Goal: Task Accomplishment & Management: Manage account settings

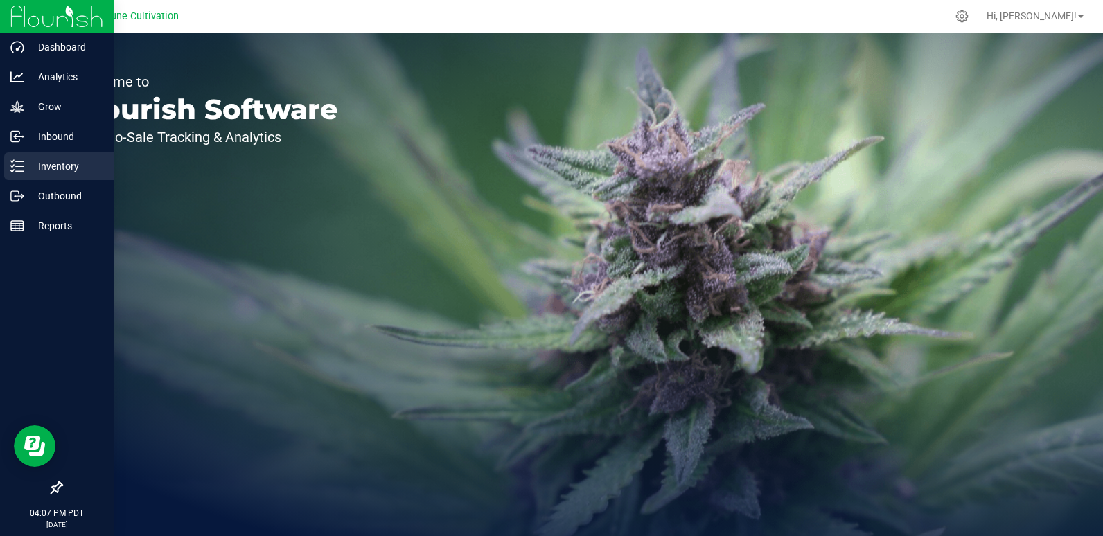
click at [24, 163] on p "Inventory" at bounding box center [65, 166] width 83 height 17
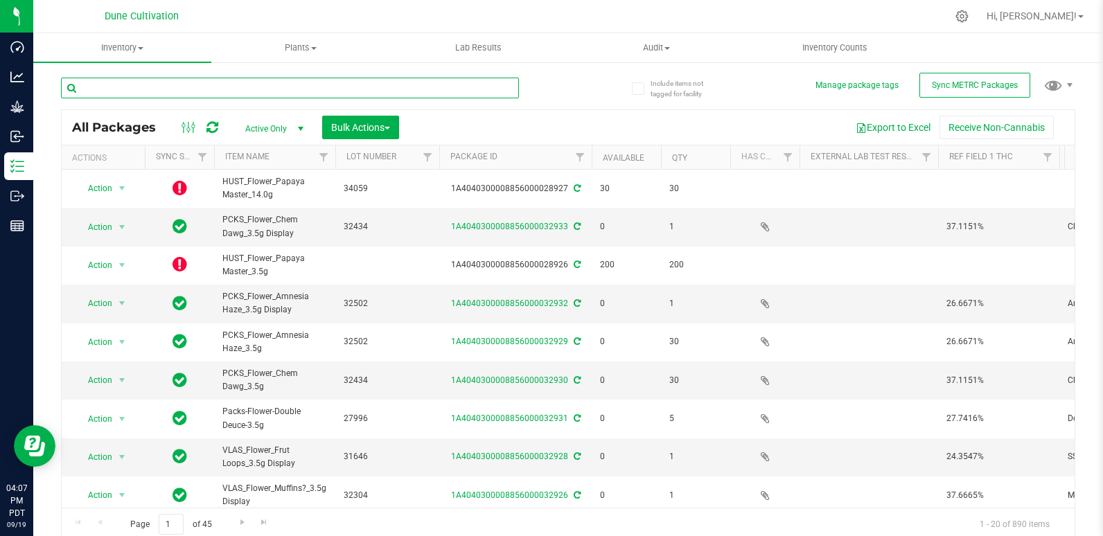
click at [235, 94] on input "text" at bounding box center [290, 88] width 458 height 21
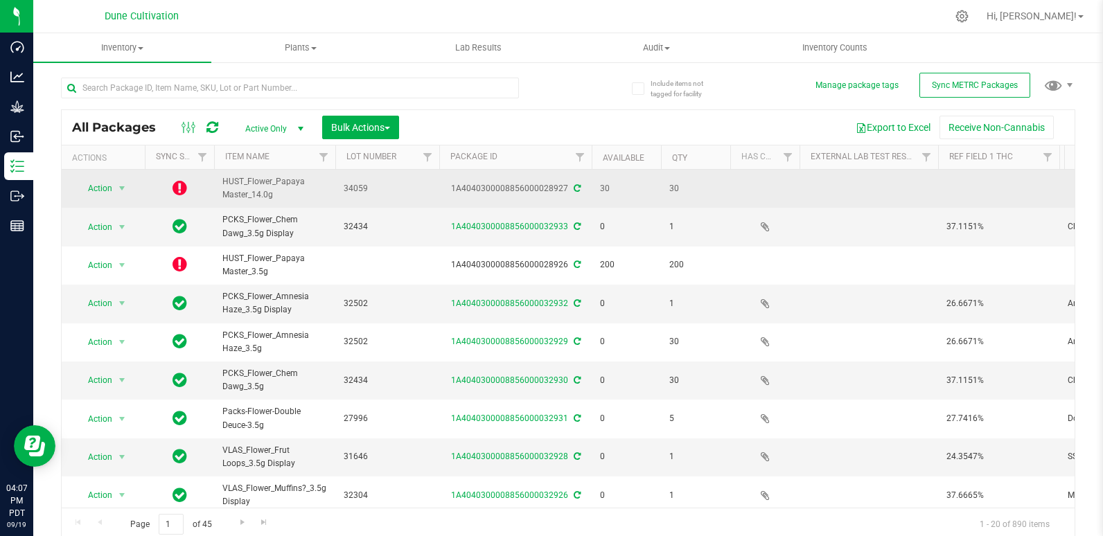
click at [183, 190] on icon at bounding box center [179, 187] width 15 height 17
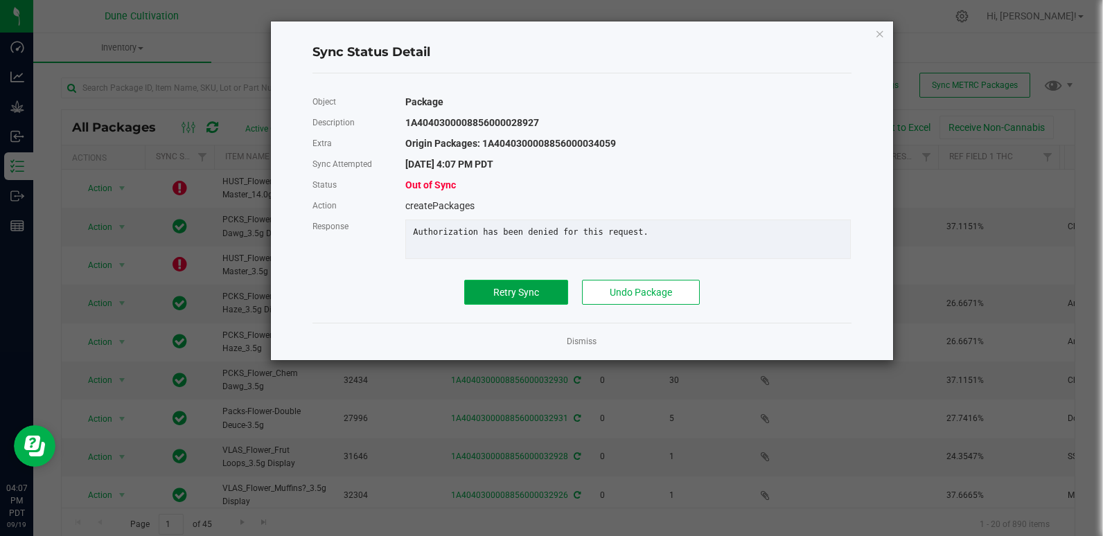
click at [541, 303] on button "Retry Sync" at bounding box center [516, 292] width 104 height 25
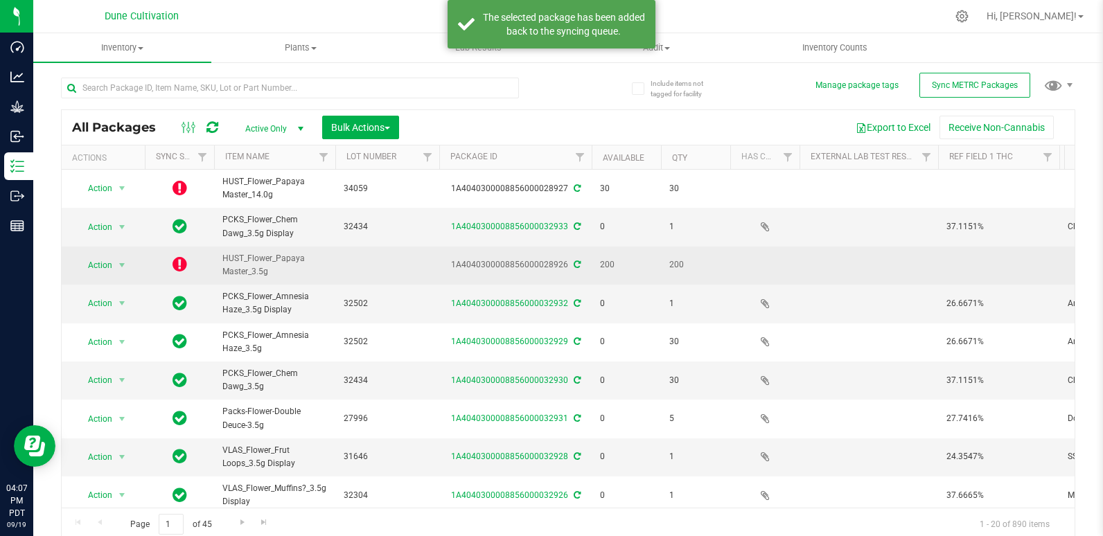
click at [173, 267] on icon at bounding box center [179, 264] width 15 height 17
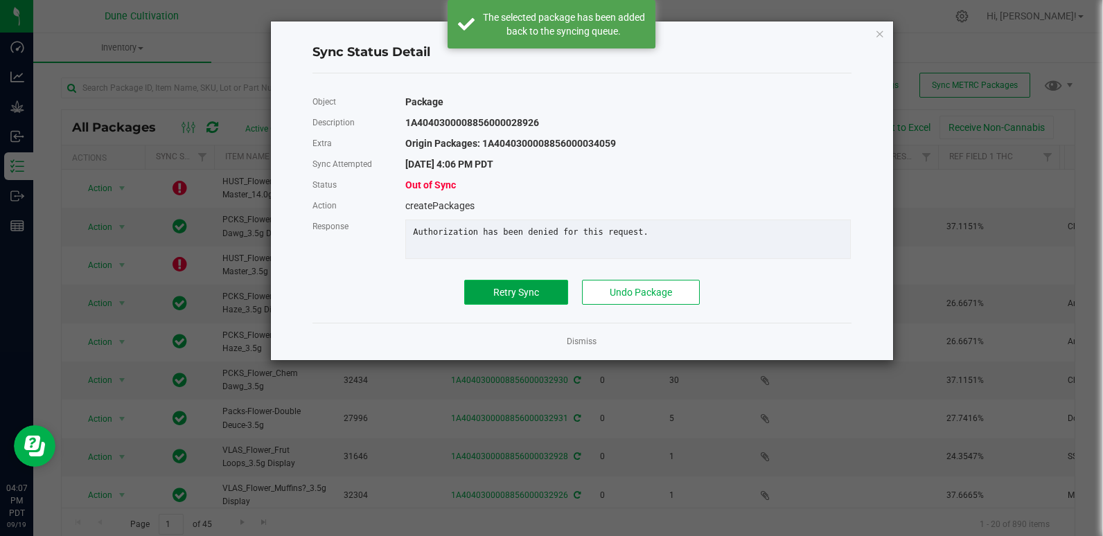
click at [502, 298] on span "Retry Sync" at bounding box center [516, 292] width 46 height 11
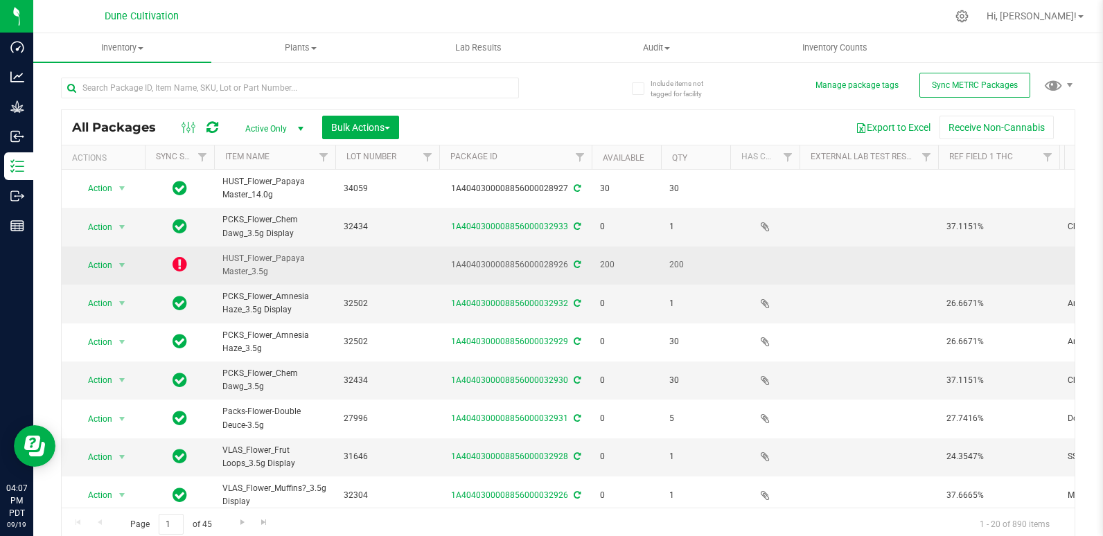
click at [362, 265] on td at bounding box center [387, 266] width 104 height 38
type input "32434"
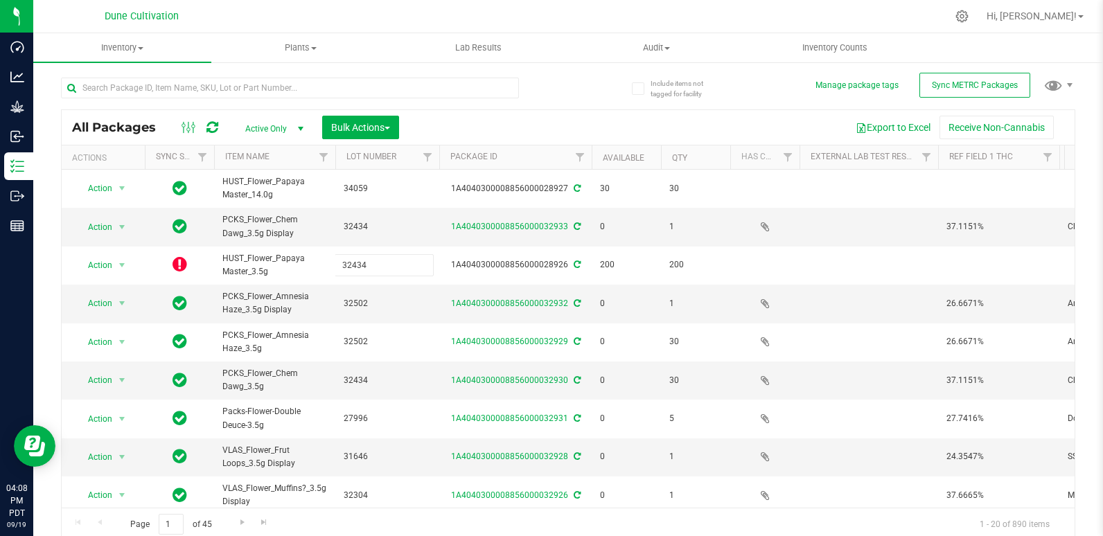
click at [507, 123] on div "All Packages Active Only Active Only Lab Samples Locked All External Internal B…" at bounding box center [568, 325] width 1014 height 432
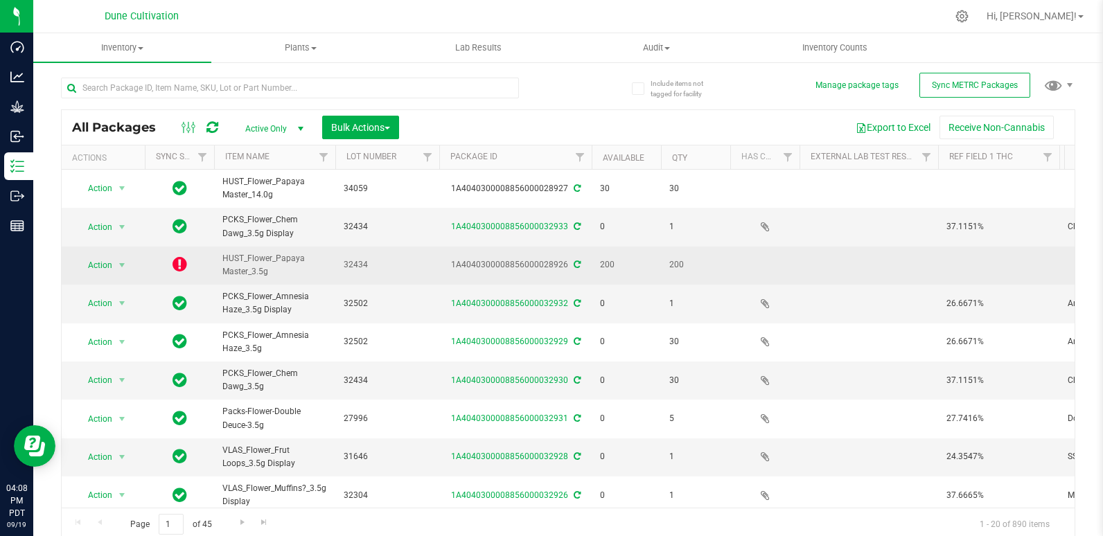
click at [184, 266] on icon at bounding box center [179, 264] width 15 height 17
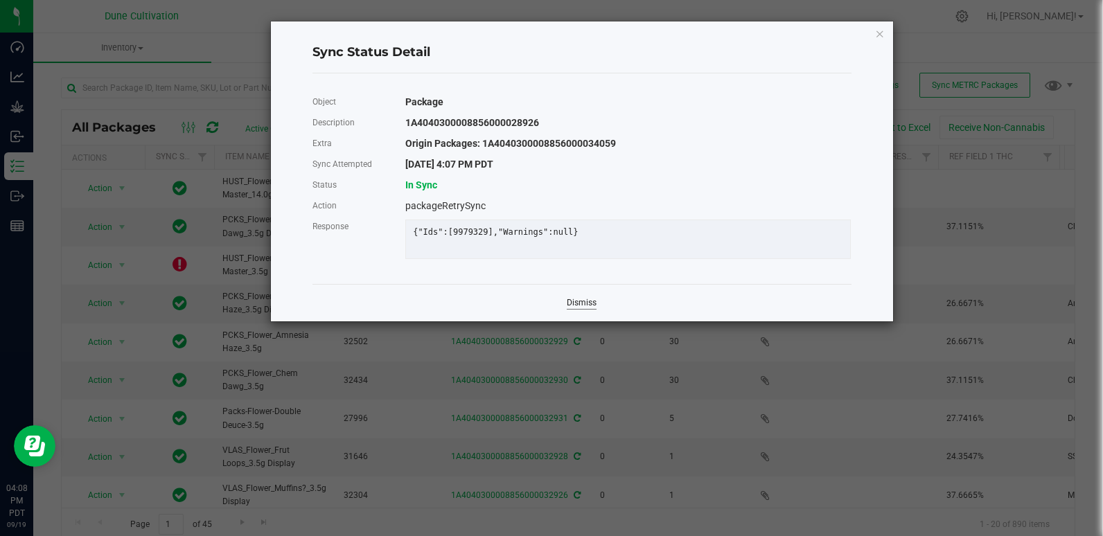
click at [581, 309] on link "Dismiss" at bounding box center [582, 303] width 30 height 12
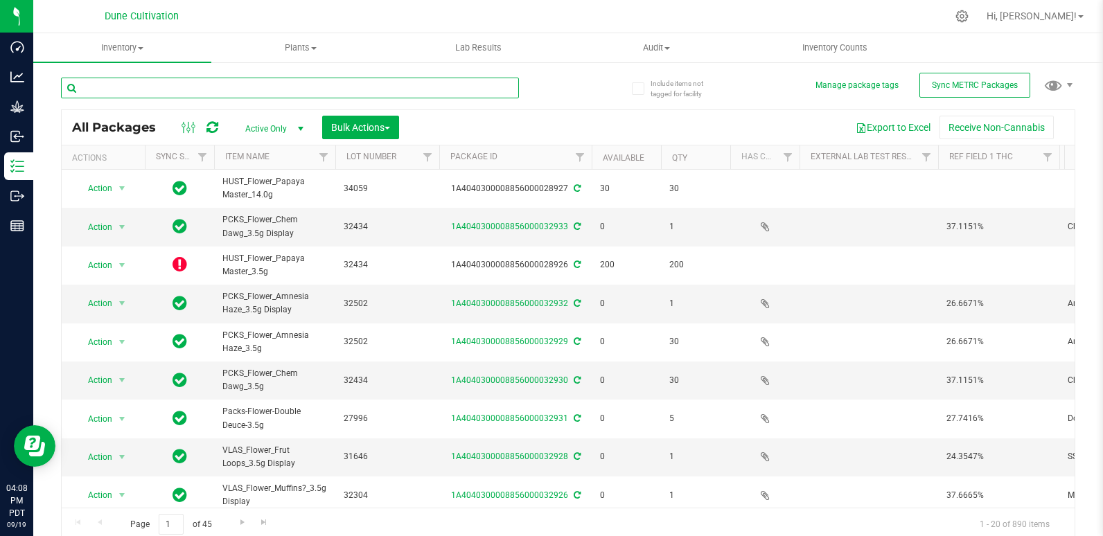
click at [262, 91] on input "text" at bounding box center [290, 88] width 458 height 21
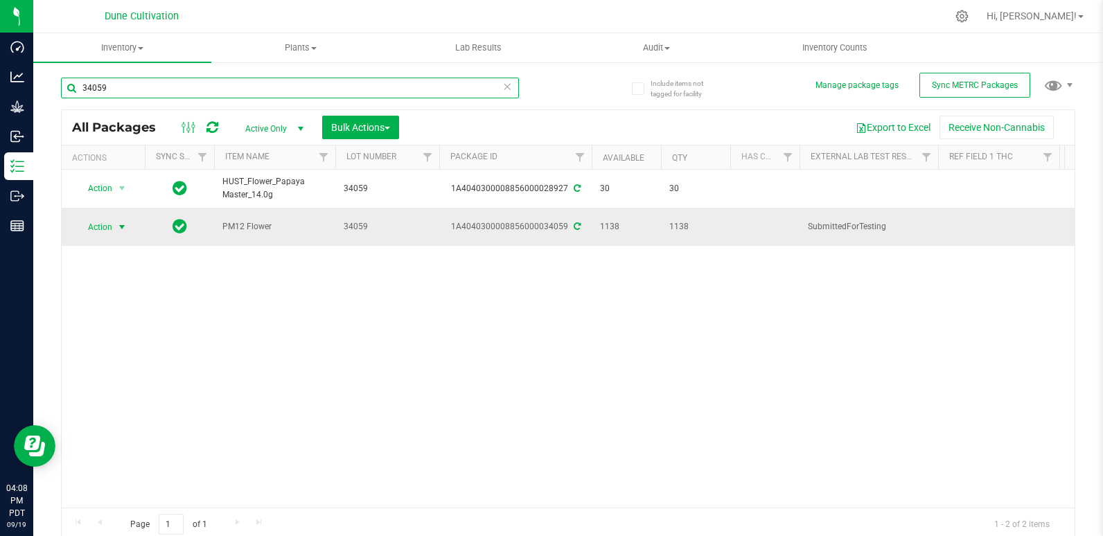
type input "34059"
click at [110, 228] on span "Action" at bounding box center [93, 226] width 37 height 19
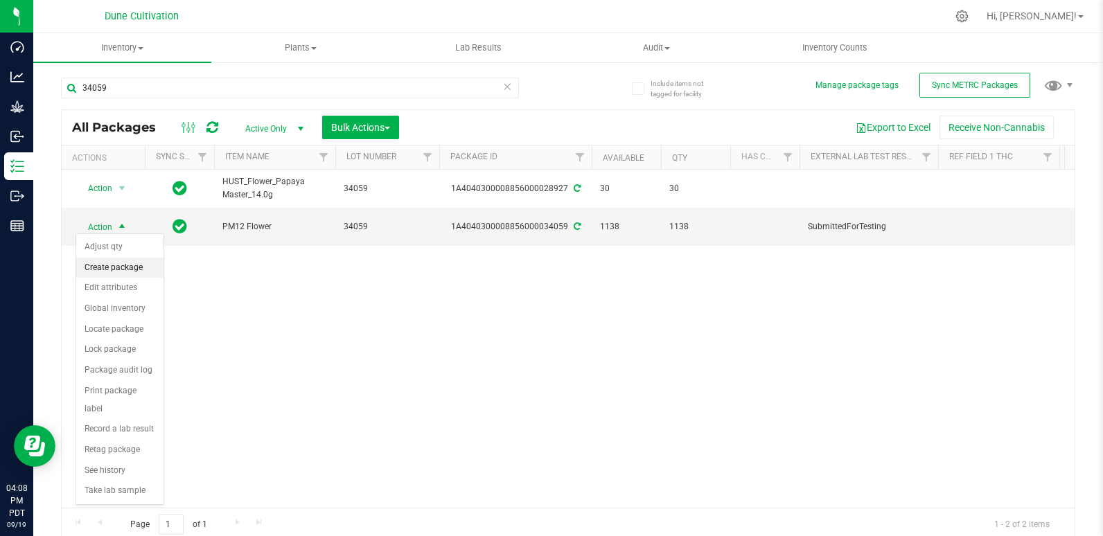
click at [125, 269] on li "Create package" at bounding box center [119, 268] width 87 height 21
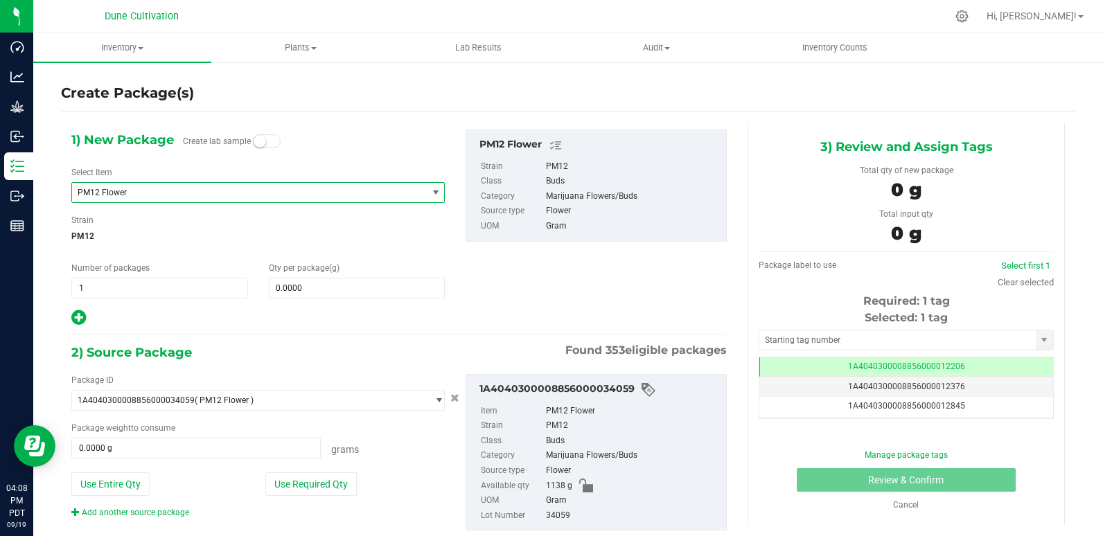
click at [267, 189] on span "PM12 Flower" at bounding box center [243, 193] width 330 height 10
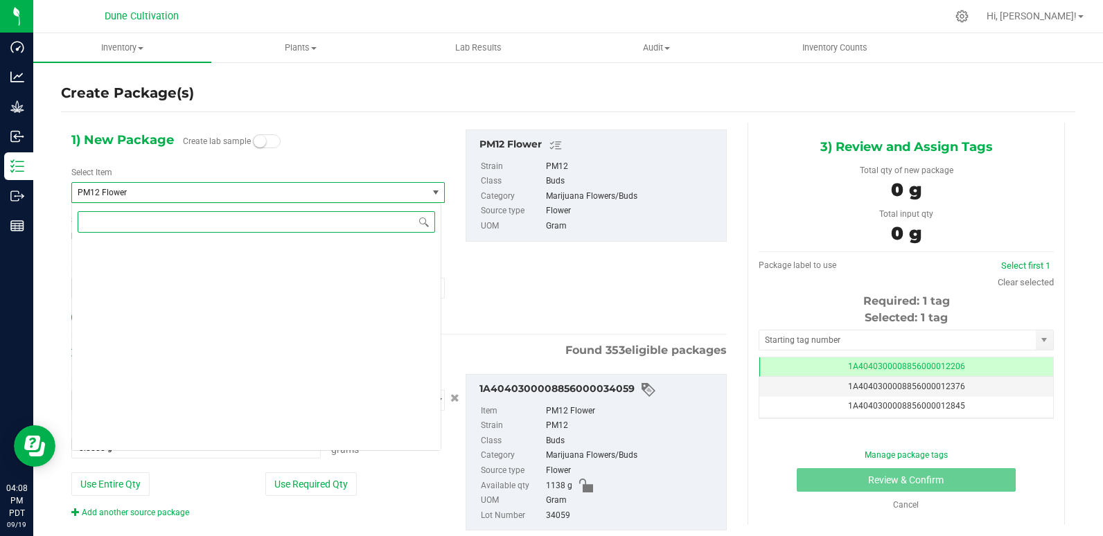
scroll to position [44060, 0]
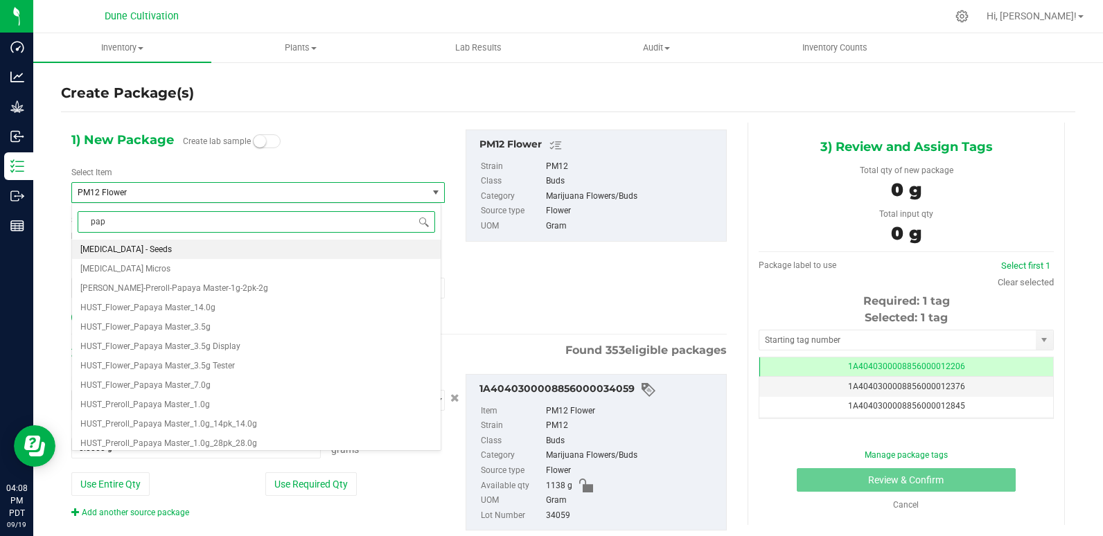
type input "papa"
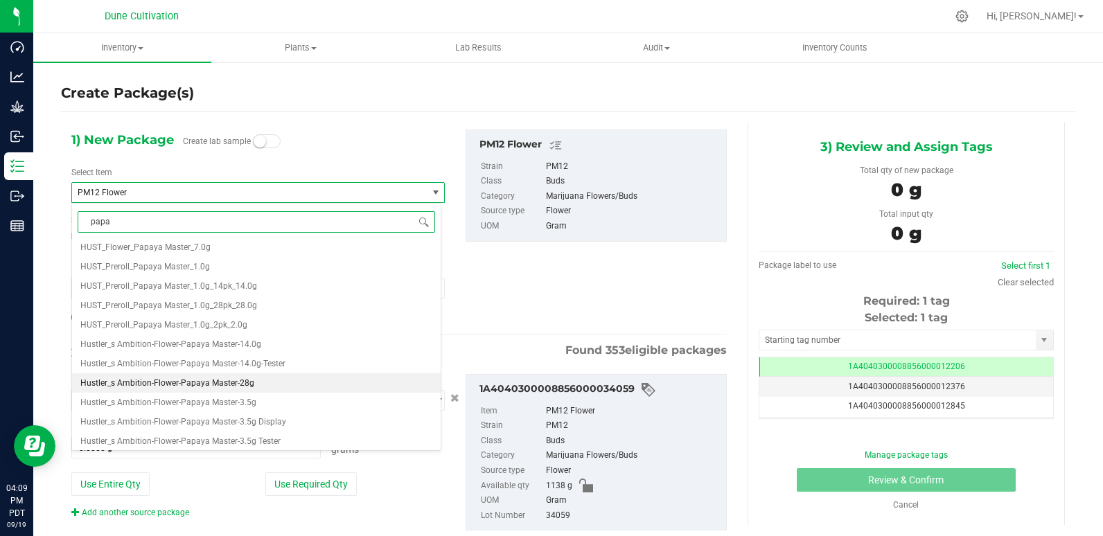
click at [237, 386] on span "Hustler_s Ambition-Flower-Papaya Master-28g" at bounding box center [167, 383] width 174 height 10
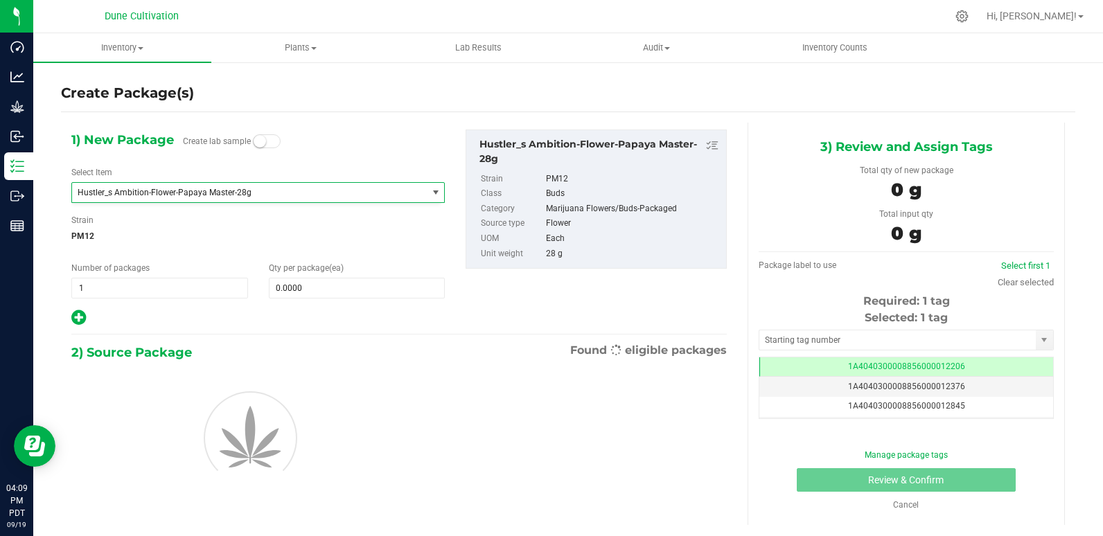
type input "0"
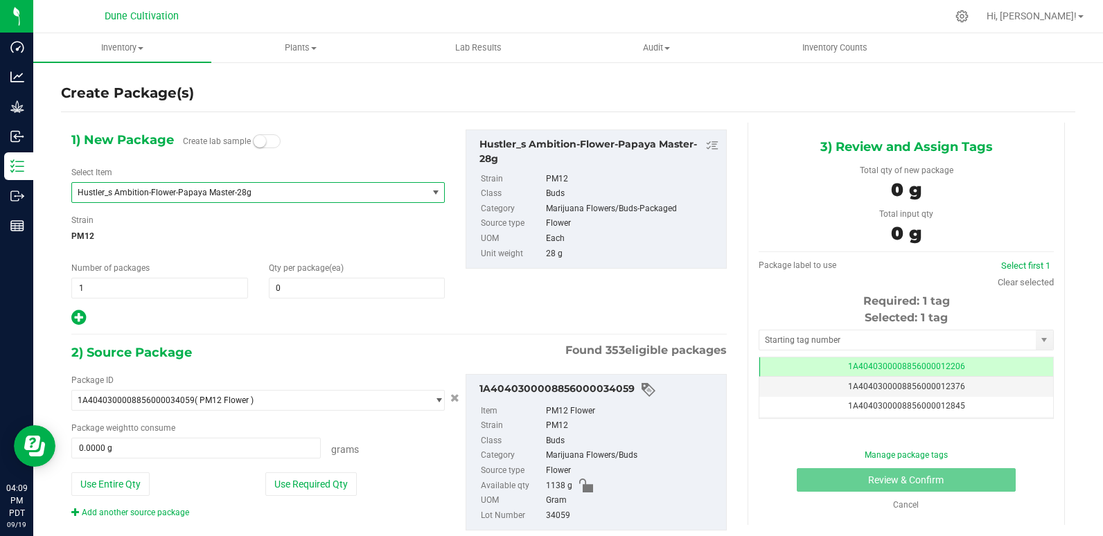
click at [327, 194] on span "Hustler_s Ambition-Flower-Papaya Master-28g" at bounding box center [243, 193] width 330 height 10
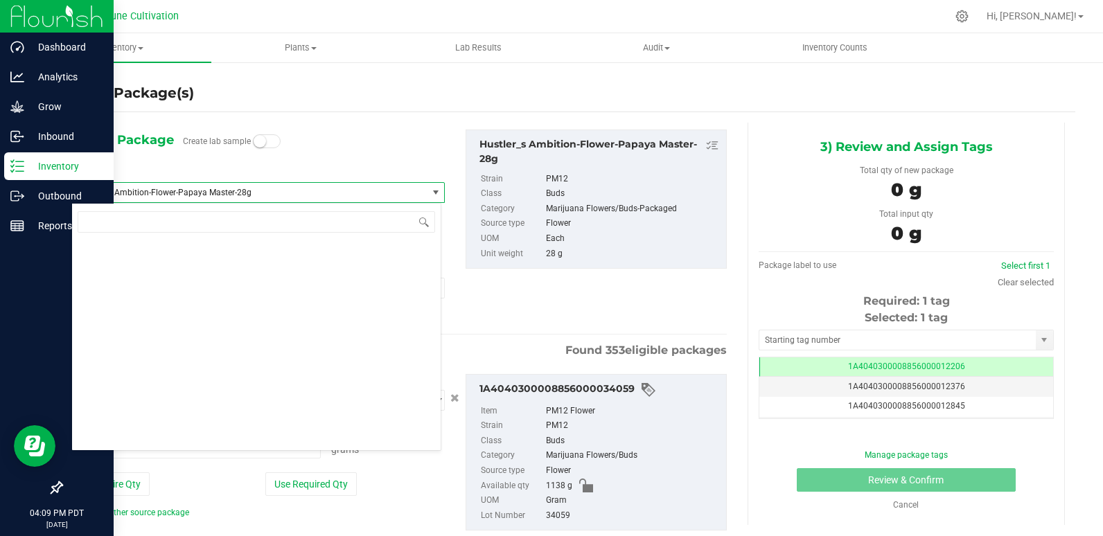
click at [28, 161] on p "Inventory" at bounding box center [65, 166] width 83 height 17
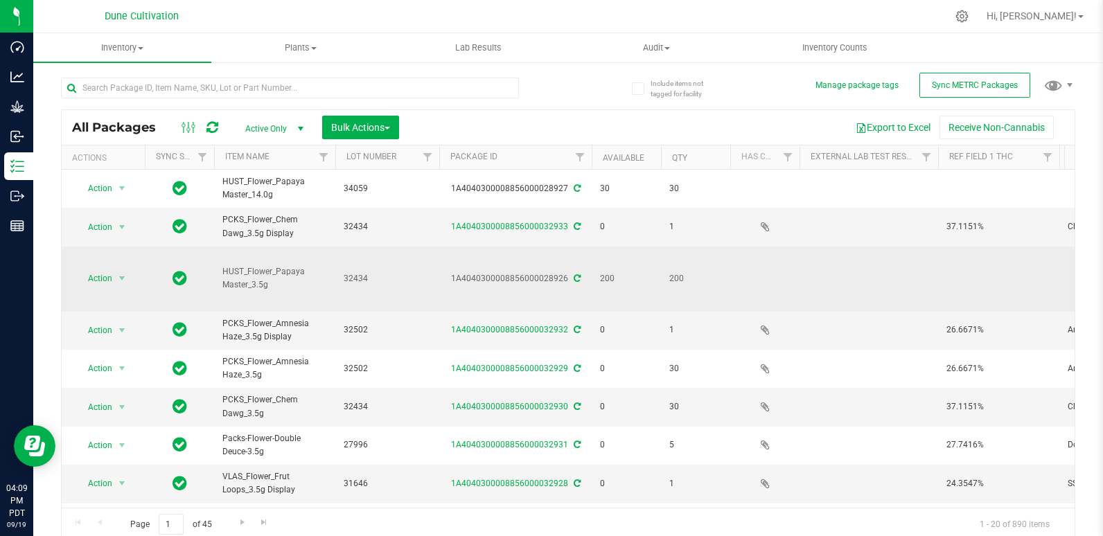
click at [366, 272] on span "32434" at bounding box center [387, 278] width 87 height 13
type input "32059"
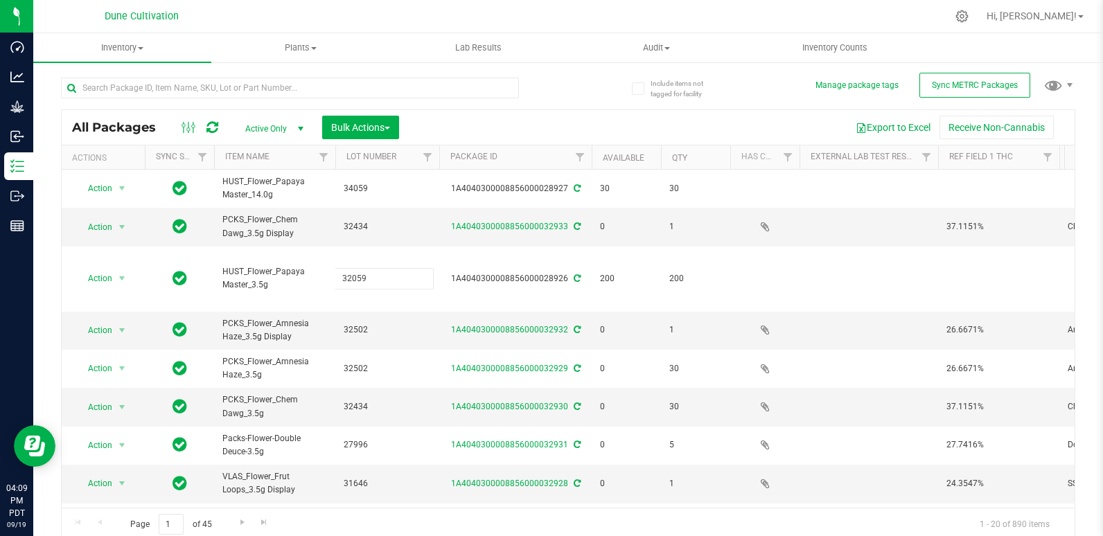
click at [571, 128] on div "All Packages Active Only Active Only Lab Samples Locked All External Internal B…" at bounding box center [568, 325] width 1014 height 432
click at [259, 83] on input "text" at bounding box center [290, 88] width 458 height 21
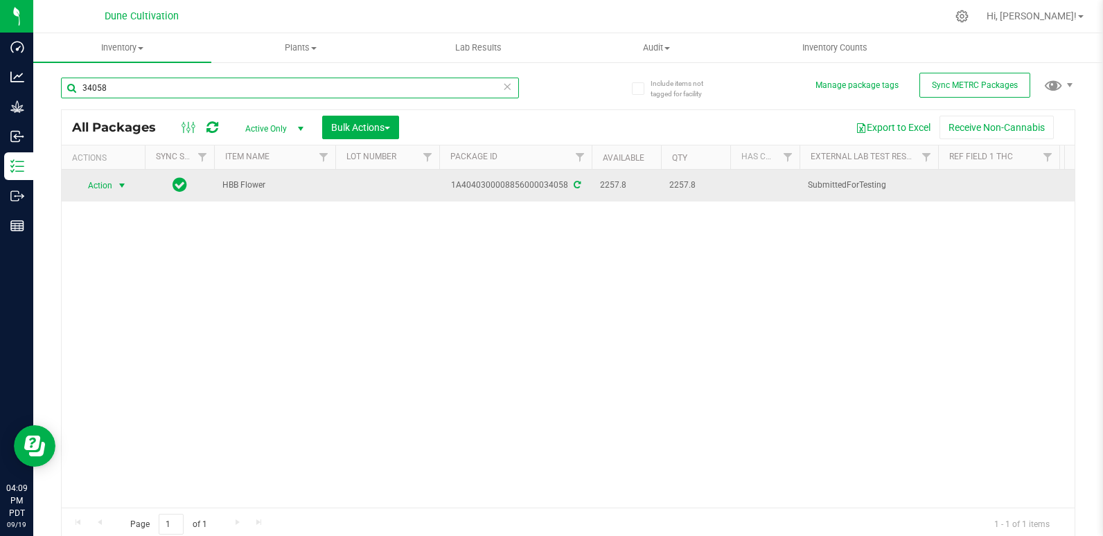
type input "34058"
click at [111, 186] on span "Action" at bounding box center [93, 185] width 37 height 19
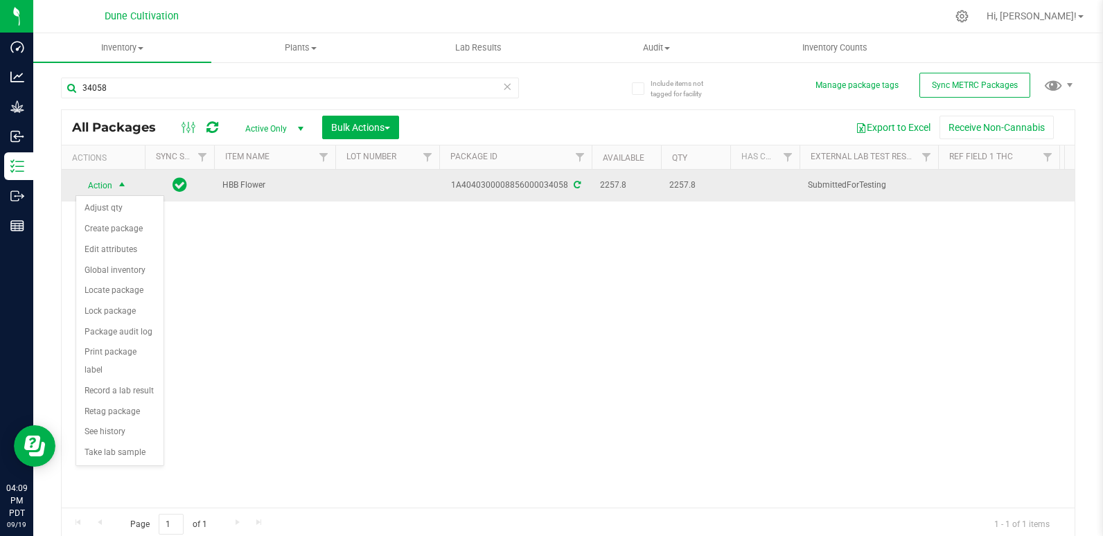
click at [395, 182] on td at bounding box center [387, 186] width 104 height 32
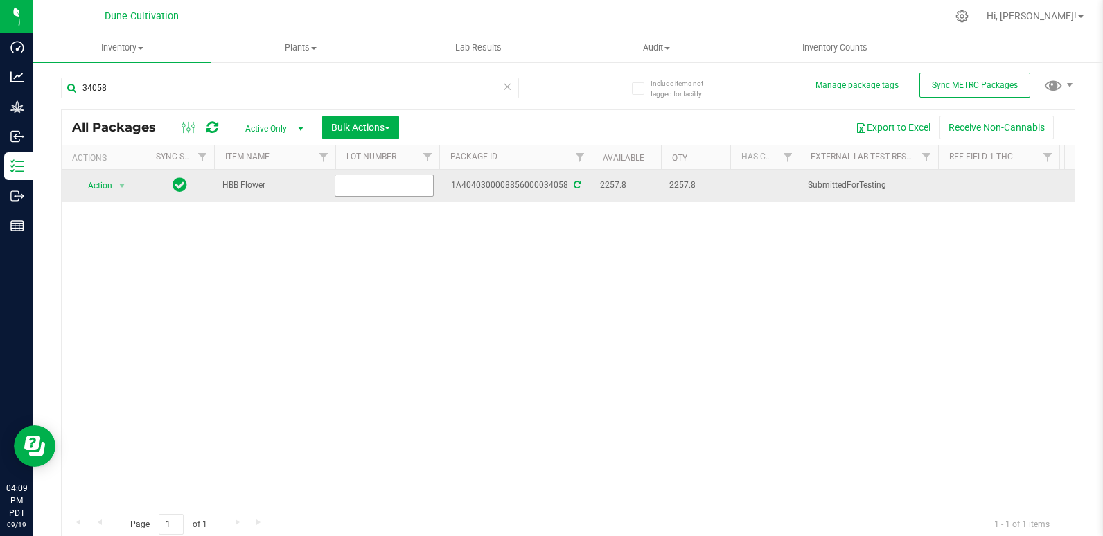
click at [395, 182] on input "text" at bounding box center [384, 185] width 99 height 21
type input "34058"
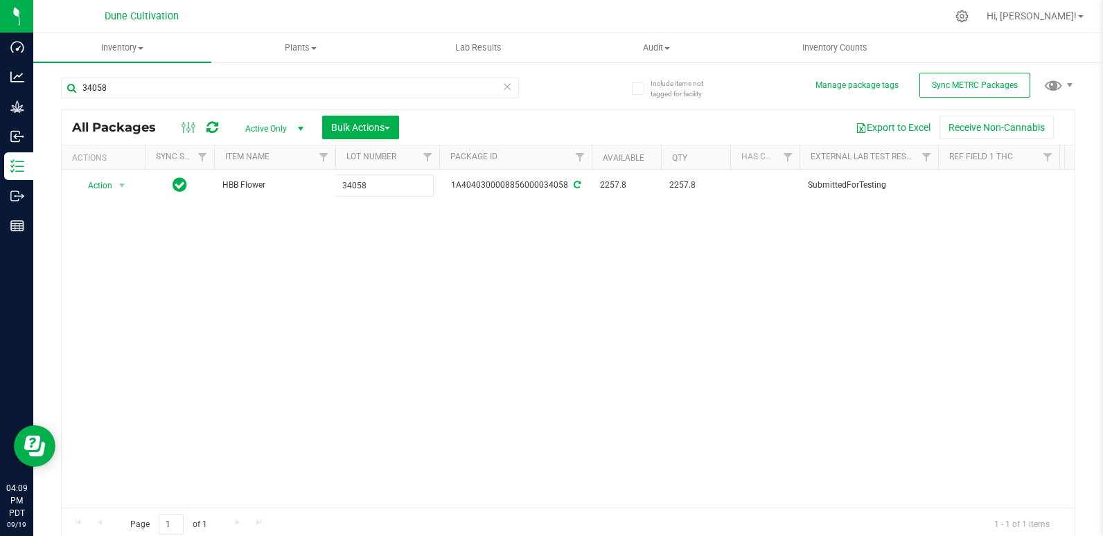
click at [399, 231] on div "All Packages Active Only Active Only Lab Samples Locked All External Internal B…" at bounding box center [568, 325] width 1014 height 432
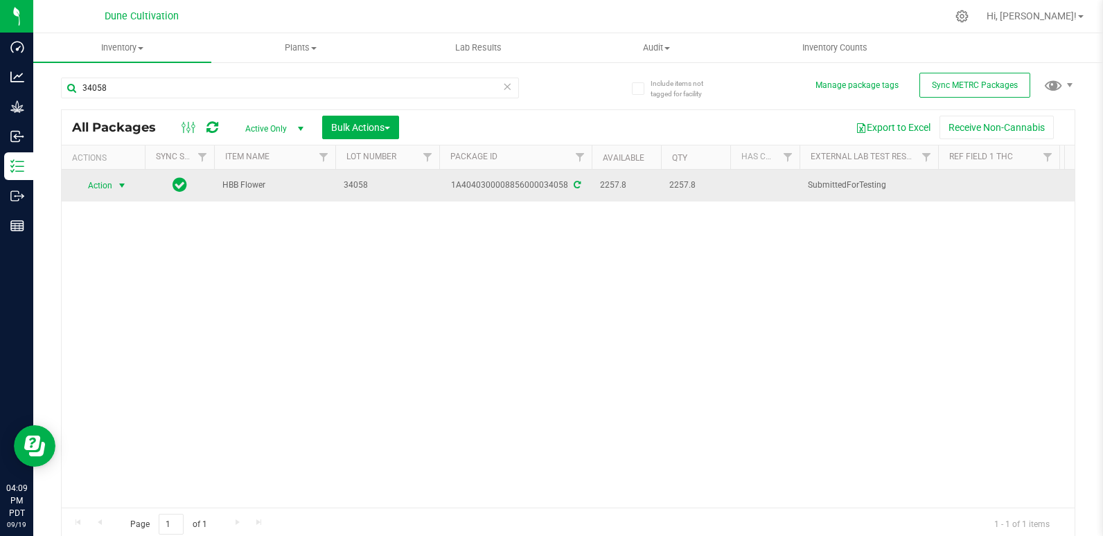
click at [105, 179] on span "Action" at bounding box center [93, 185] width 37 height 19
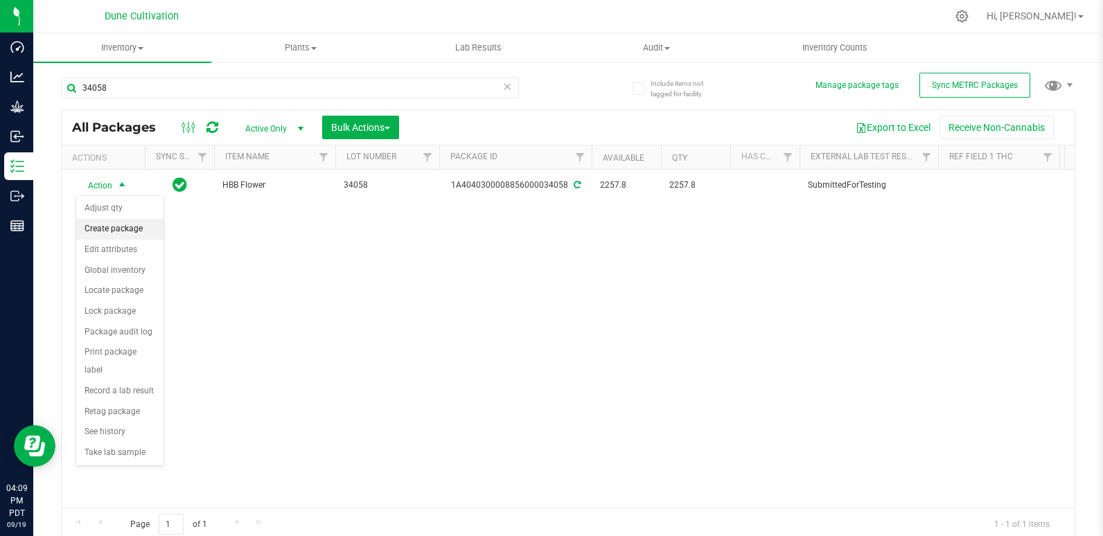
click at [127, 229] on li "Create package" at bounding box center [119, 229] width 87 height 21
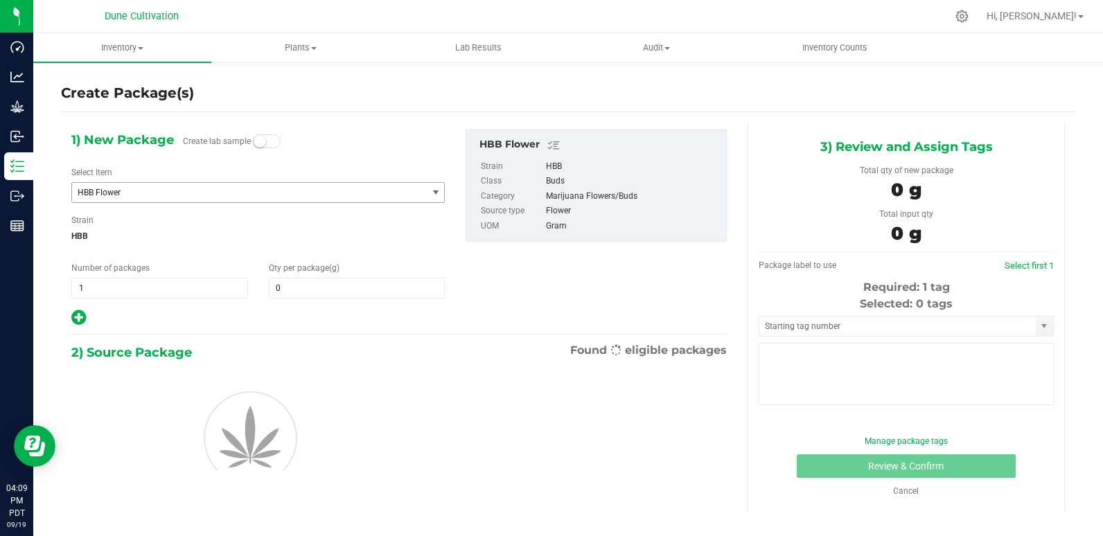
type input "0.0000"
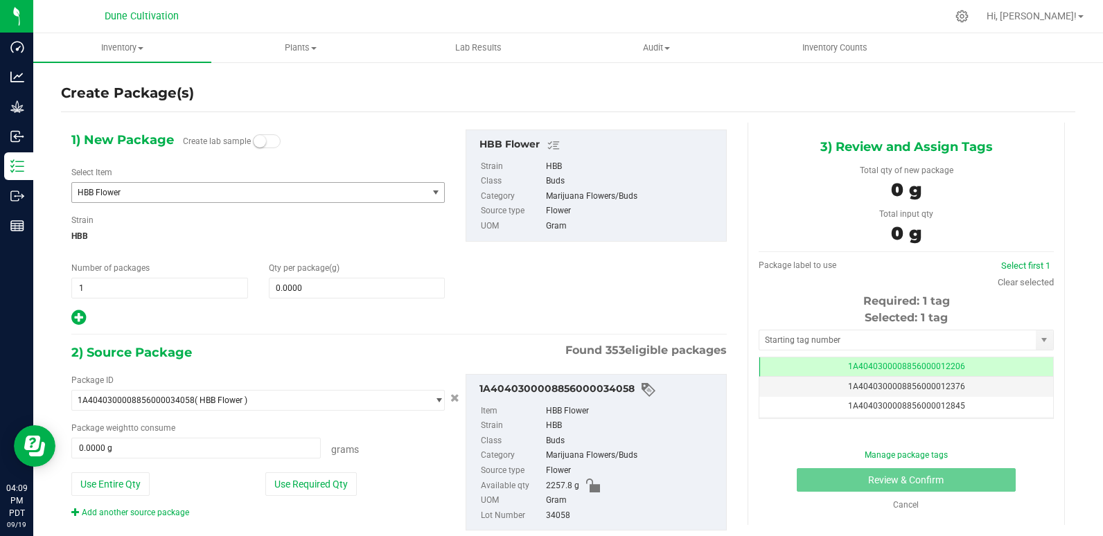
scroll to position [0, -1]
click at [193, 190] on span "HBB Flower" at bounding box center [243, 193] width 330 height 10
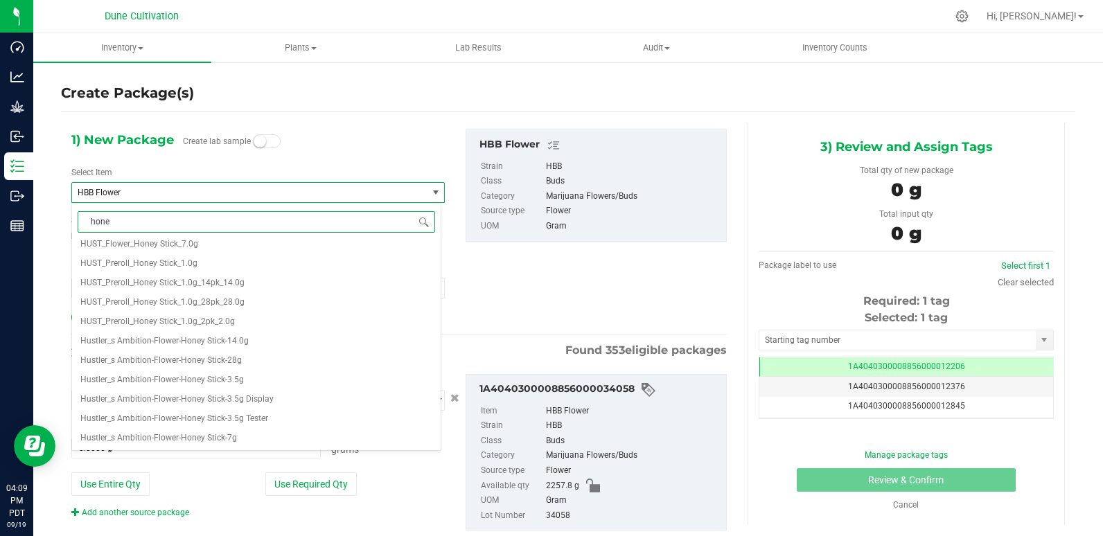
scroll to position [0, 0]
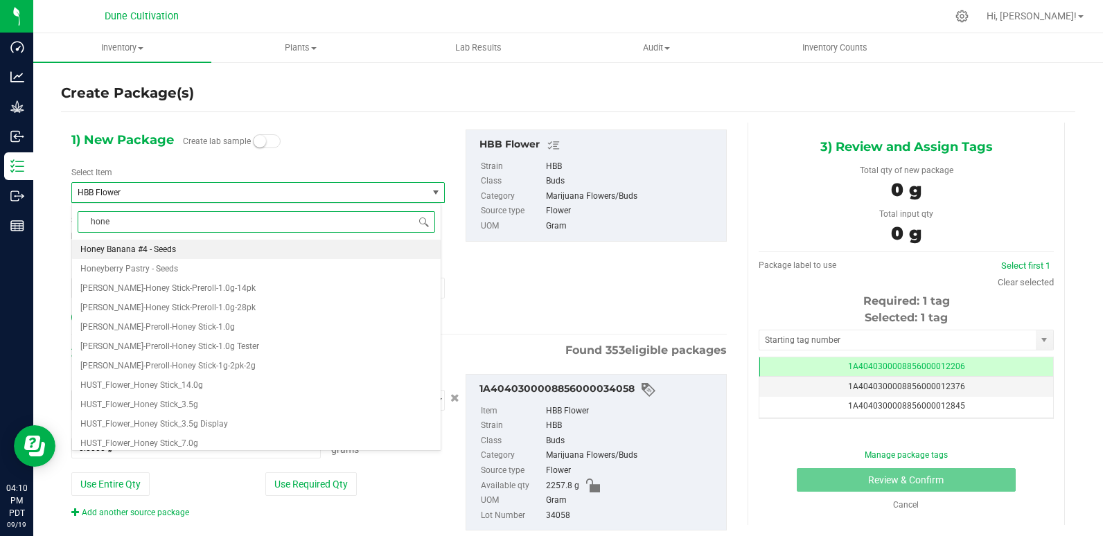
type input "honey"
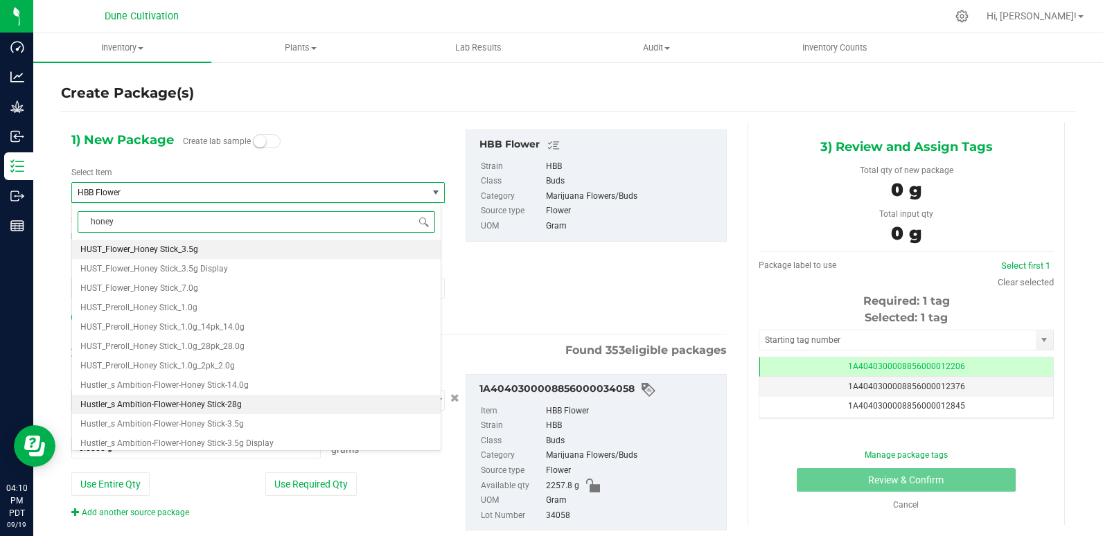
scroll to position [199, 0]
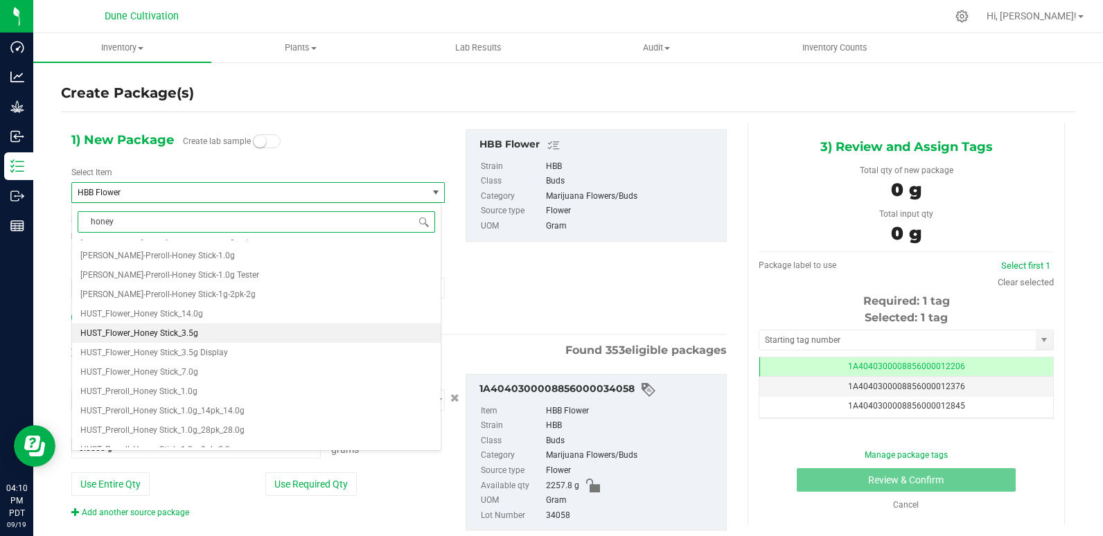
click at [213, 335] on li "HUST_Flower_Honey Stick_3.5g" at bounding box center [256, 332] width 368 height 19
type input "0"
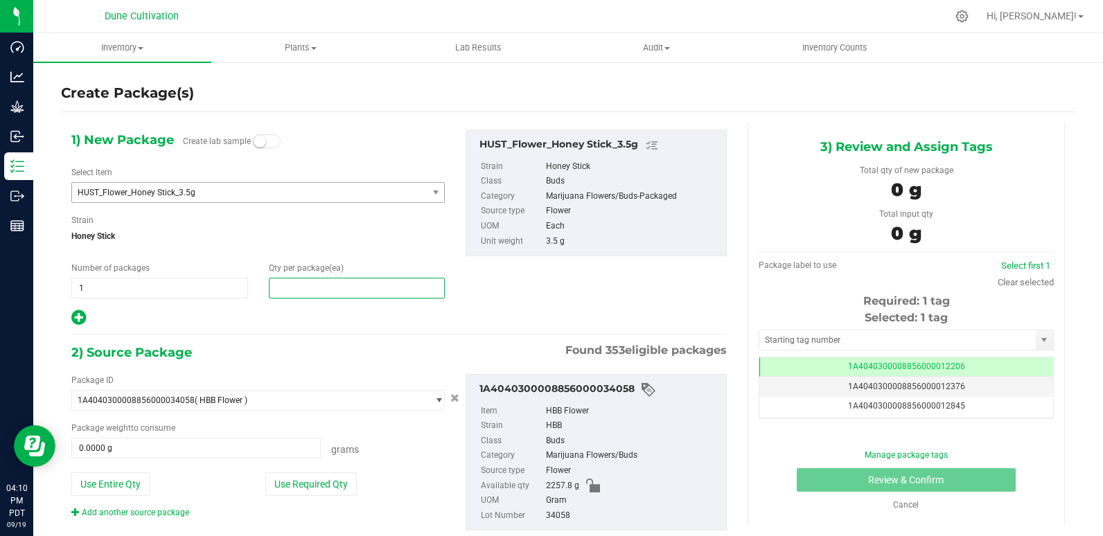
click at [352, 285] on span at bounding box center [357, 288] width 177 height 21
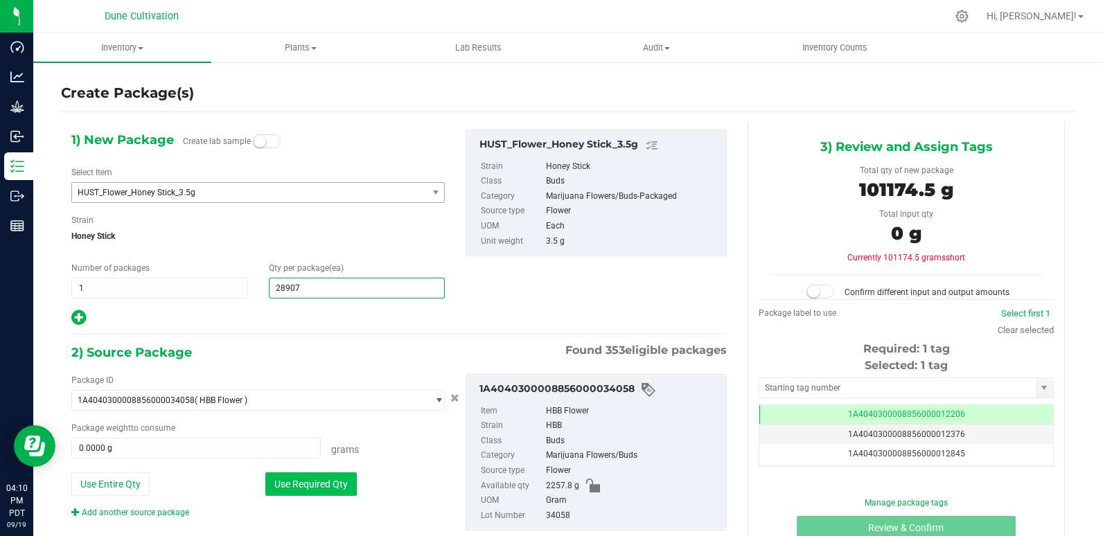
type input "28907"
type input "28,907"
click at [342, 484] on button "Use Required Qty" at bounding box center [310, 484] width 91 height 24
type input "2257.8000 g"
click at [318, 486] on button "Use Required Qty" at bounding box center [310, 484] width 91 height 24
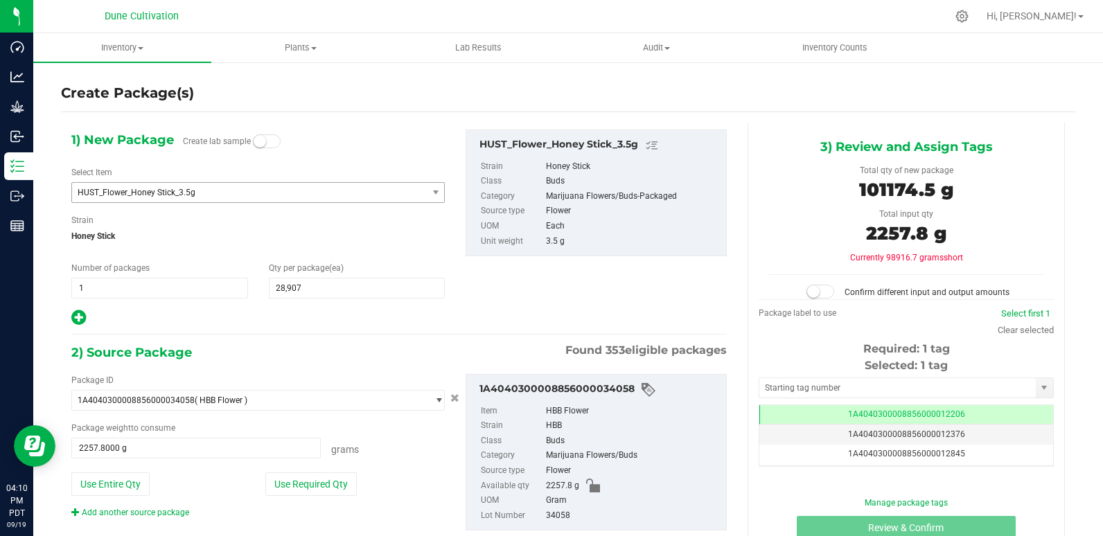
drag, startPoint x: 318, startPoint y: 486, endPoint x: 337, endPoint y: 319, distance: 168.6
click at [337, 319] on div "1) New Package Create lab sample Select Item HUST_Flower_Honey Stick_3.5g HUST_…" at bounding box center [399, 342] width 676 height 438
click at [311, 284] on span "28,907 28907" at bounding box center [357, 288] width 177 height 21
click at [311, 284] on input "28907" at bounding box center [356, 287] width 175 height 19
type input "200"
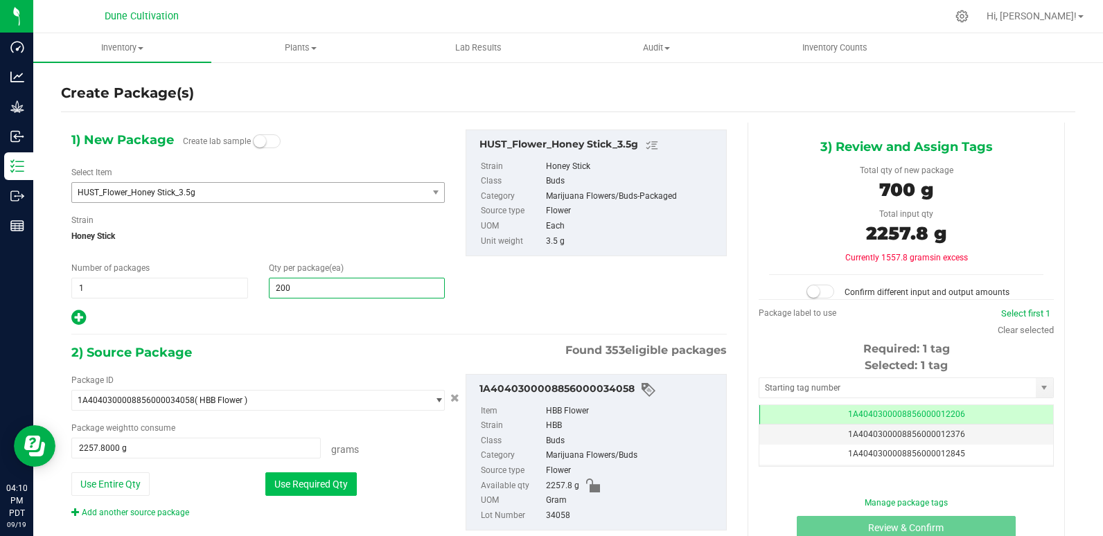
type input "200"
click at [349, 481] on button "Use Required Qty" at bounding box center [310, 484] width 91 height 24
type input "700.0000 g"
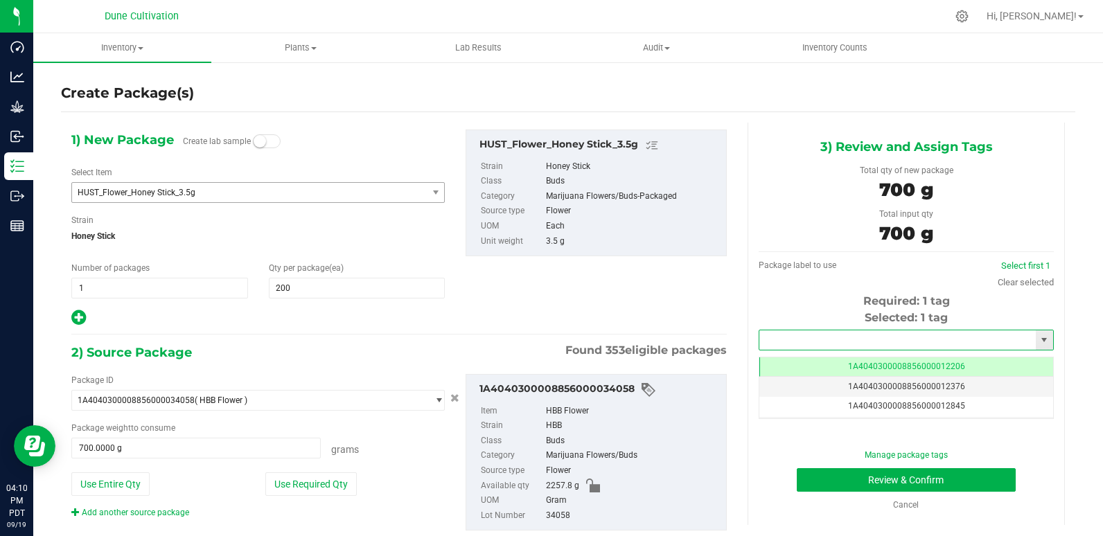
click at [887, 341] on input "text" at bounding box center [897, 339] width 276 height 19
click at [890, 361] on li "1A4040300008856000028907" at bounding box center [897, 363] width 290 height 21
type input "1A4040300008856000028907"
click at [930, 478] on button "Review & Confirm" at bounding box center [906, 480] width 220 height 24
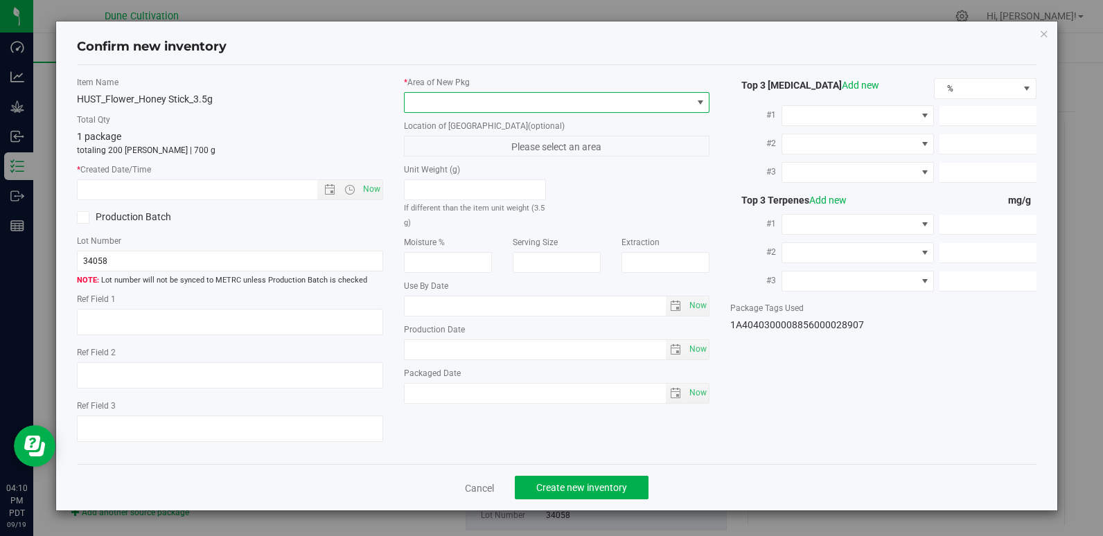
click at [577, 101] on span at bounding box center [547, 102] width 287 height 19
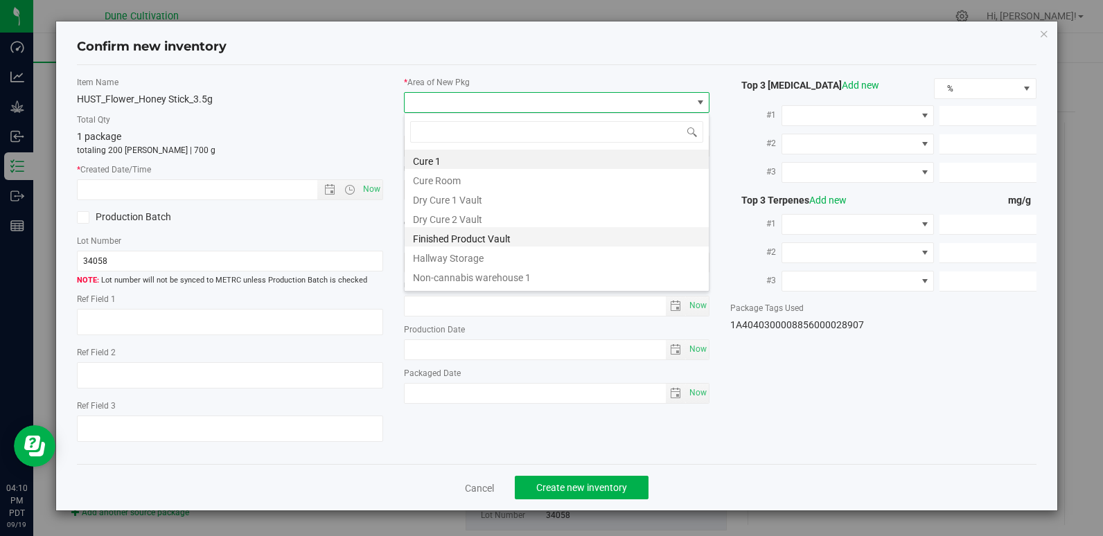
click at [544, 232] on li "Finished Product Vault" at bounding box center [556, 236] width 304 height 19
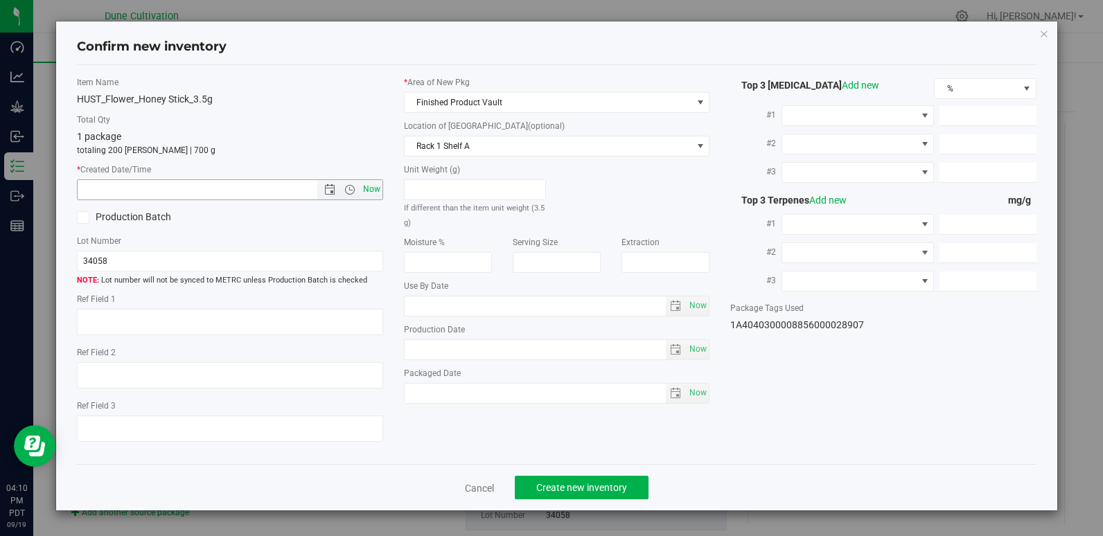
click at [361, 193] on span "Now" at bounding box center [371, 189] width 24 height 20
type input "[DATE] 4:10 PM"
click at [585, 492] on span "Create new inventory" at bounding box center [581, 487] width 91 height 11
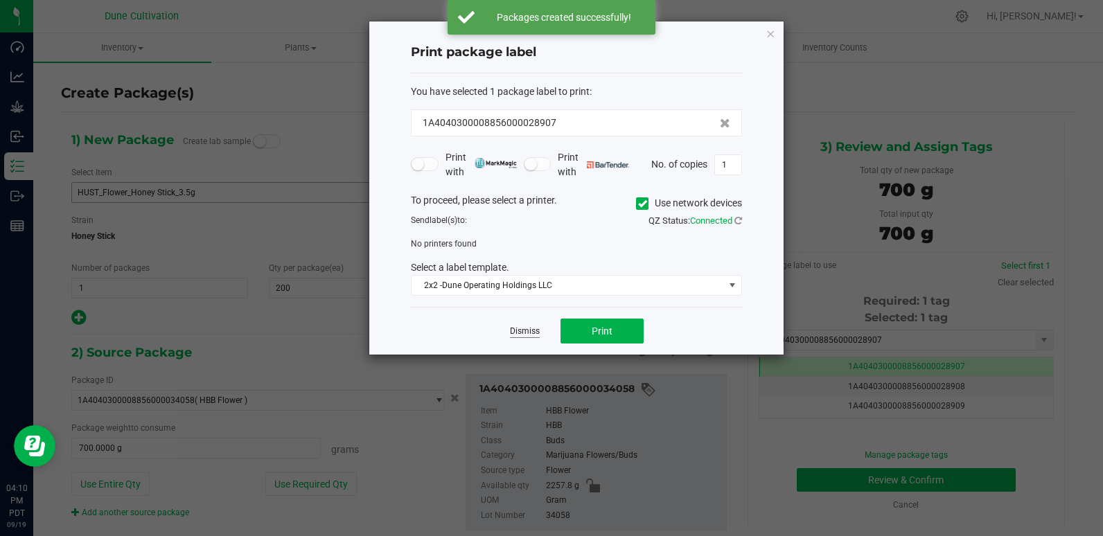
click at [526, 329] on link "Dismiss" at bounding box center [525, 332] width 30 height 12
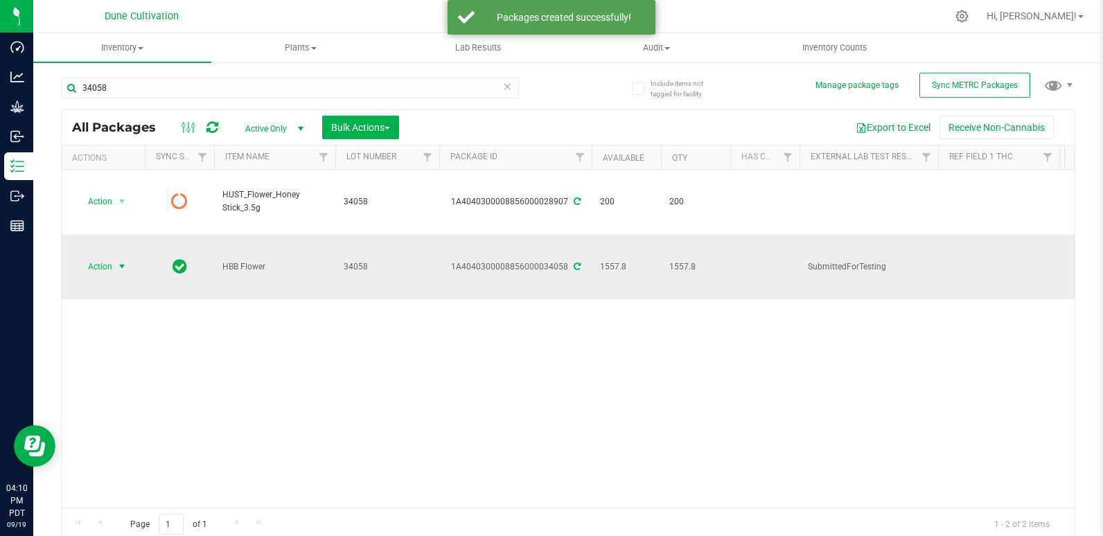
click at [89, 257] on span "Action" at bounding box center [93, 266] width 37 height 19
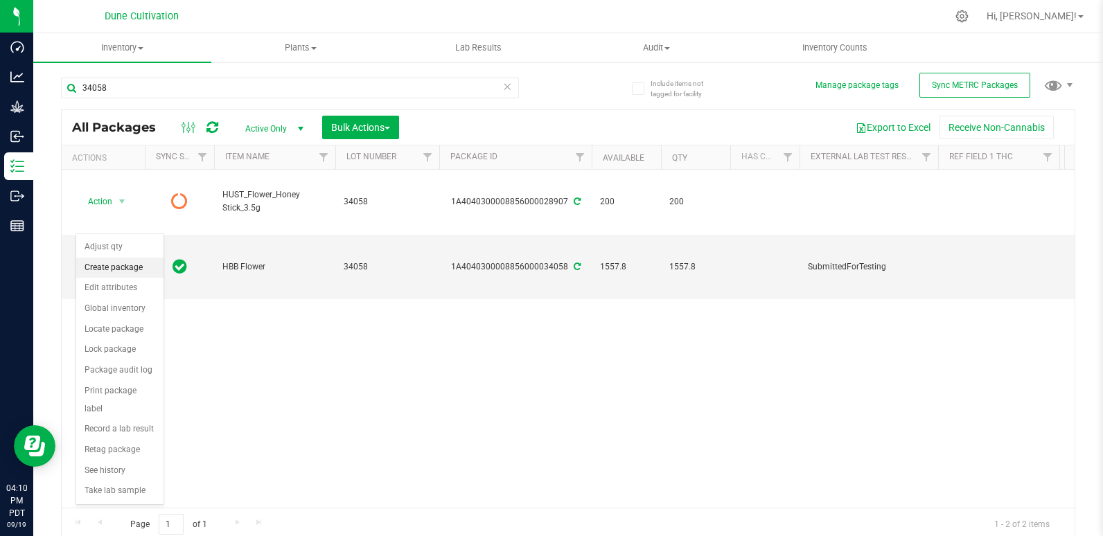
click at [138, 269] on li "Create package" at bounding box center [119, 268] width 87 height 21
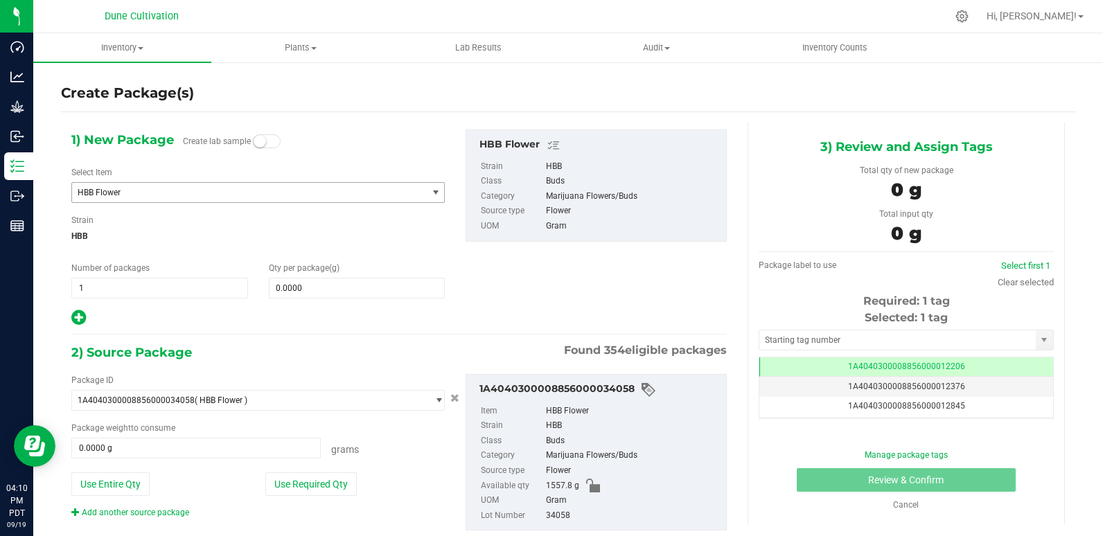
click at [158, 184] on span "HBB Flower" at bounding box center [249, 192] width 355 height 19
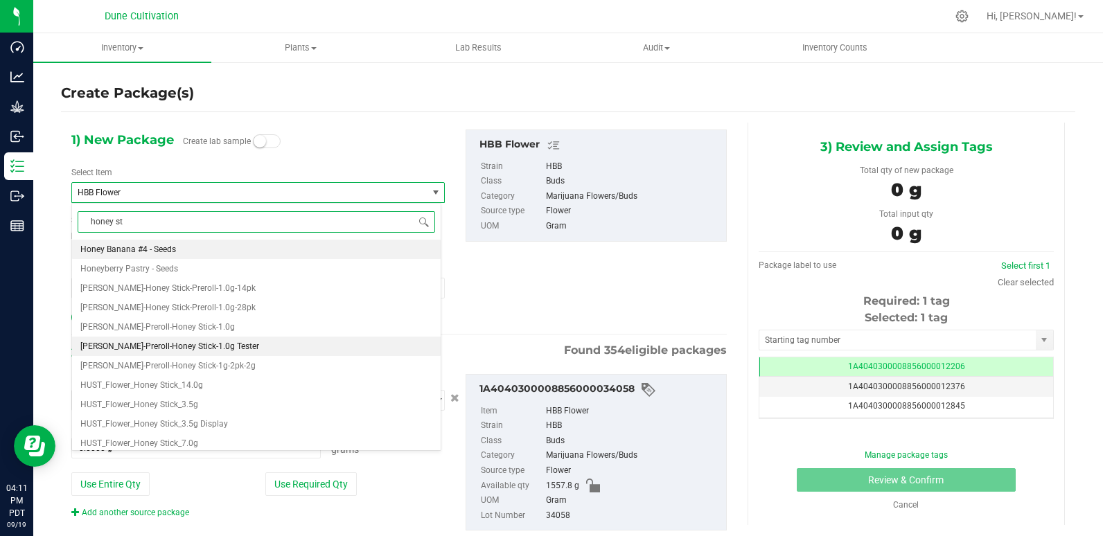
type input "honey sti"
drag, startPoint x: 260, startPoint y: 340, endPoint x: 249, endPoint y: 340, distance: 11.1
click at [249, 340] on li "HUST_Flower_Honey Stick_14.0g" at bounding box center [256, 346] width 368 height 19
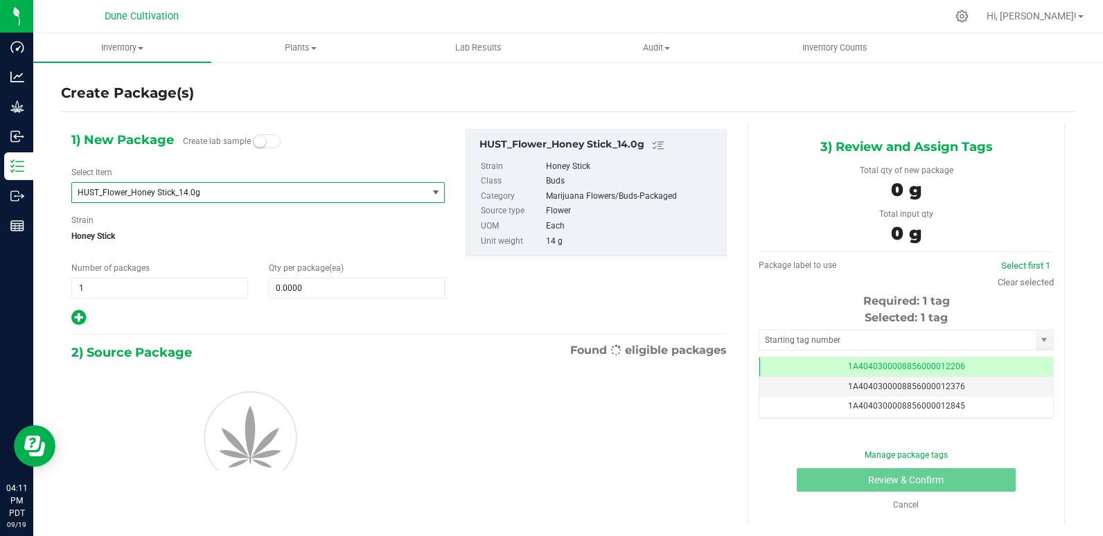
type input "0"
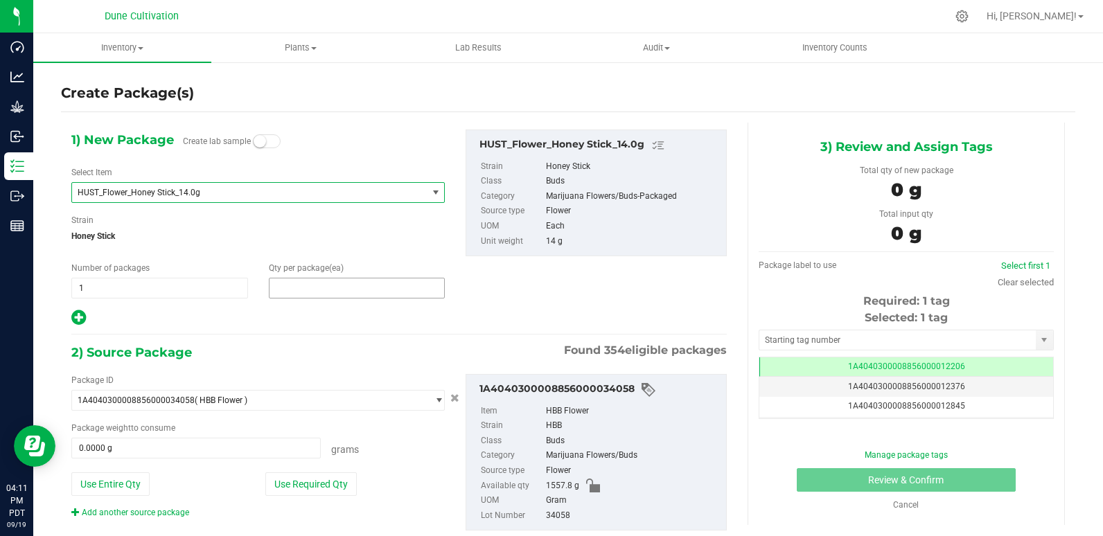
click at [346, 286] on span at bounding box center [357, 288] width 177 height 21
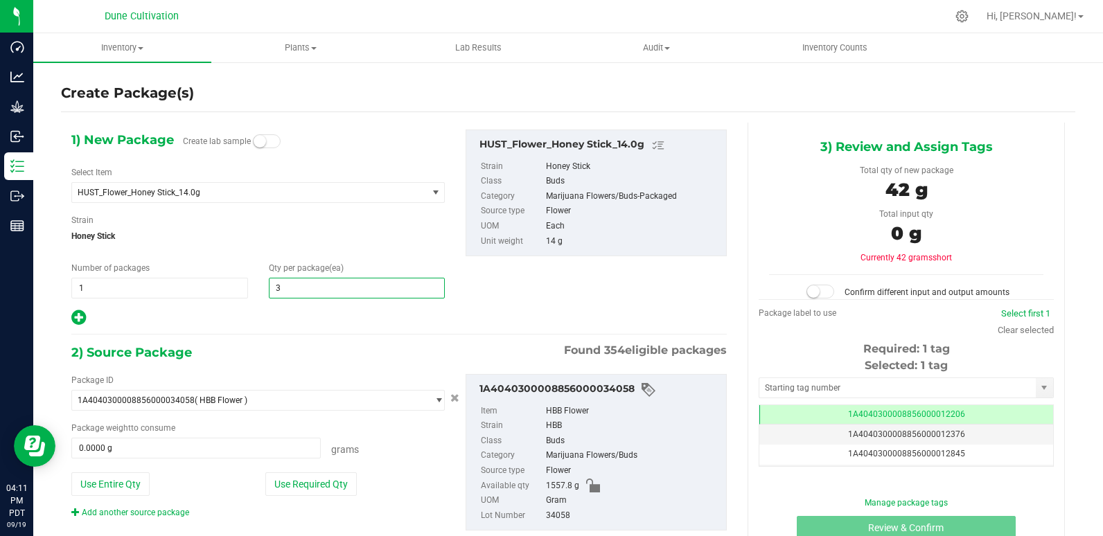
type input "30"
click at [353, 486] on button "Use Required Qty" at bounding box center [310, 484] width 91 height 24
type input "420.0000 g"
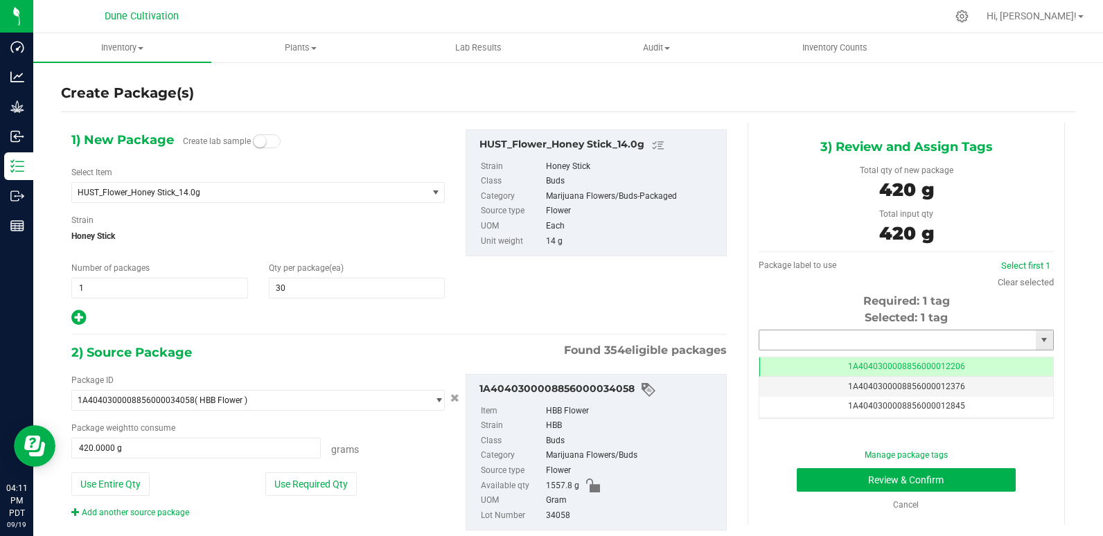
click at [876, 334] on input "text" at bounding box center [897, 339] width 276 height 19
click at [877, 359] on li "1A4040300008856000028908" at bounding box center [897, 363] width 290 height 21
type input "1A4040300008856000028908"
click at [919, 473] on button "Review & Confirm" at bounding box center [906, 480] width 220 height 24
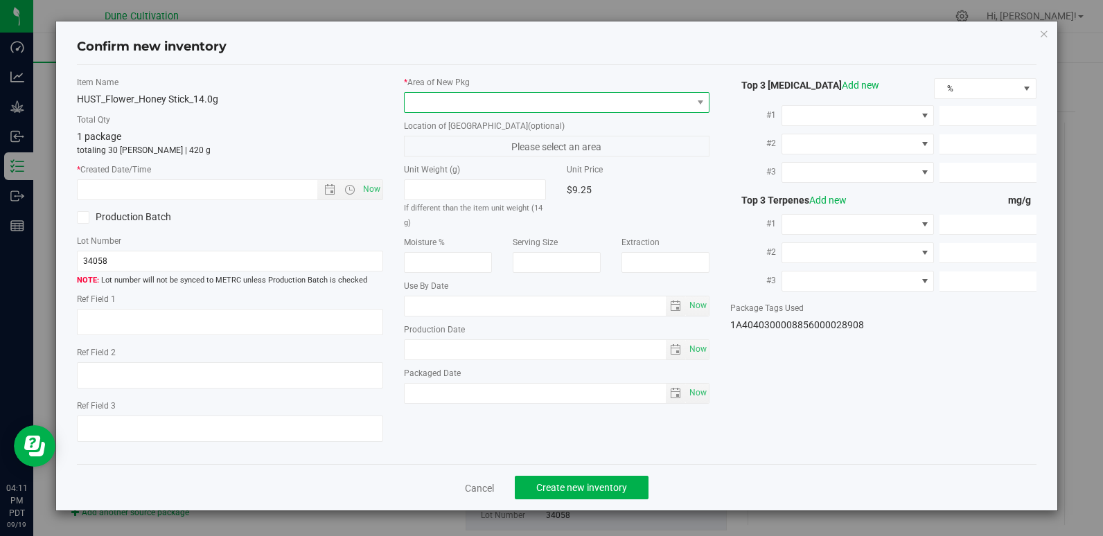
click at [620, 109] on span at bounding box center [547, 102] width 287 height 19
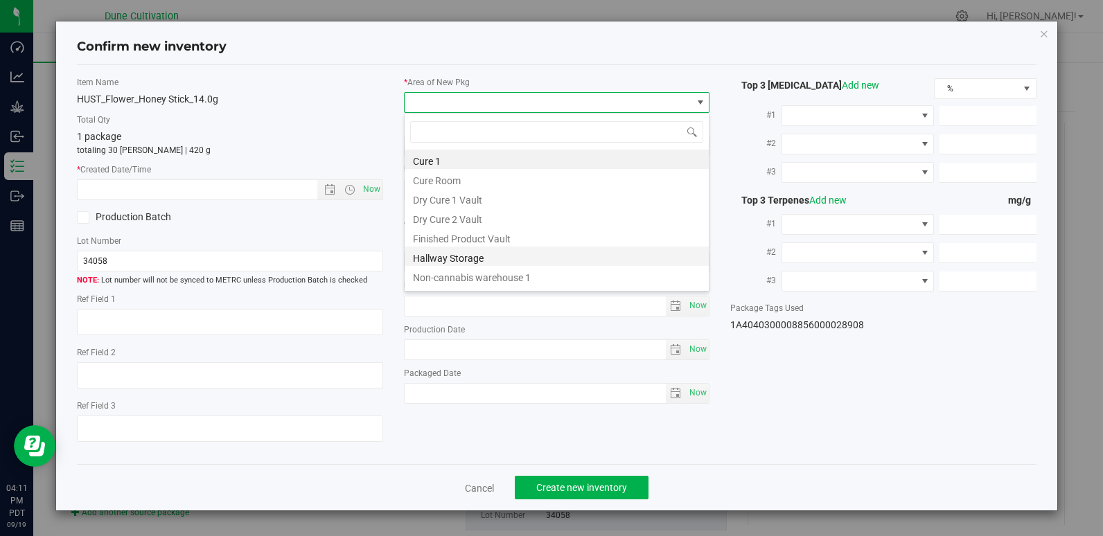
click at [556, 247] on li "Hallway Storage" at bounding box center [556, 256] width 304 height 19
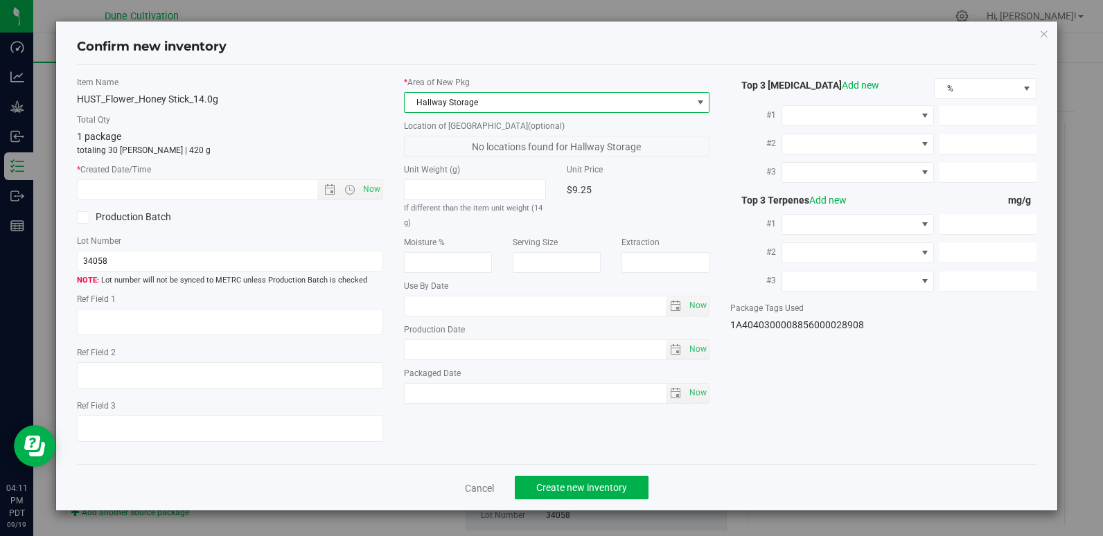
click at [557, 105] on span "Hallway Storage" at bounding box center [547, 102] width 287 height 19
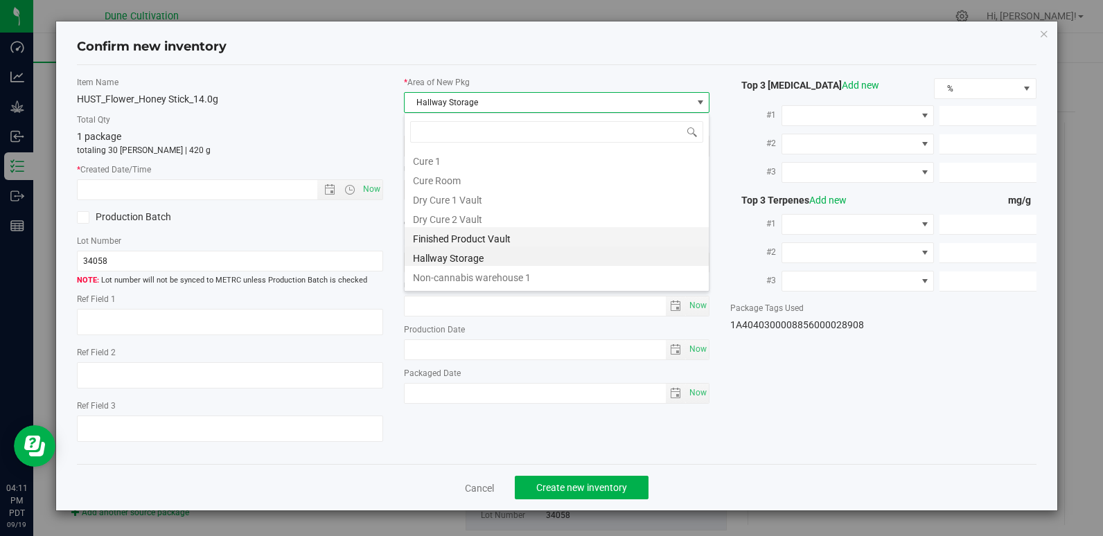
click at [522, 242] on li "Finished Product Vault" at bounding box center [556, 236] width 304 height 19
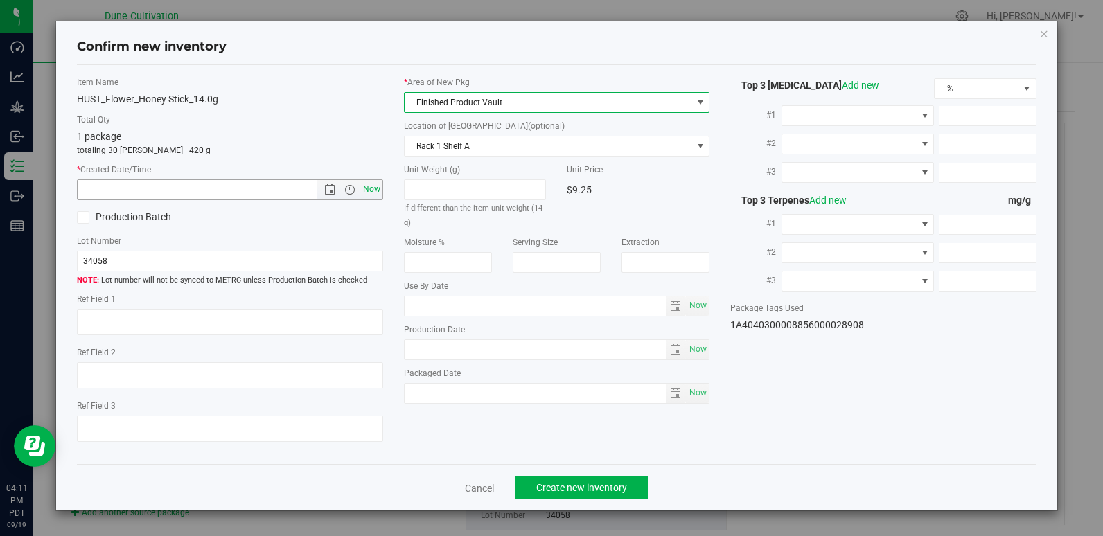
click at [367, 189] on span "Now" at bounding box center [371, 189] width 24 height 20
type input "[DATE] 4:11 PM"
click at [589, 484] on span "Create new inventory" at bounding box center [581, 487] width 91 height 11
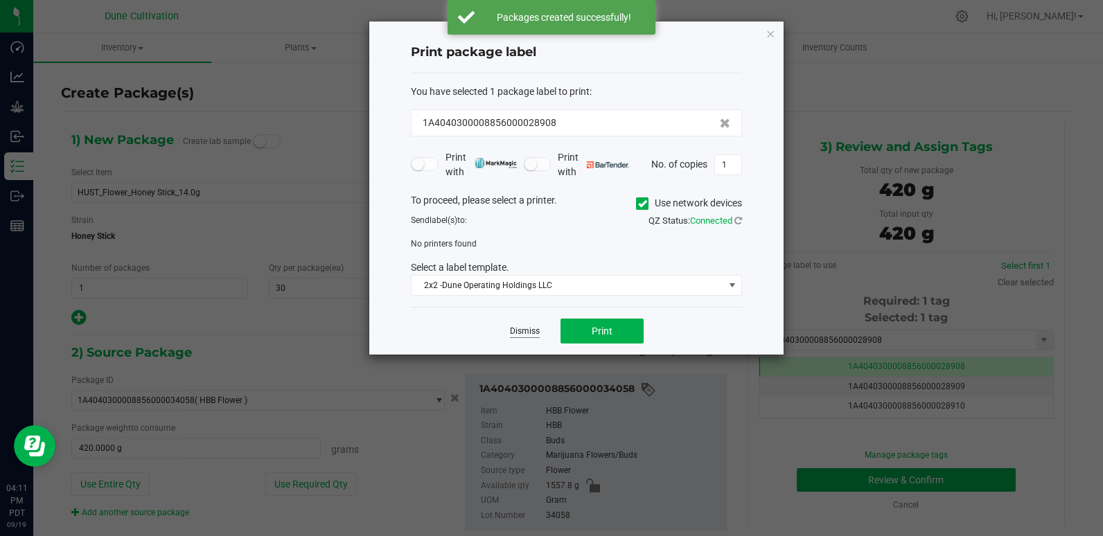
click at [527, 328] on link "Dismiss" at bounding box center [525, 332] width 30 height 12
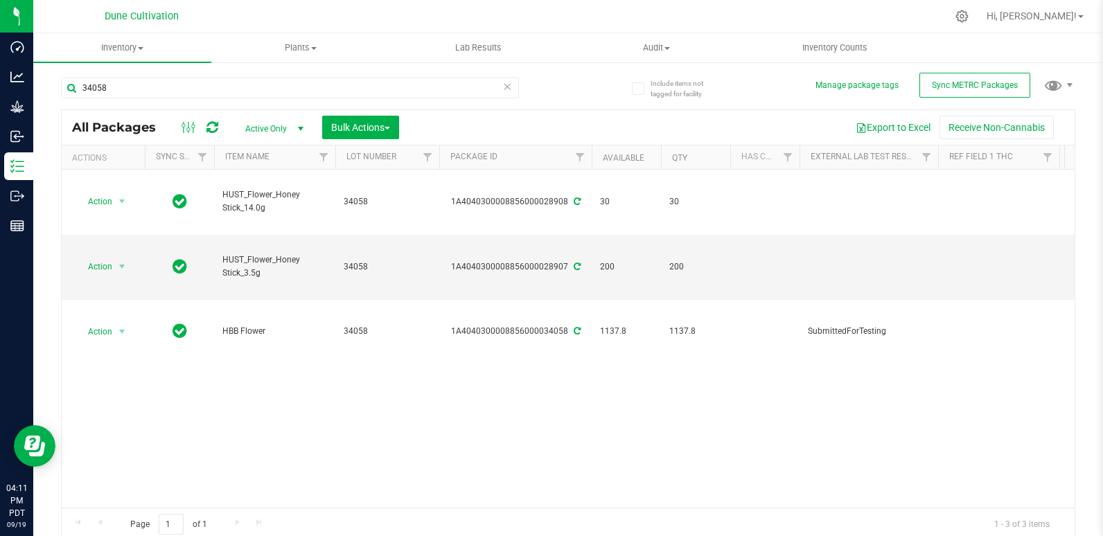
click at [251, 98] on div "34058" at bounding box center [290, 94] width 458 height 32
click at [251, 91] on input "34058" at bounding box center [290, 88] width 458 height 21
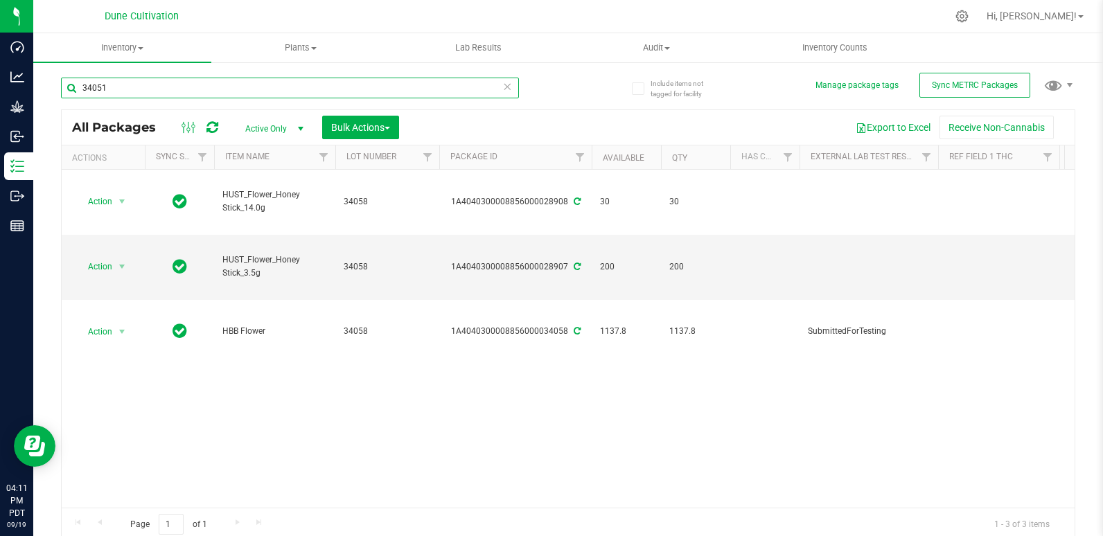
type input "34051"
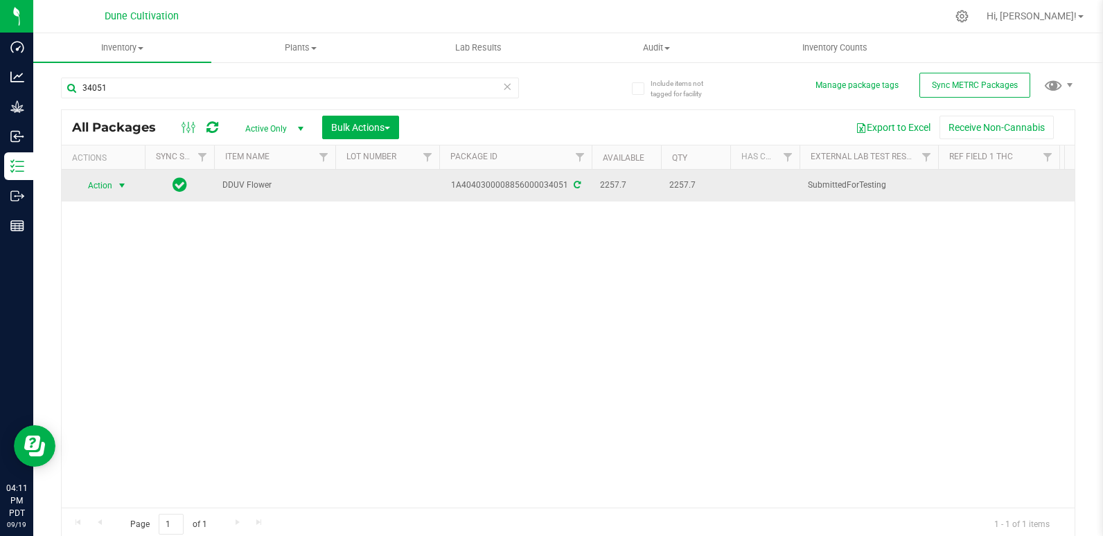
click at [105, 190] on span "Action" at bounding box center [93, 185] width 37 height 19
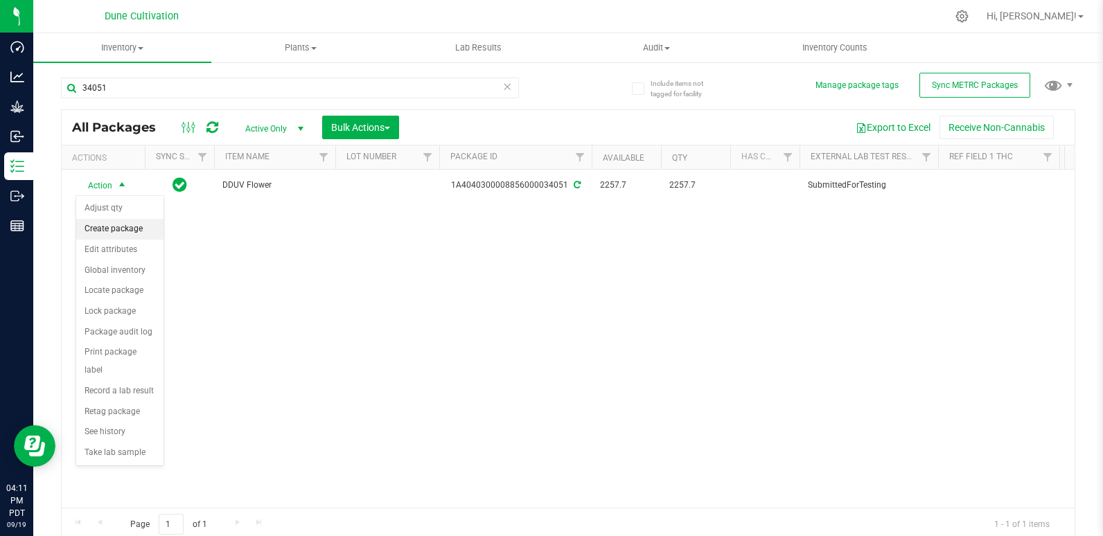
click at [121, 231] on li "Create package" at bounding box center [119, 229] width 87 height 21
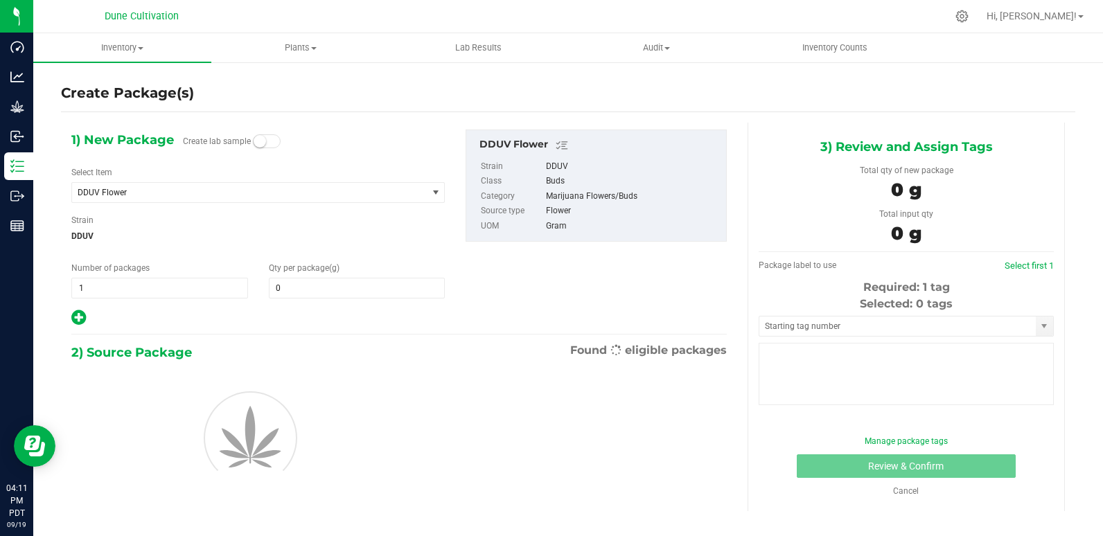
type input "0.0000"
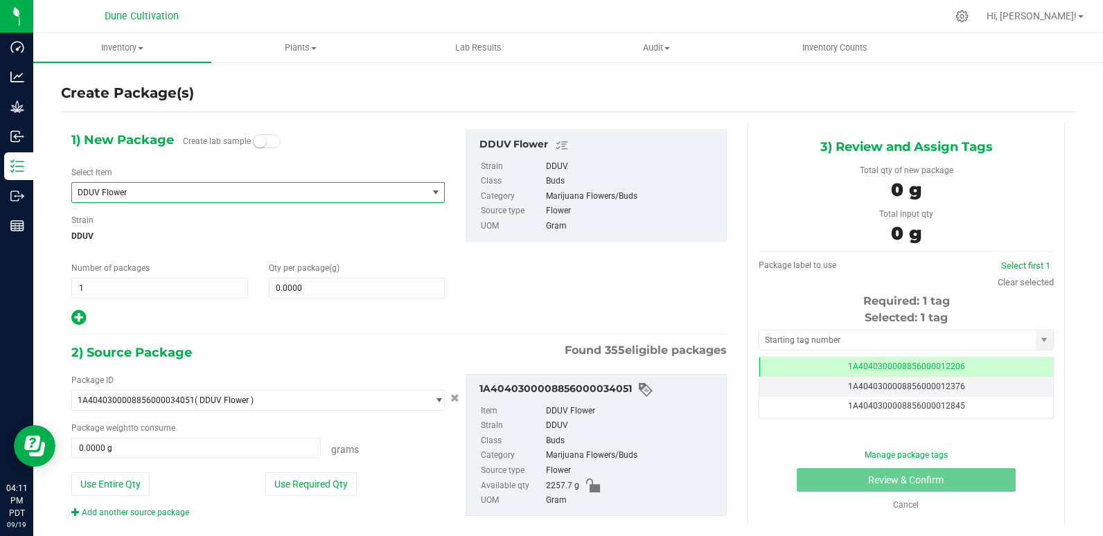
click at [290, 195] on span "DDUV Flower" at bounding box center [243, 193] width 330 height 10
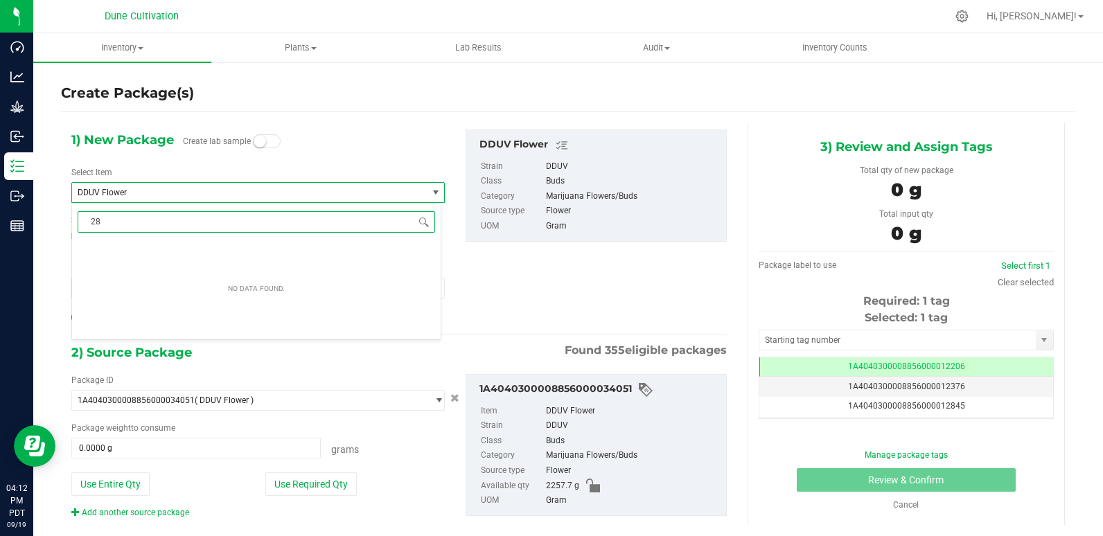
type input "2"
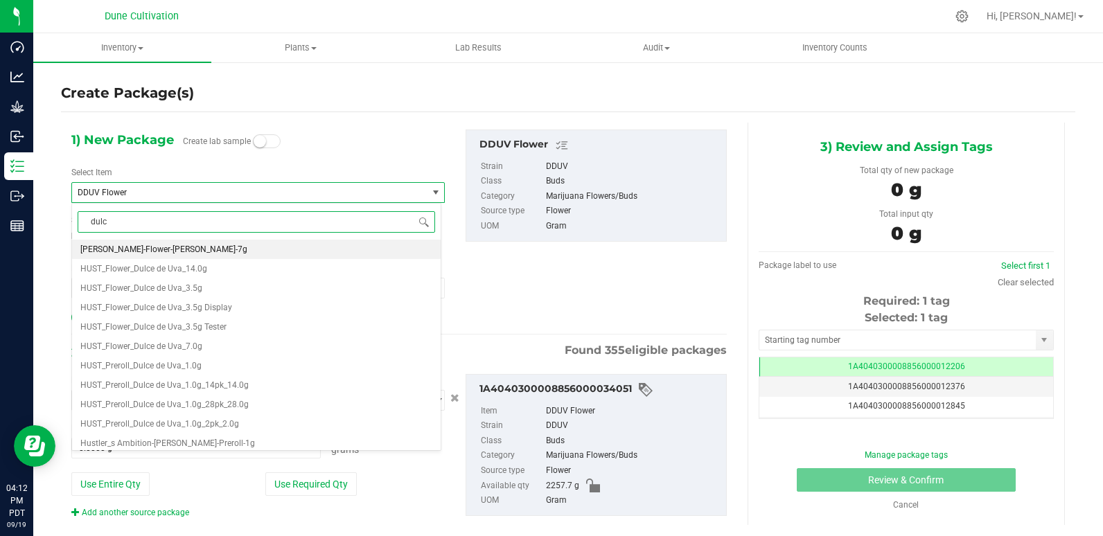
type input "dulce"
click at [242, 290] on li "HUST_Flower_Dulce de Uva_3.5g" at bounding box center [256, 287] width 368 height 19
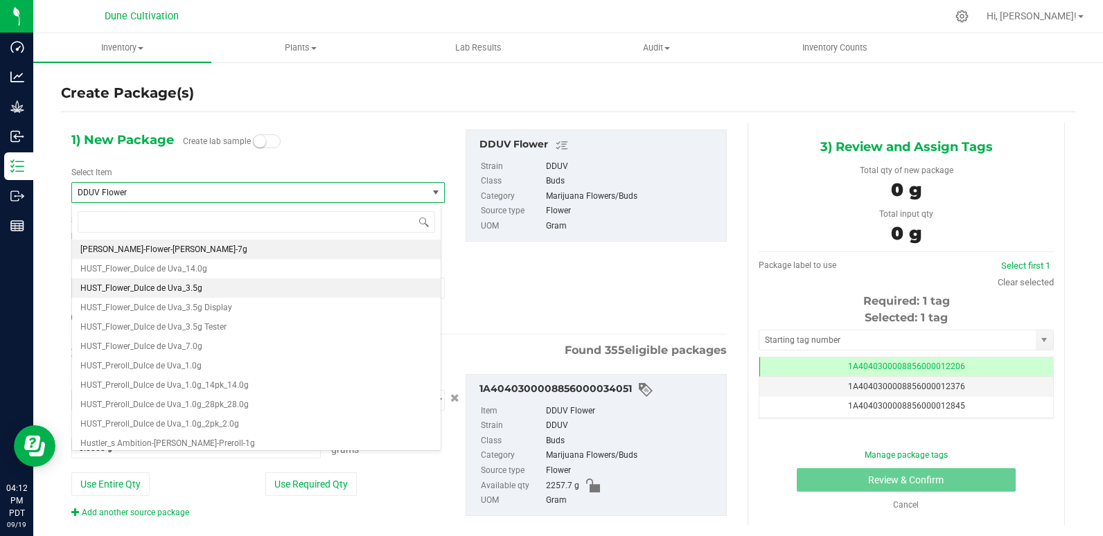
type input "0"
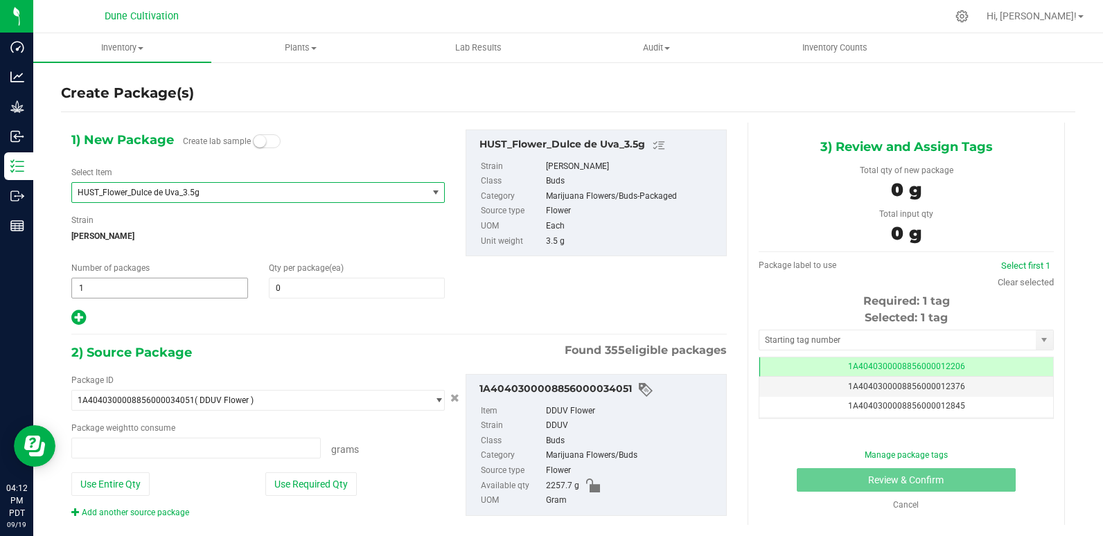
type input "0.0000 g"
click at [301, 295] on span at bounding box center [357, 288] width 177 height 21
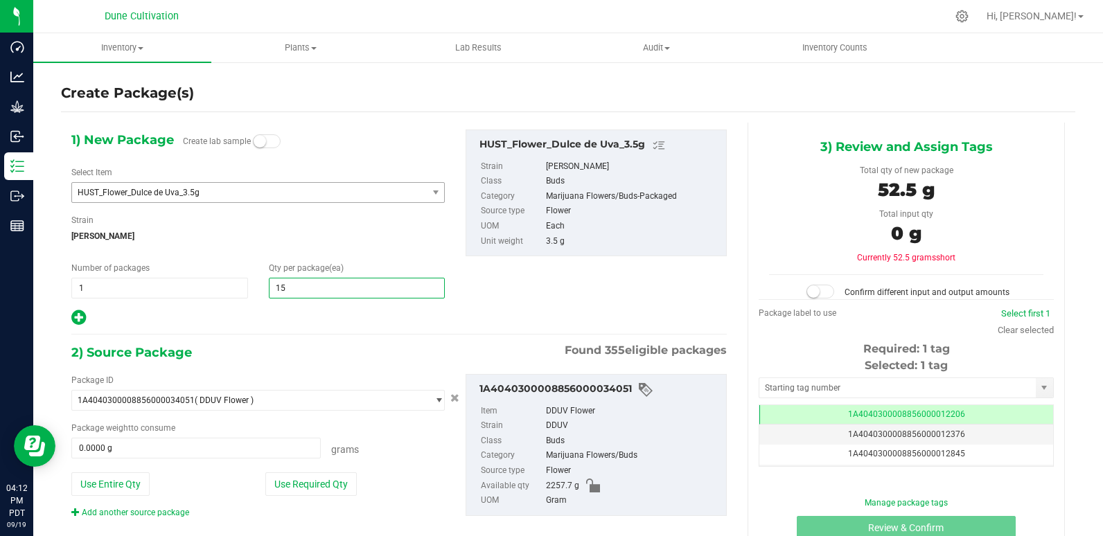
type input "150"
click at [313, 327] on div "1) New Package Create lab sample Select Item HUST_Flower_Dulce de Uva_3.5g HUST…" at bounding box center [399, 335] width 676 height 425
click at [310, 486] on button "Use Required Qty" at bounding box center [310, 484] width 91 height 24
type input "525.0000 g"
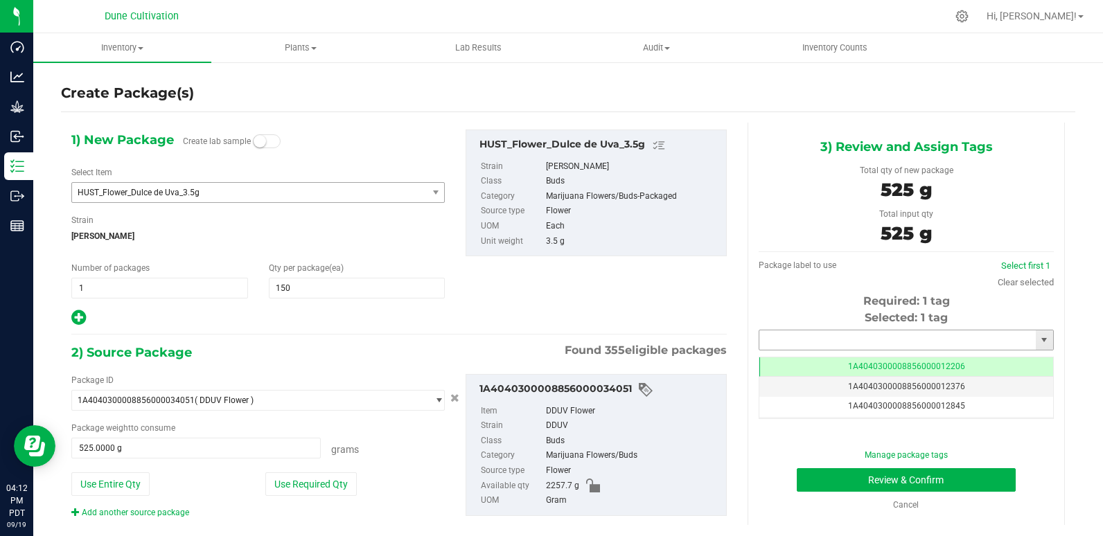
click at [888, 336] on input "text" at bounding box center [897, 339] width 276 height 19
click at [842, 366] on li "1A4040300008856000028899" at bounding box center [897, 363] width 290 height 21
type input "1A4040300008856000028899"
click at [824, 480] on button "Review & Confirm" at bounding box center [906, 480] width 220 height 24
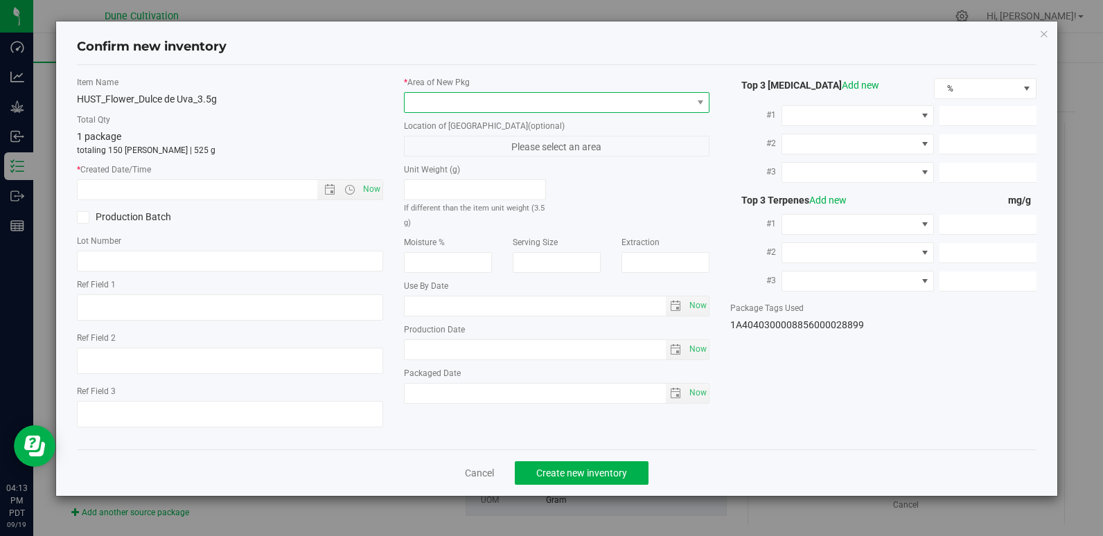
click at [607, 96] on span at bounding box center [547, 102] width 287 height 19
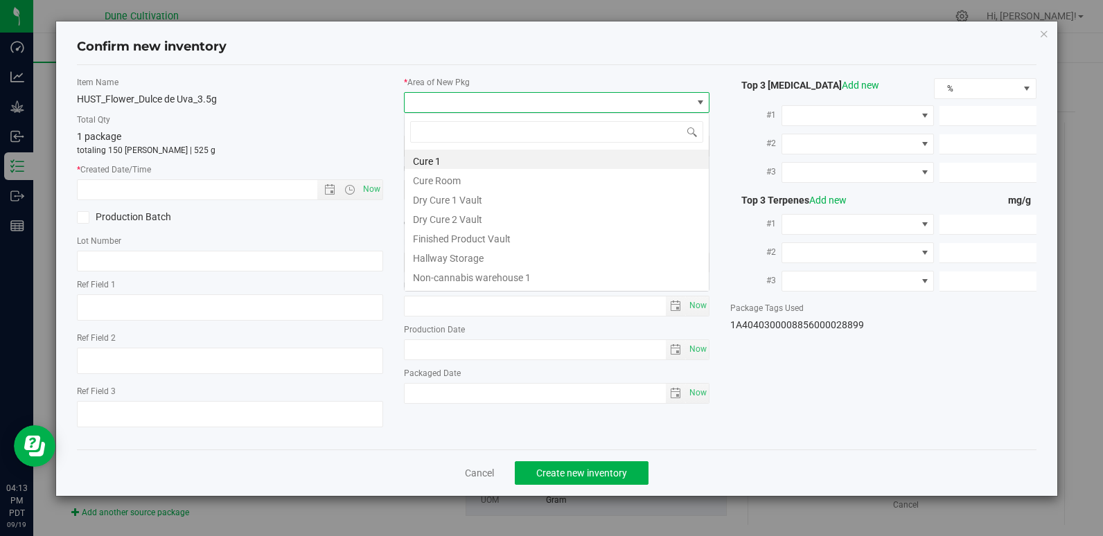
scroll to position [21, 306]
click at [524, 240] on li "Finished Product Vault" at bounding box center [556, 236] width 304 height 19
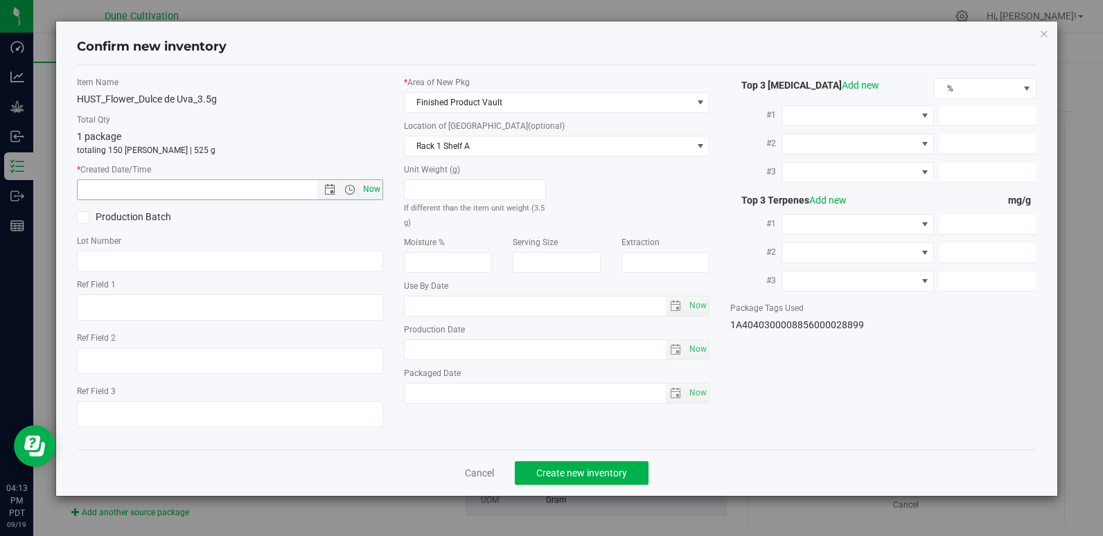
click at [373, 186] on span "Now" at bounding box center [371, 189] width 24 height 20
type input "[DATE] 4:13 PM"
click at [575, 477] on span "Create new inventory" at bounding box center [581, 473] width 91 height 11
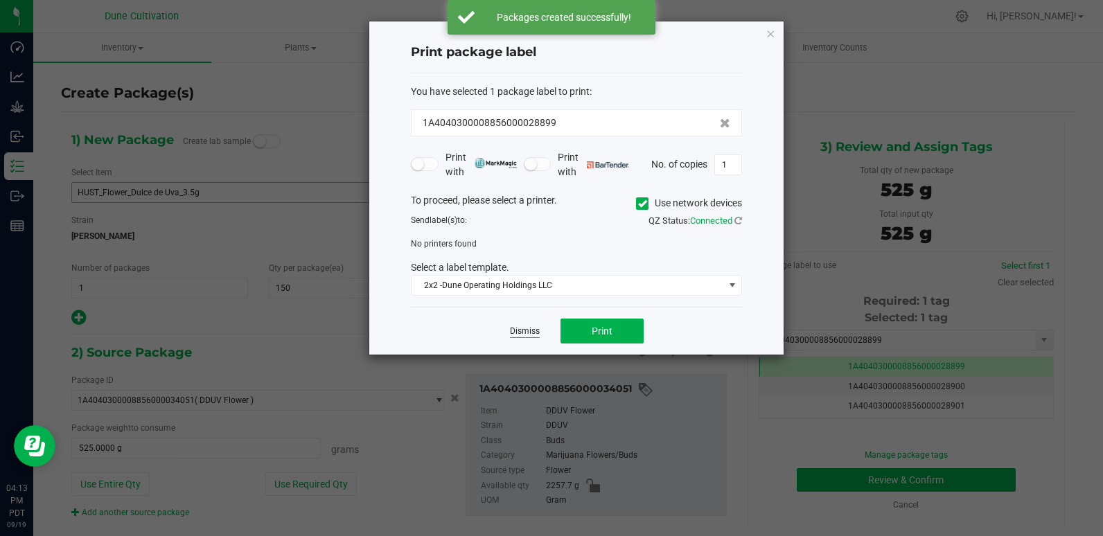
click at [517, 335] on link "Dismiss" at bounding box center [525, 332] width 30 height 12
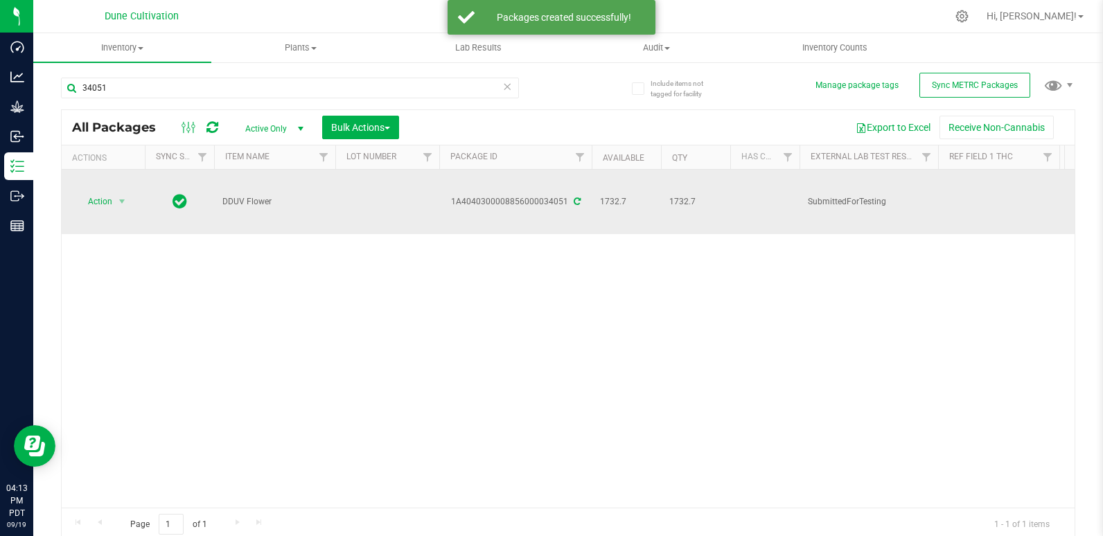
click at [365, 182] on td at bounding box center [387, 202] width 104 height 64
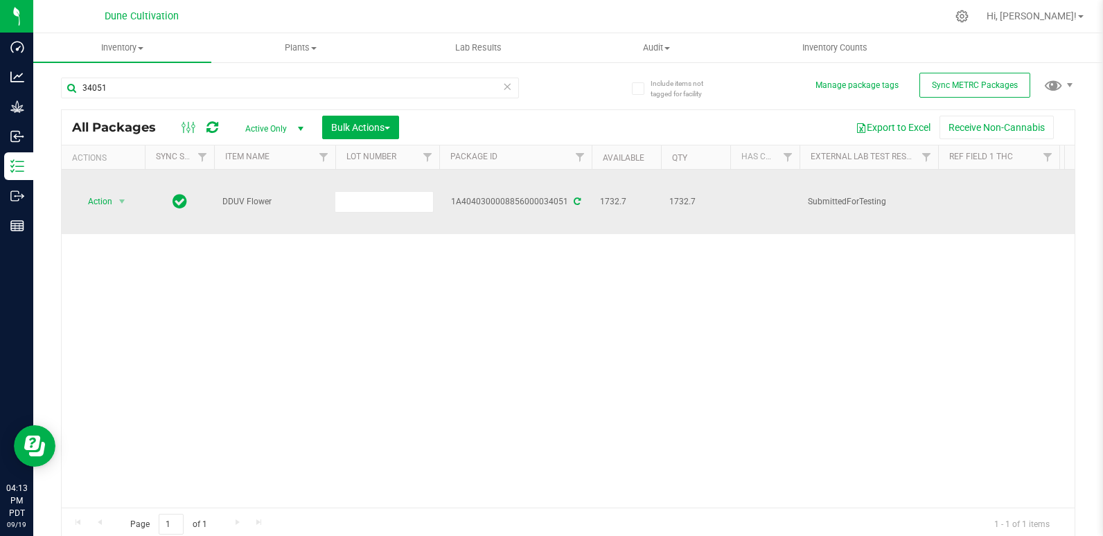
type input "2"
type input "34051"
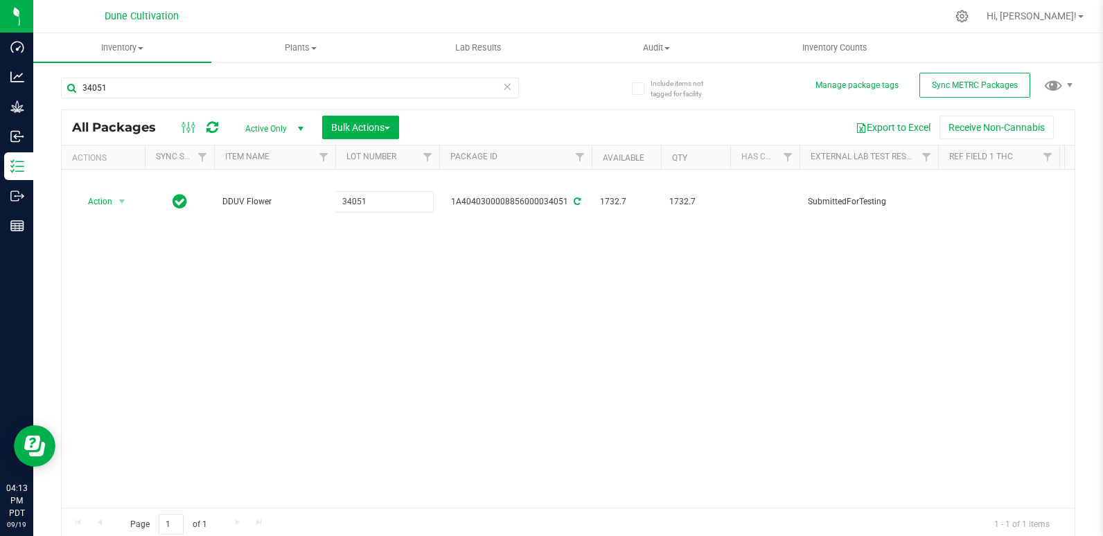
click at [346, 217] on div "All Packages Active Only Active Only Lab Samples Locked All External Internal B…" at bounding box center [568, 325] width 1014 height 432
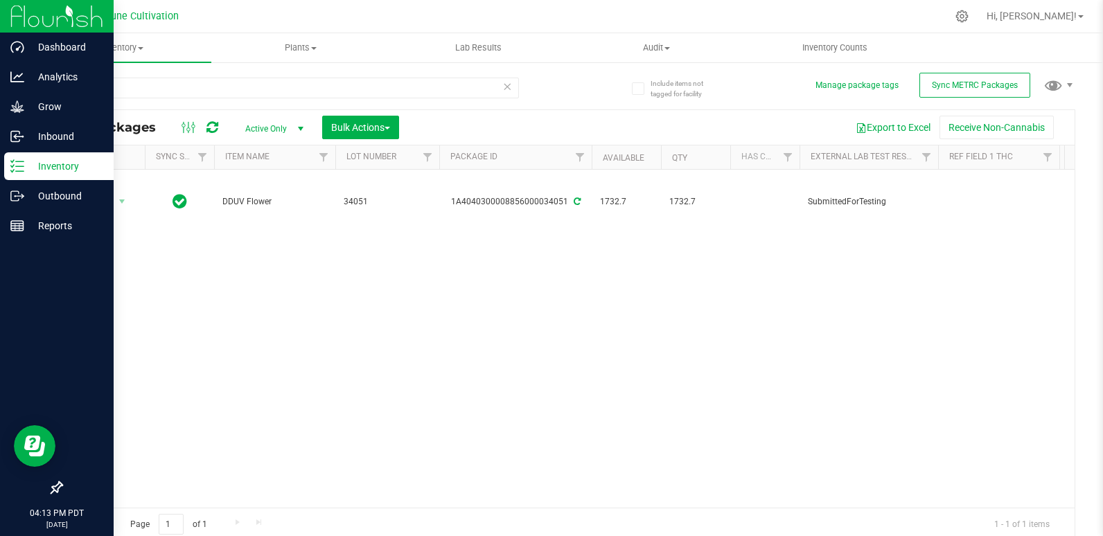
click at [28, 177] on div "Inventory" at bounding box center [58, 166] width 109 height 28
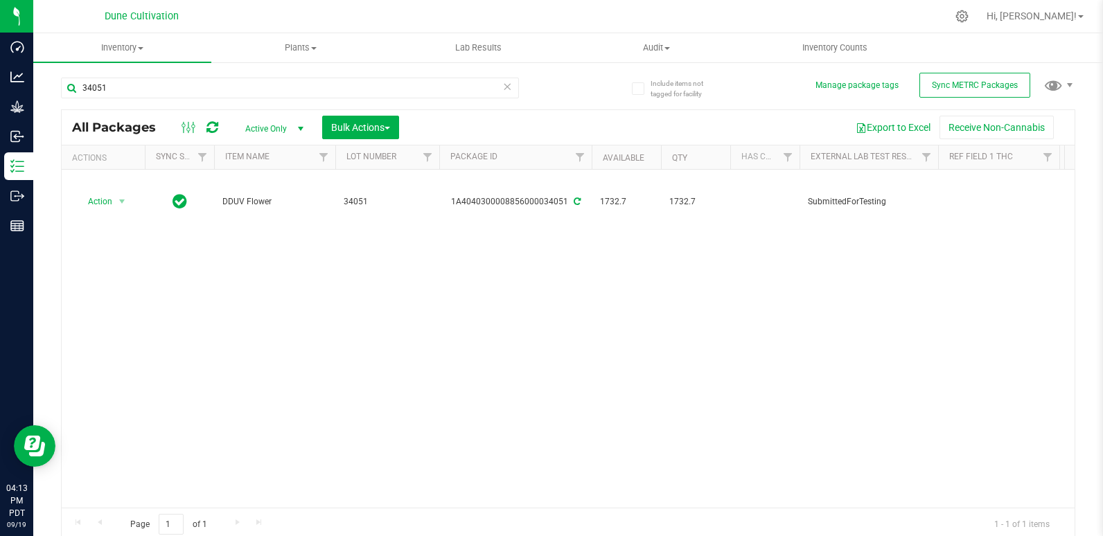
click at [503, 91] on icon at bounding box center [508, 86] width 10 height 17
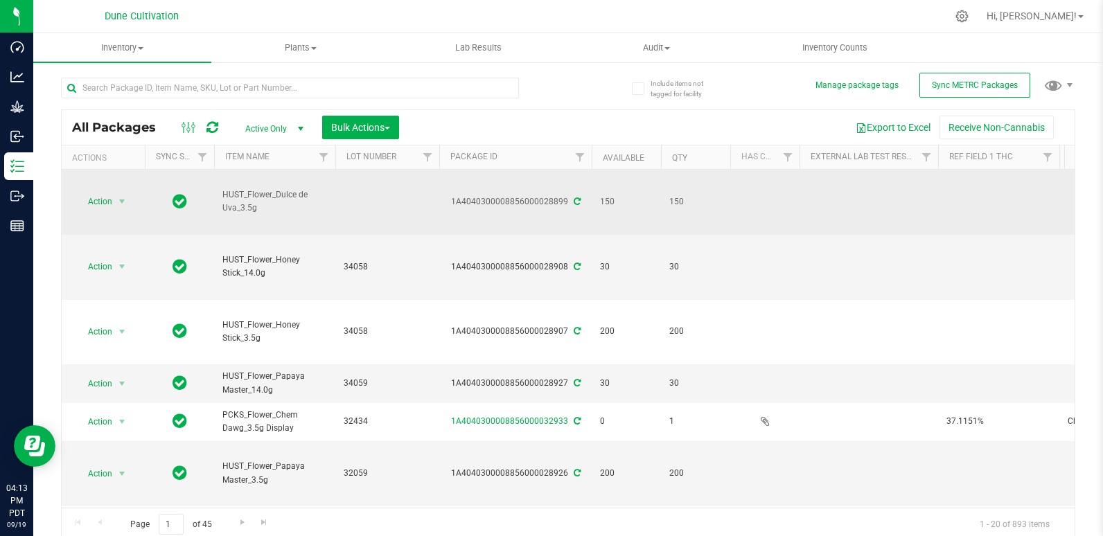
click at [370, 184] on td at bounding box center [387, 202] width 104 height 65
type input "34051"
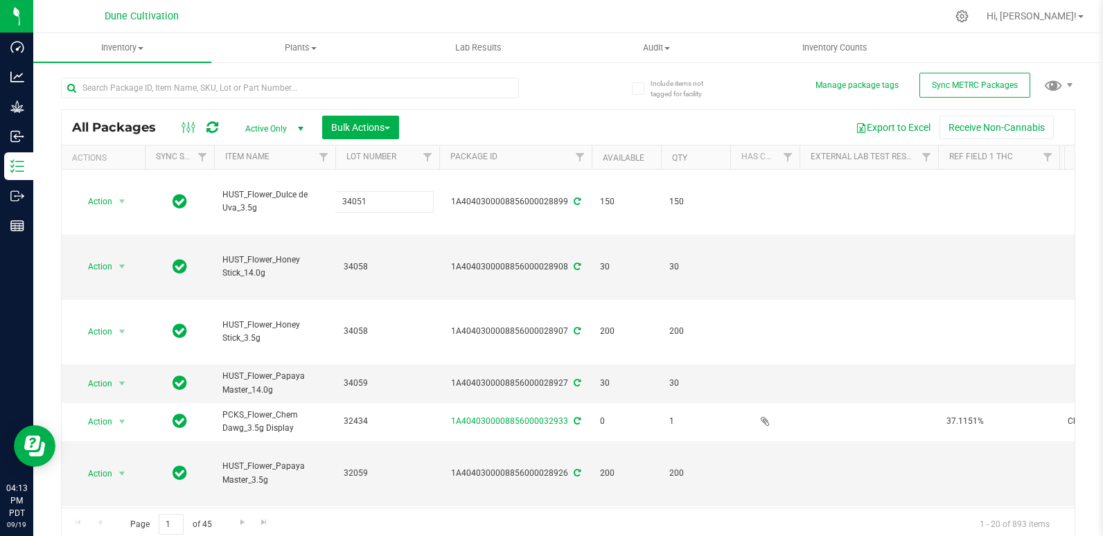
click at [572, 116] on div "All Packages Active Only Active Only Lab Samples Locked All External Internal B…" at bounding box center [568, 325] width 1014 height 432
click at [329, 91] on input "text" at bounding box center [290, 88] width 458 height 21
click at [329, 91] on input "34051" at bounding box center [290, 88] width 458 height 21
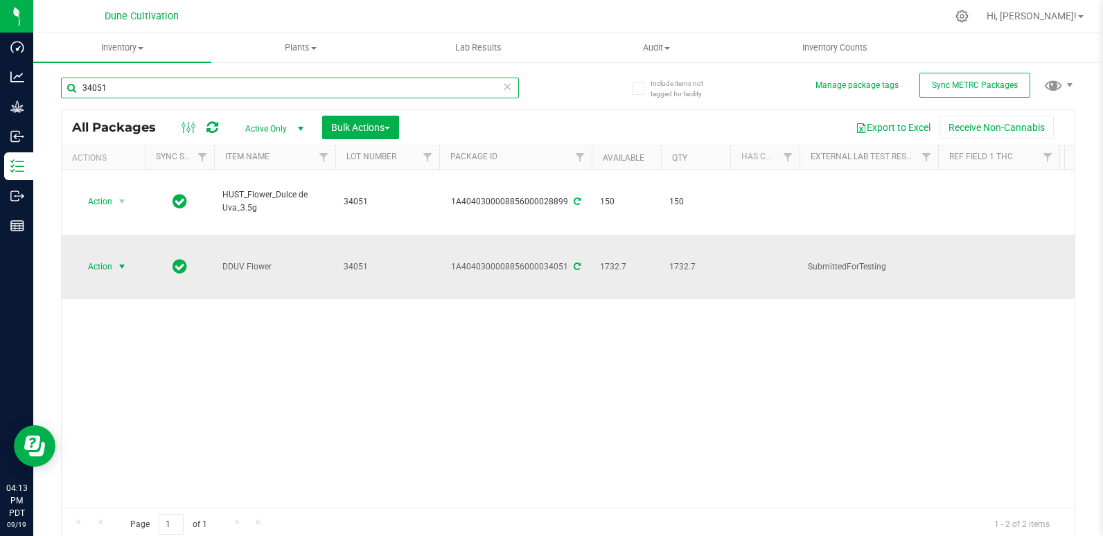
type input "34051"
click at [105, 257] on span "Action" at bounding box center [93, 266] width 37 height 19
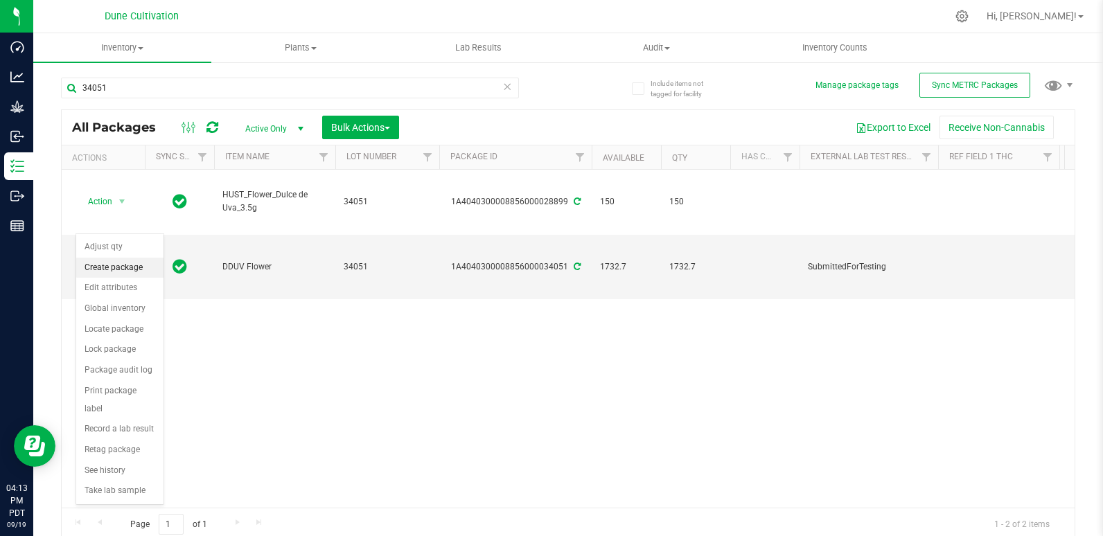
click at [126, 270] on li "Create package" at bounding box center [119, 268] width 87 height 21
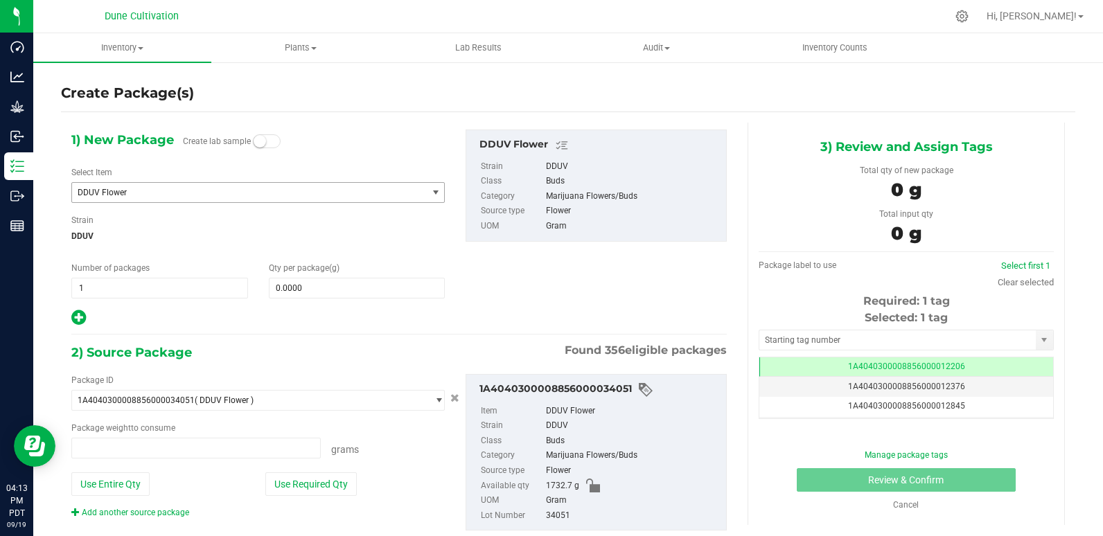
type input "0.0000 g"
click at [163, 194] on span "DDUV Flower" at bounding box center [243, 193] width 330 height 10
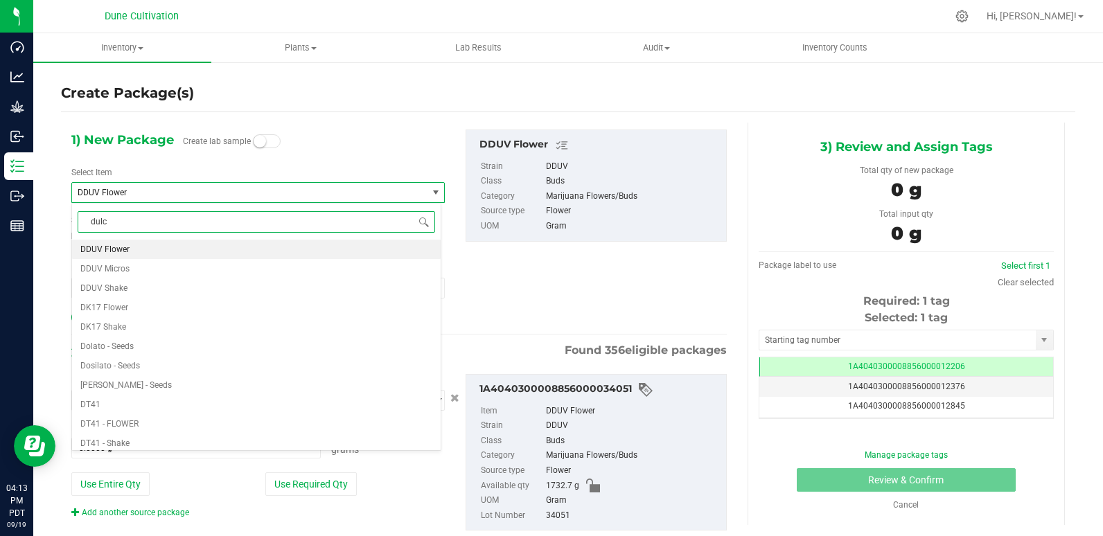
type input "dulce"
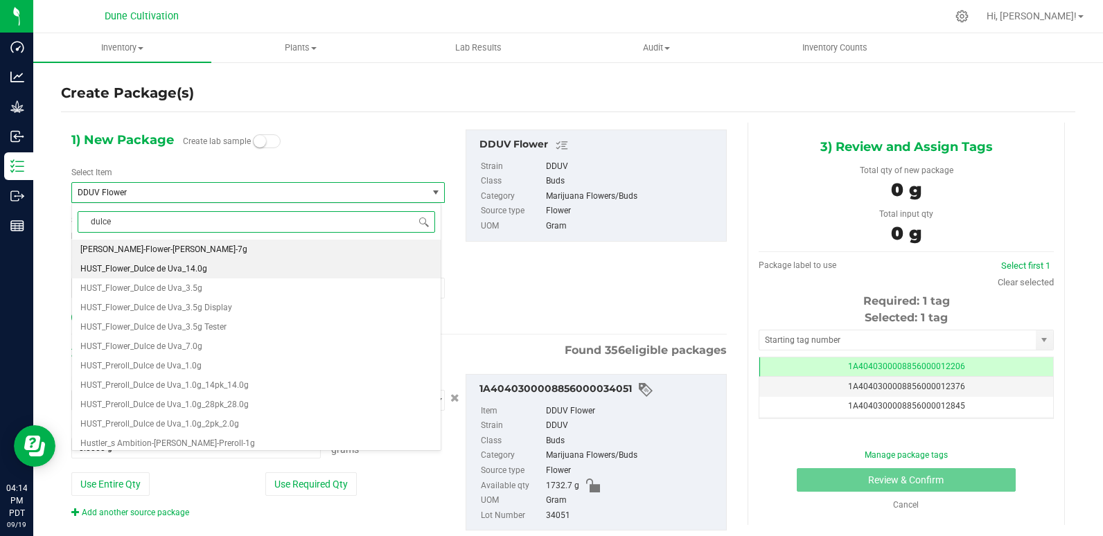
click at [198, 269] on span "HUST_Flower_Dulce de Uva_14.0g" at bounding box center [143, 269] width 127 height 10
type input "0"
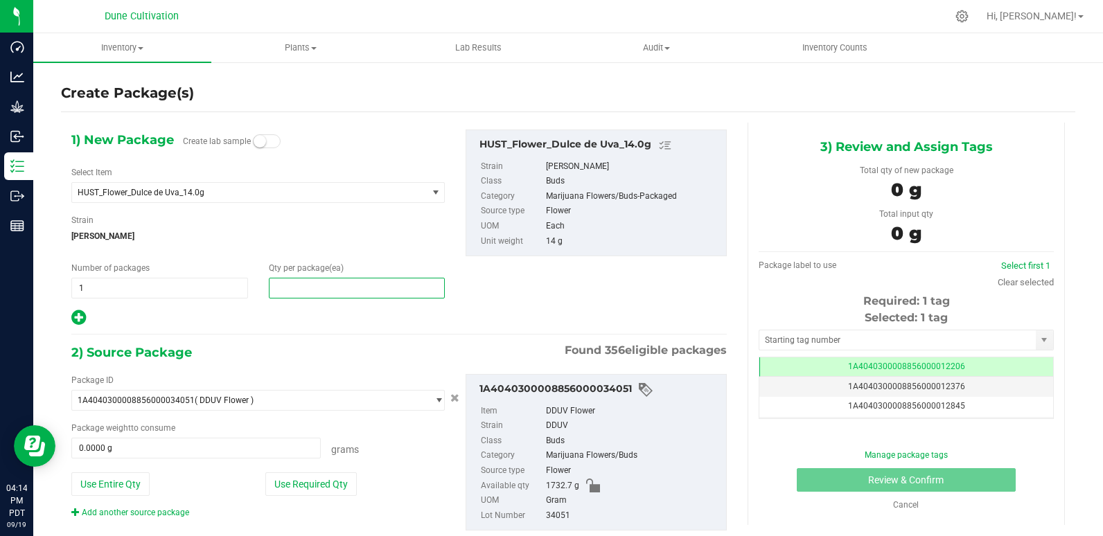
click at [359, 285] on span at bounding box center [357, 288] width 177 height 21
type input "30"
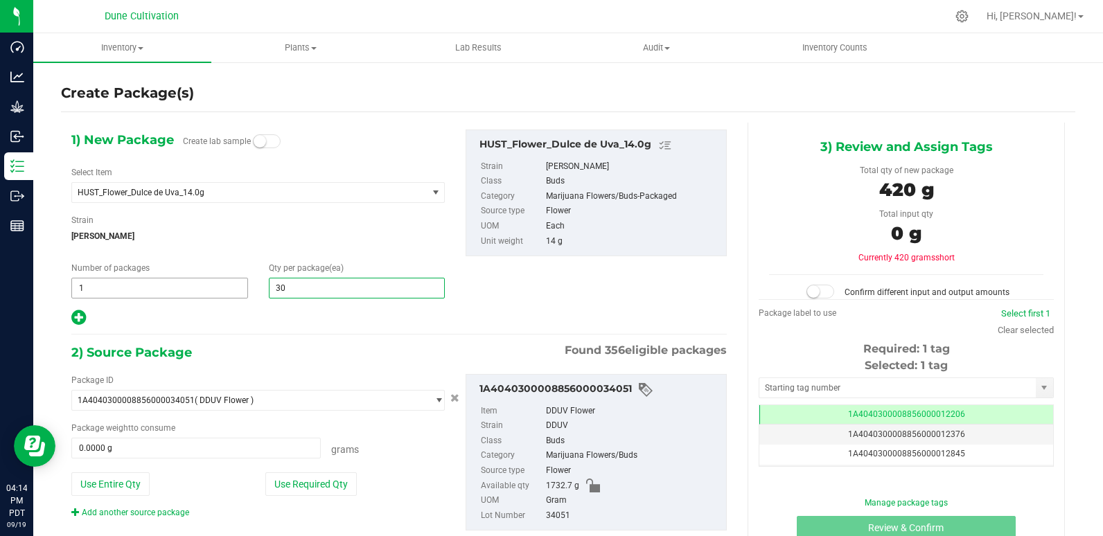
type input "30"
click at [244, 287] on span "1 1" at bounding box center [159, 288] width 177 height 21
click at [311, 497] on div "Package ID 1A4040300008856000034051 ( DDUV Flower ) 1A40403000004B6000012017 1A…" at bounding box center [258, 446] width 394 height 145
click at [310, 492] on button "Use Required Qty" at bounding box center [310, 484] width 91 height 24
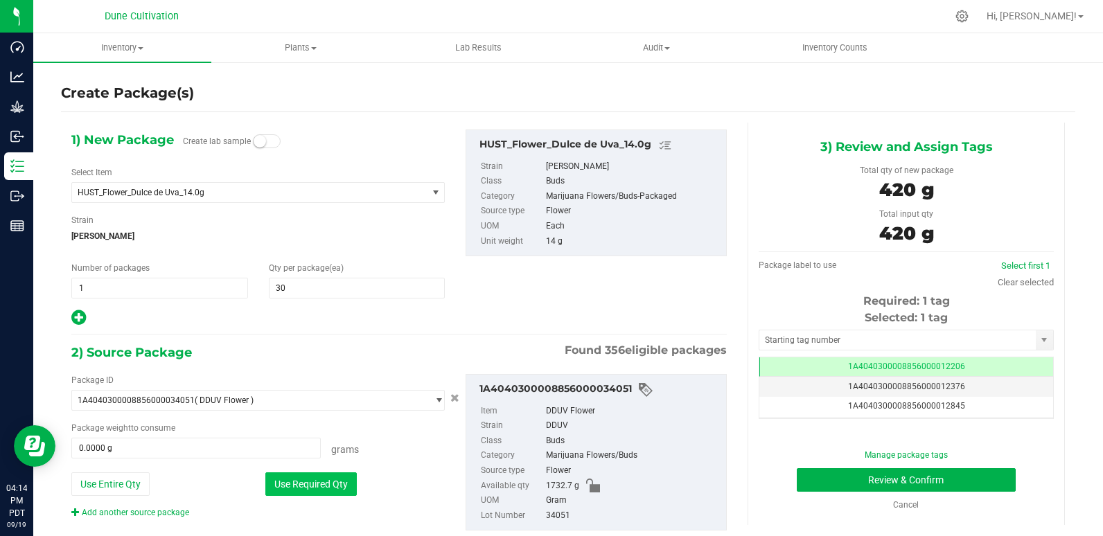
type input "420.0000 g"
click at [792, 337] on input "text" at bounding box center [897, 339] width 276 height 19
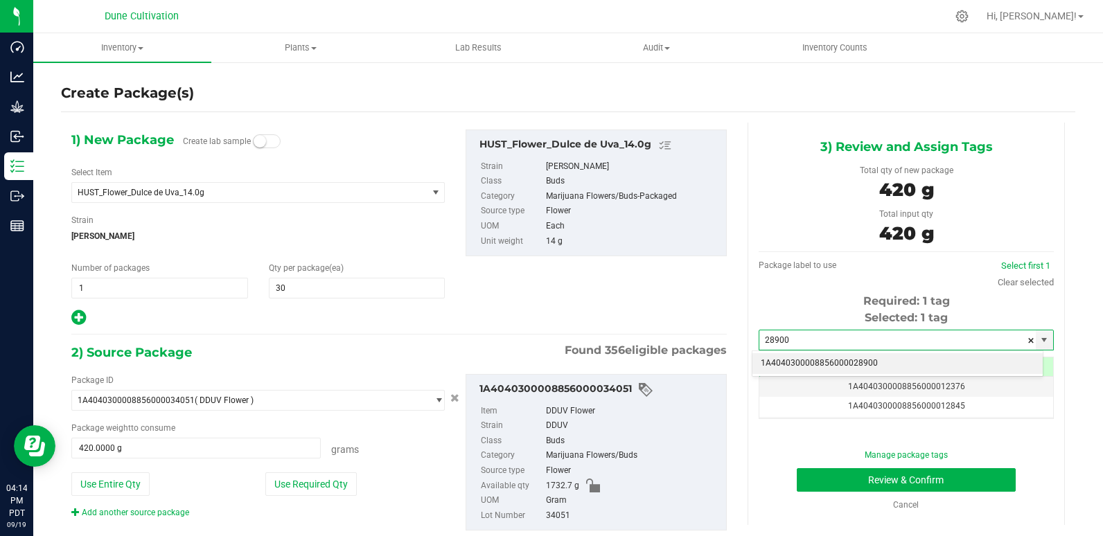
click at [818, 364] on li "1A4040300008856000028900" at bounding box center [897, 363] width 290 height 21
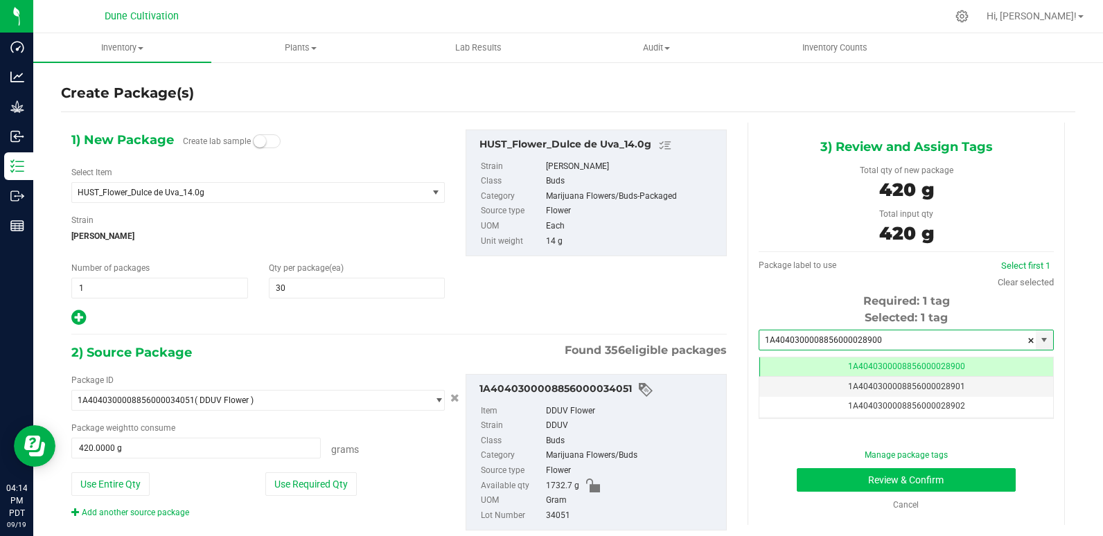
type input "1A4040300008856000028900"
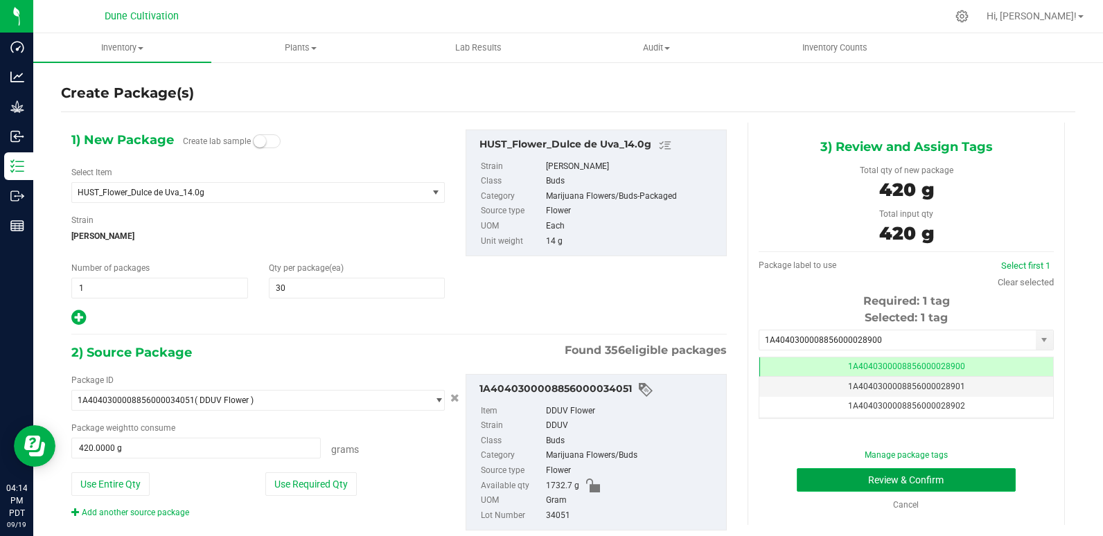
click at [846, 481] on button "Review & Confirm" at bounding box center [906, 480] width 220 height 24
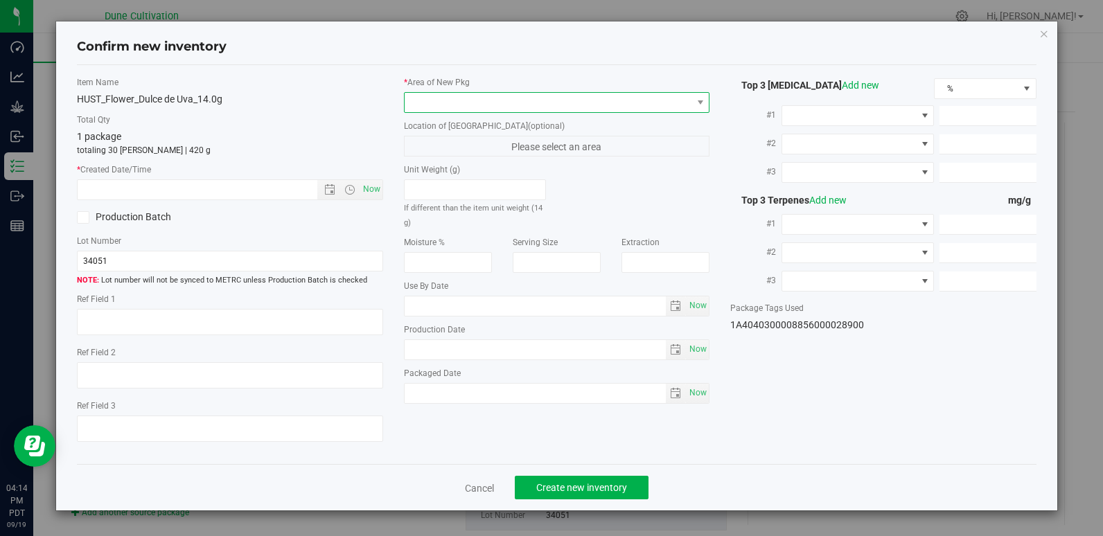
click at [488, 105] on span at bounding box center [547, 102] width 287 height 19
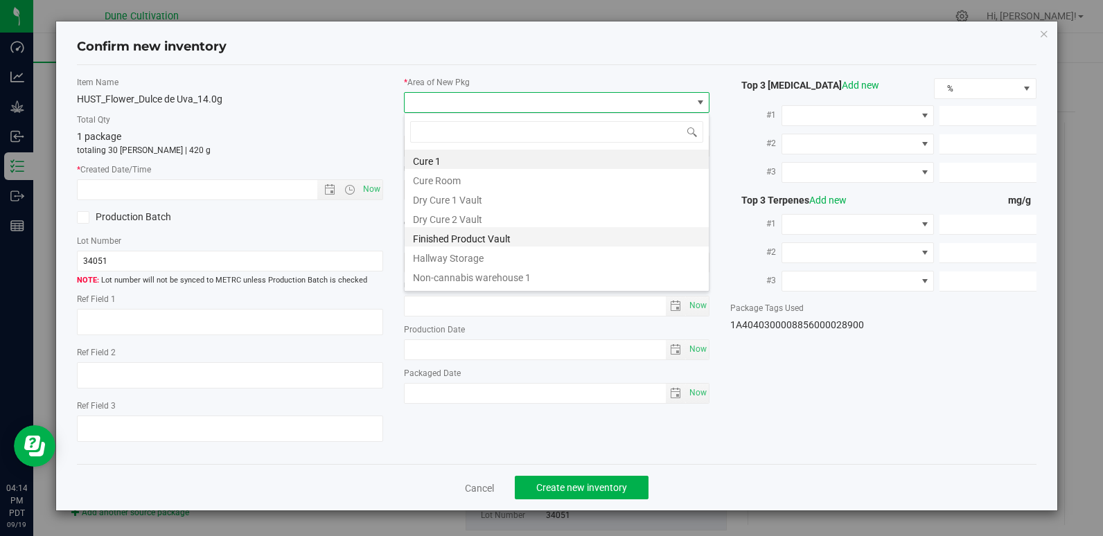
click at [492, 243] on li "Finished Product Vault" at bounding box center [556, 236] width 304 height 19
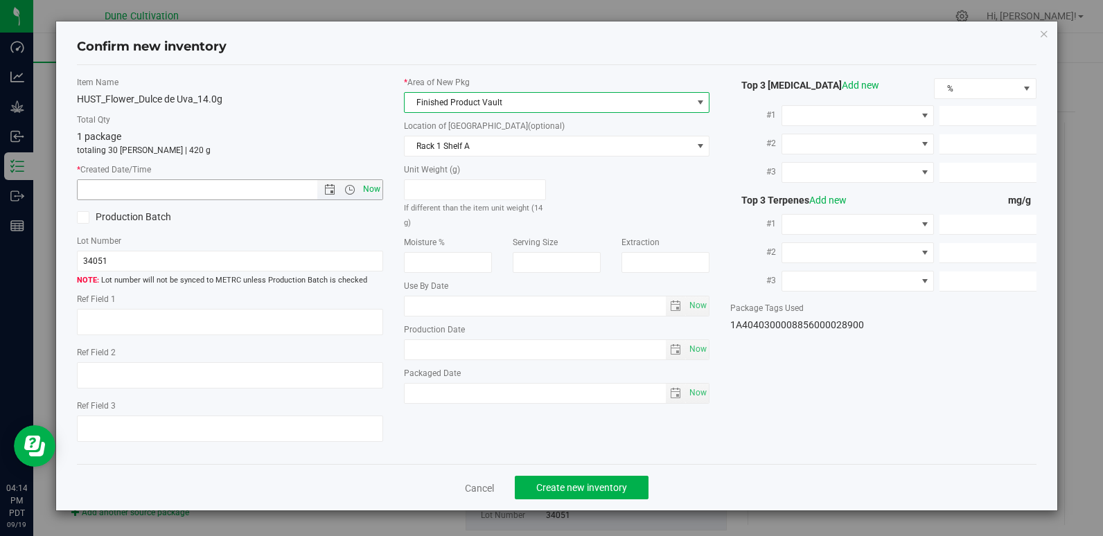
click at [379, 186] on span "Now" at bounding box center [371, 189] width 24 height 20
type input "[DATE] 4:14 PM"
click at [568, 491] on span "Create new inventory" at bounding box center [581, 487] width 91 height 11
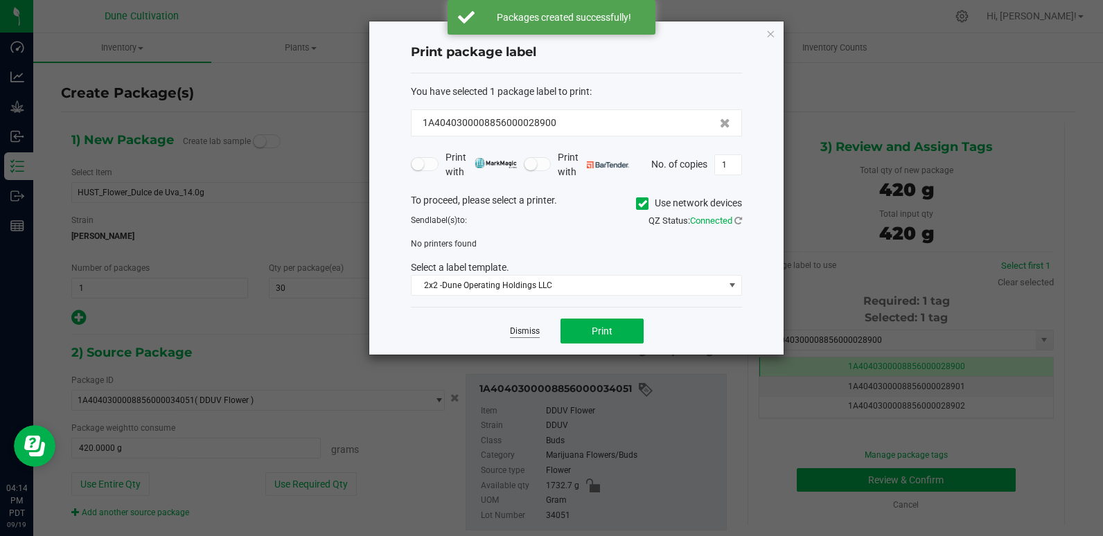
click at [519, 334] on link "Dismiss" at bounding box center [525, 332] width 30 height 12
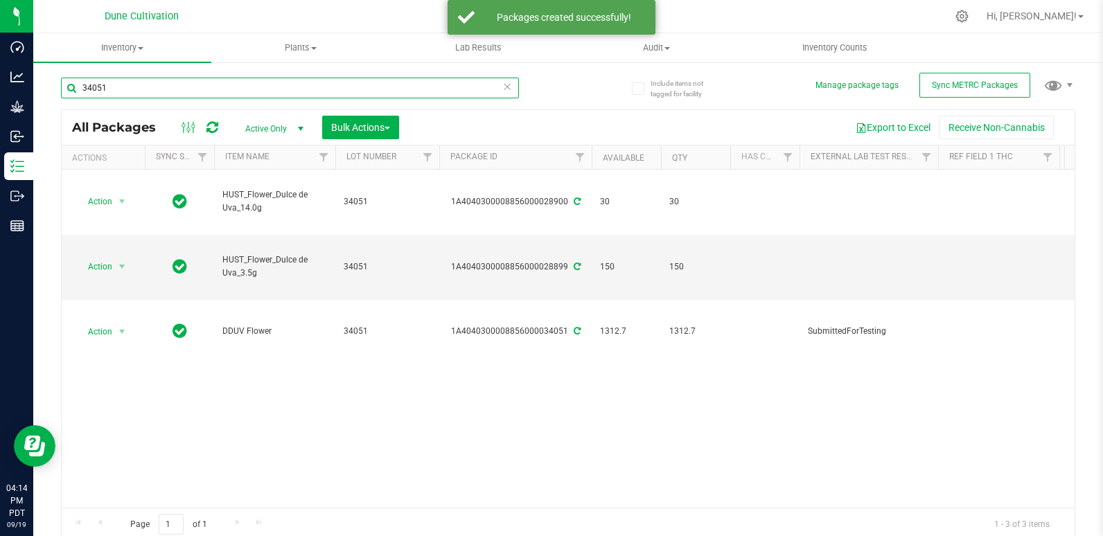
click at [123, 94] on input "34051" at bounding box center [290, 88] width 458 height 21
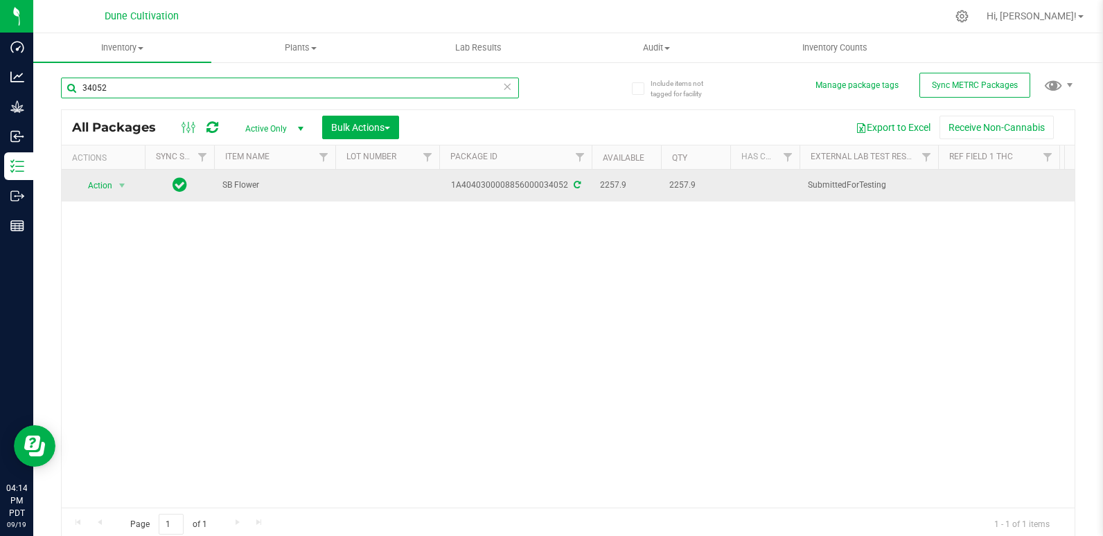
type input "34052"
click at [357, 179] on td at bounding box center [387, 186] width 104 height 32
type input "34052"
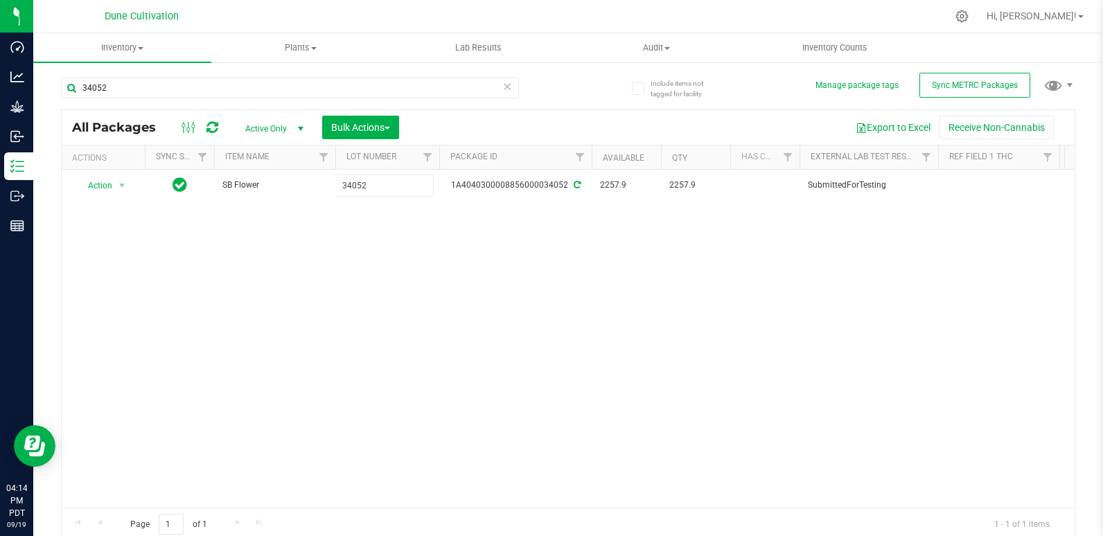
click at [365, 210] on div "All Packages Active Only Active Only Lab Samples Locked All External Internal B…" at bounding box center [568, 325] width 1014 height 432
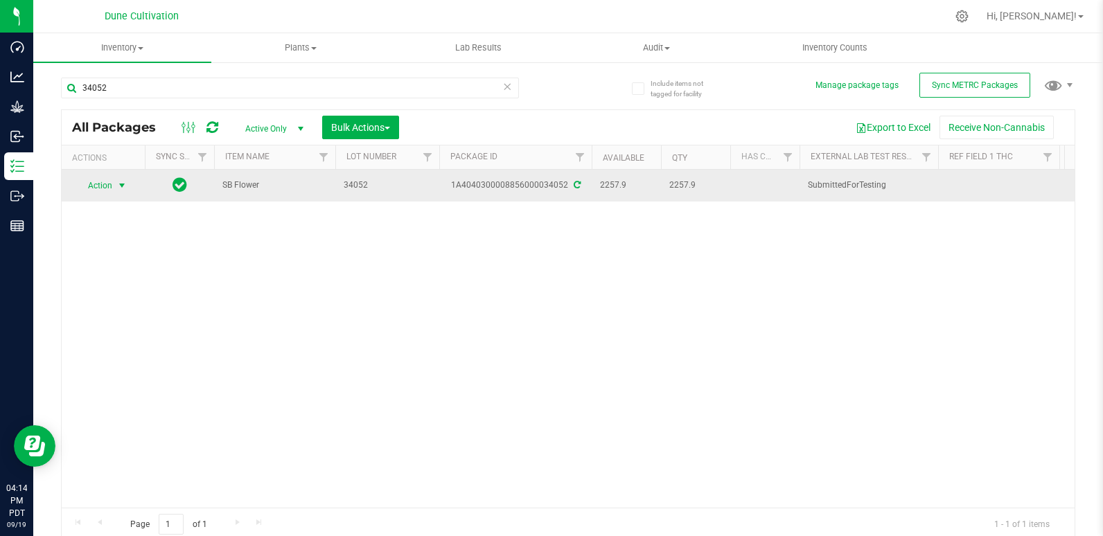
click at [96, 182] on span "Action" at bounding box center [93, 185] width 37 height 19
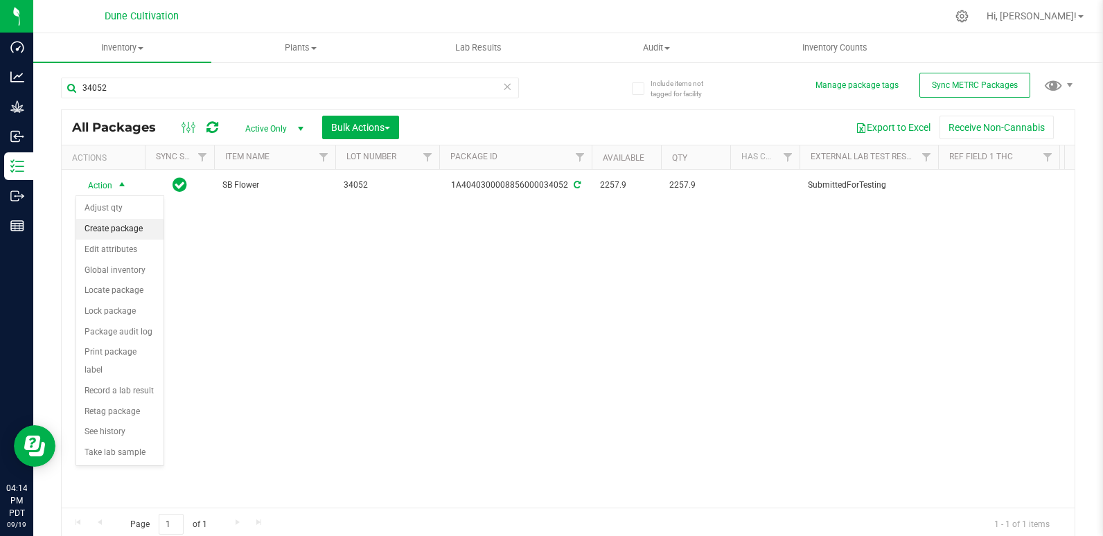
click at [122, 226] on li "Create package" at bounding box center [119, 229] width 87 height 21
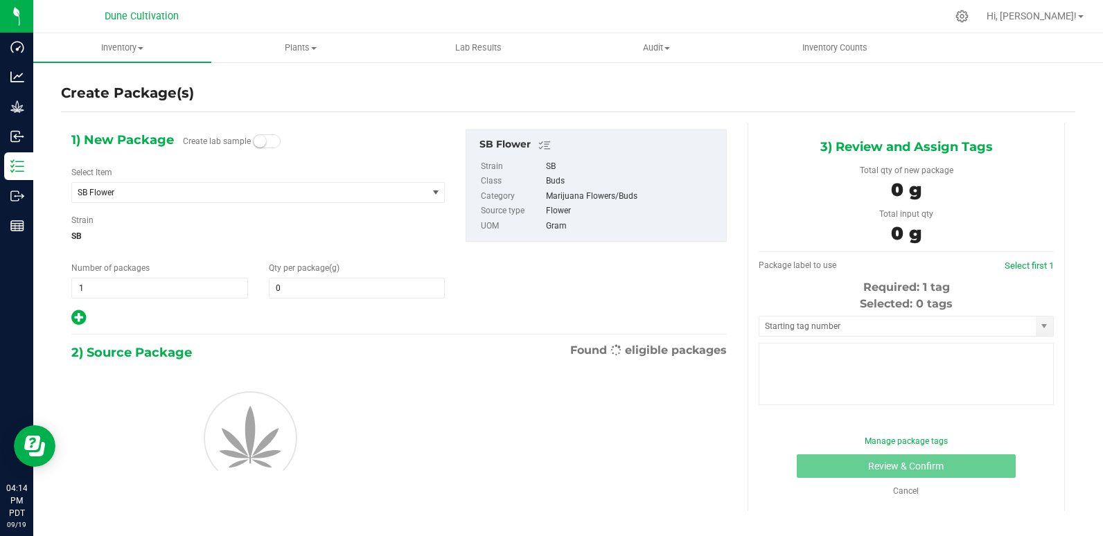
type input "0.0000"
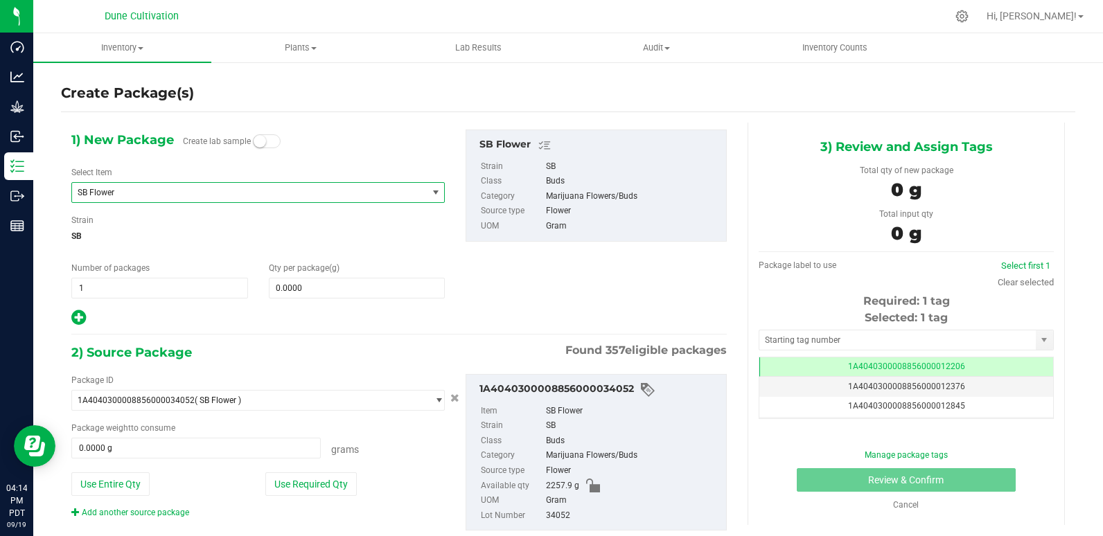
click at [211, 188] on span "SB Flower" at bounding box center [243, 193] width 330 height 10
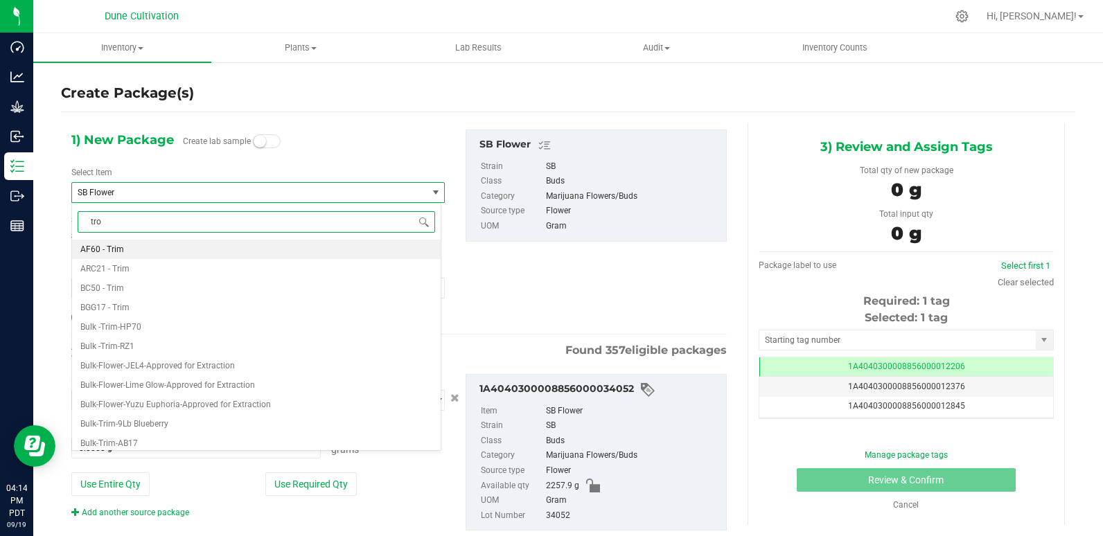
type input "trop"
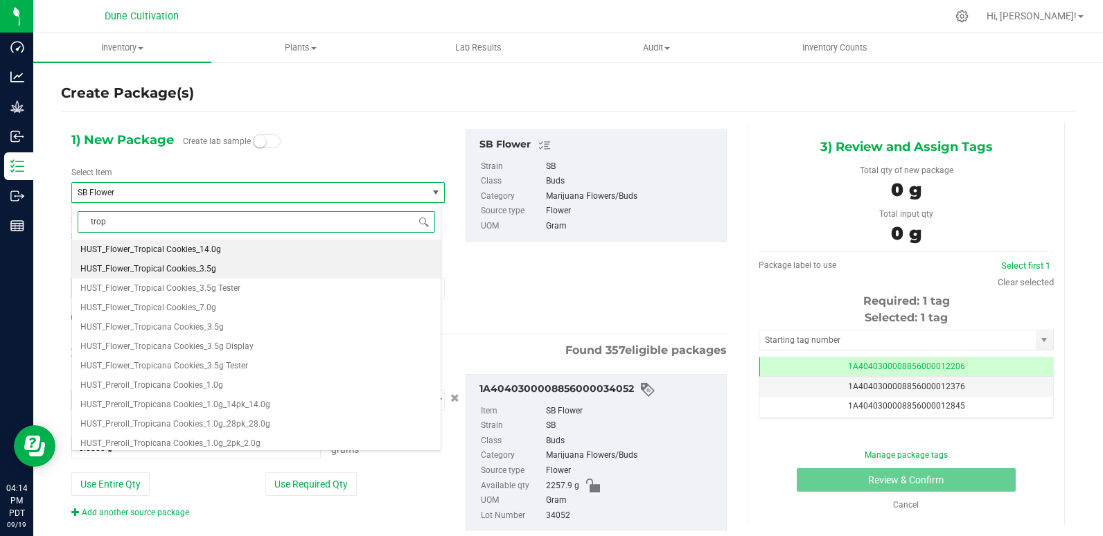
click at [218, 269] on li "HUST_Flower_Tropical Cookies_3.5g" at bounding box center [256, 268] width 368 height 19
type input "0"
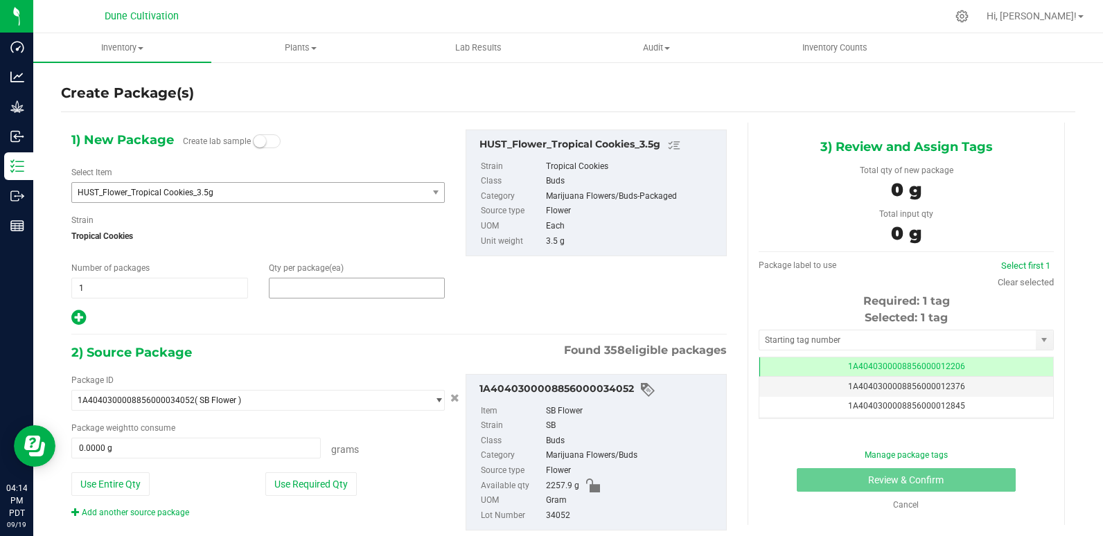
click at [317, 289] on span at bounding box center [357, 288] width 177 height 21
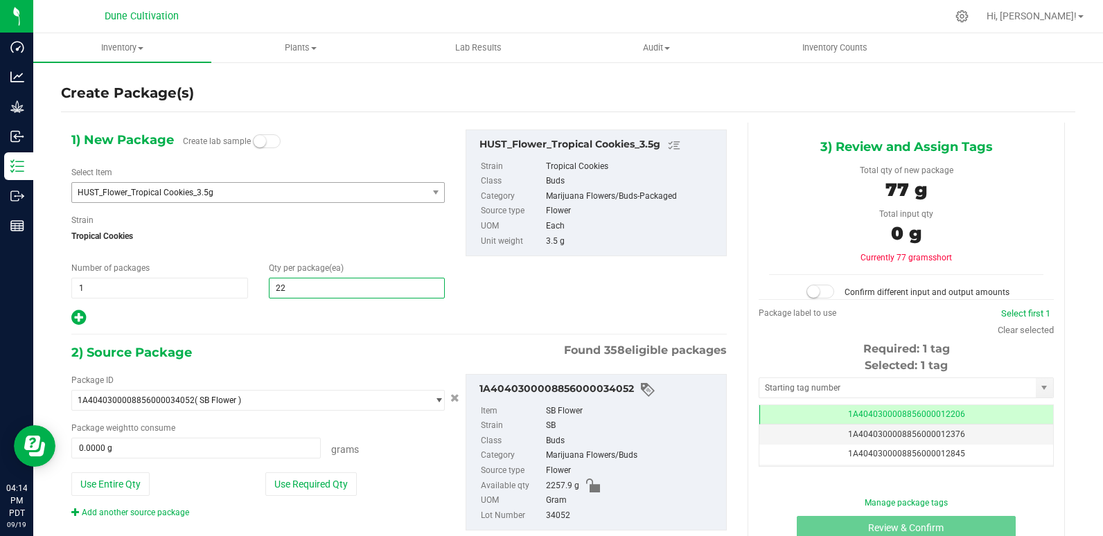
type input "225"
click at [315, 487] on button "Use Required Qty" at bounding box center [310, 484] width 91 height 24
type input "787.5000 g"
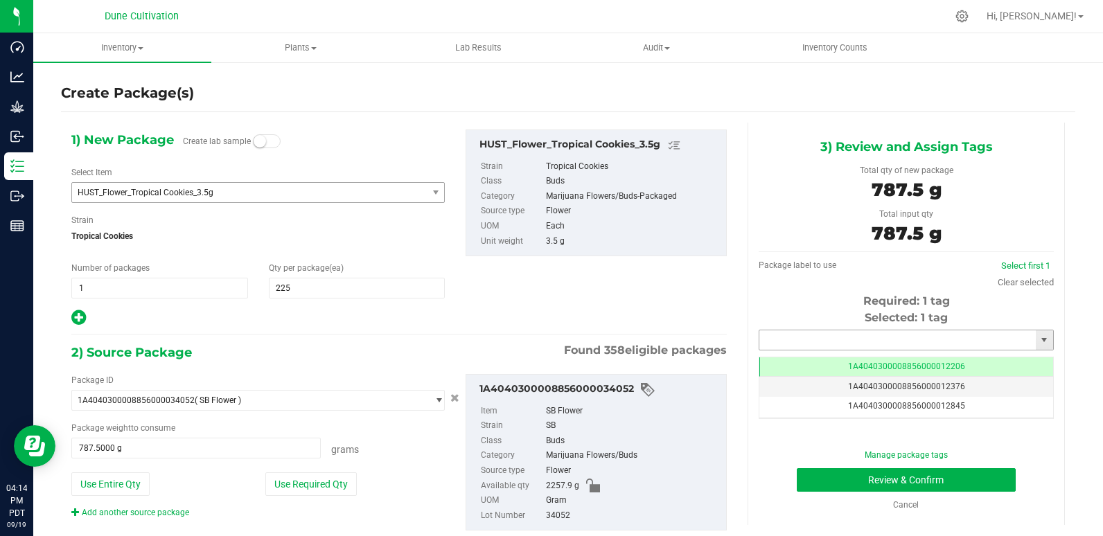
click at [843, 342] on input "text" at bounding box center [897, 339] width 276 height 19
click at [847, 362] on li "1A4040300008856000028895" at bounding box center [897, 363] width 290 height 21
type input "1A4040300008856000028895"
click at [835, 481] on button "Review & Confirm" at bounding box center [906, 480] width 220 height 24
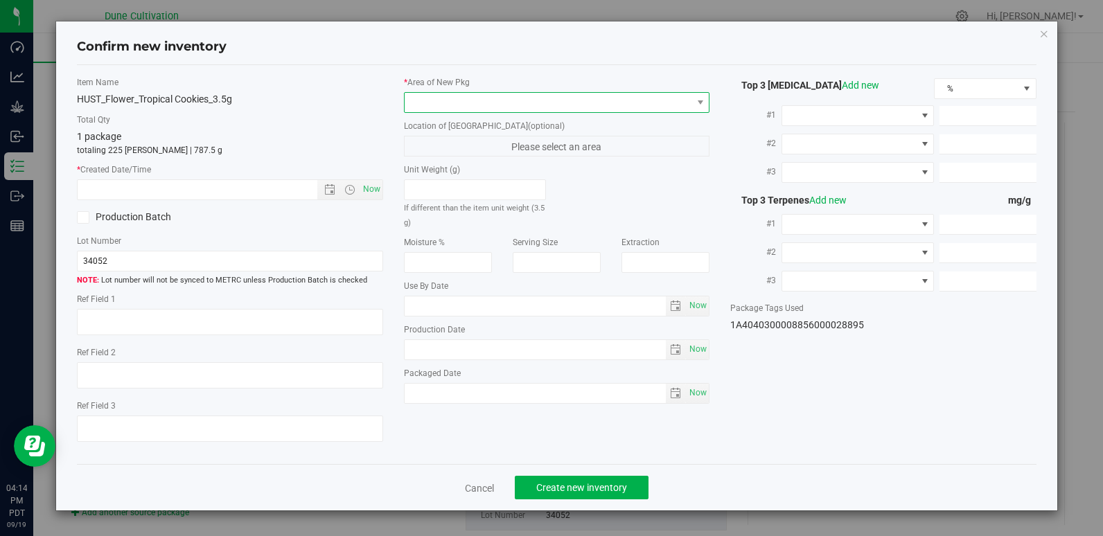
click at [499, 106] on span at bounding box center [547, 102] width 287 height 19
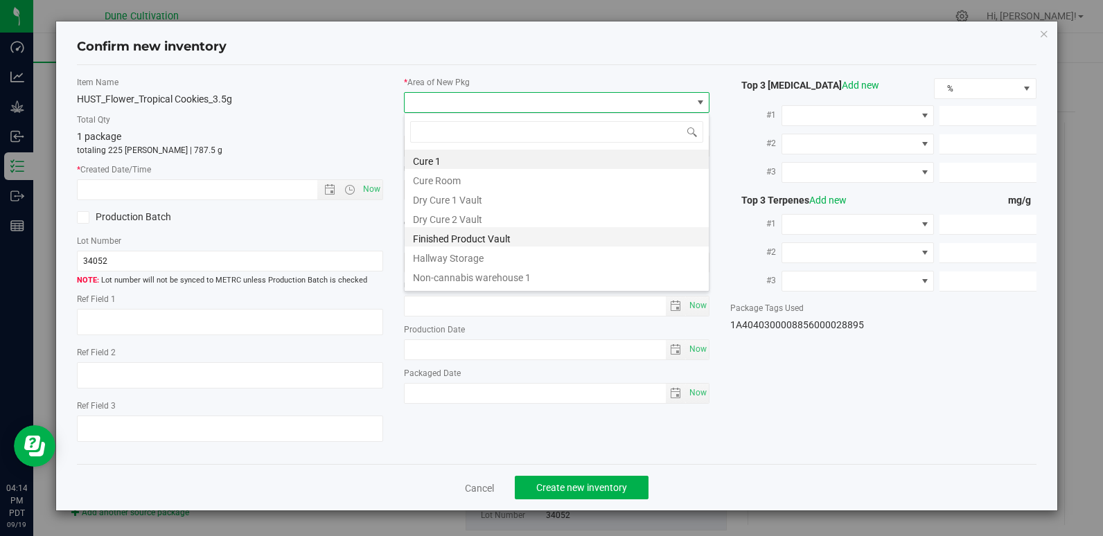
click at [494, 238] on li "Finished Product Vault" at bounding box center [556, 236] width 304 height 19
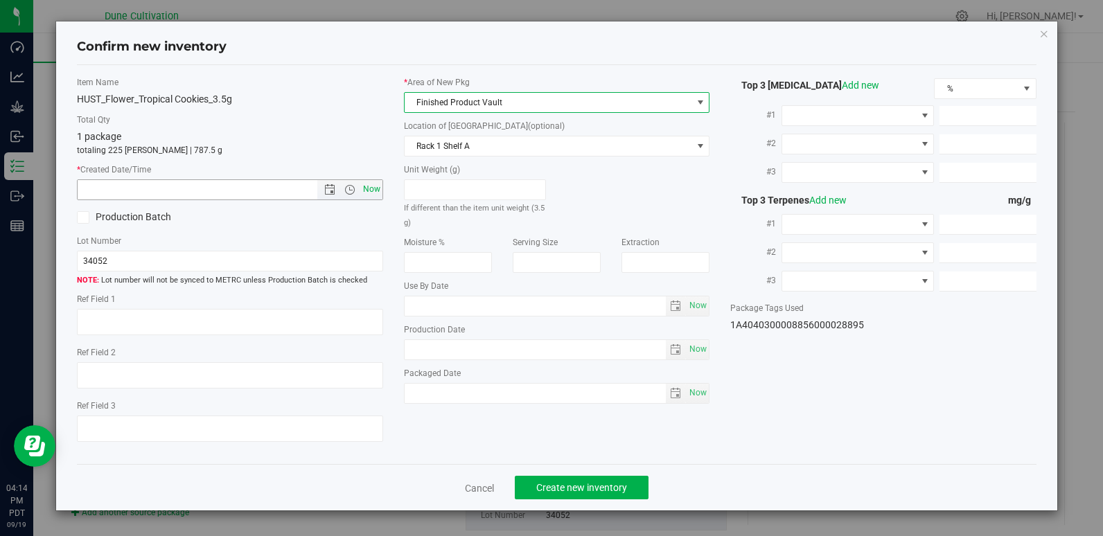
click at [360, 190] on span "Now" at bounding box center [371, 189] width 24 height 20
type input "[DATE] 4:14 PM"
click at [585, 497] on button "Create new inventory" at bounding box center [582, 488] width 134 height 24
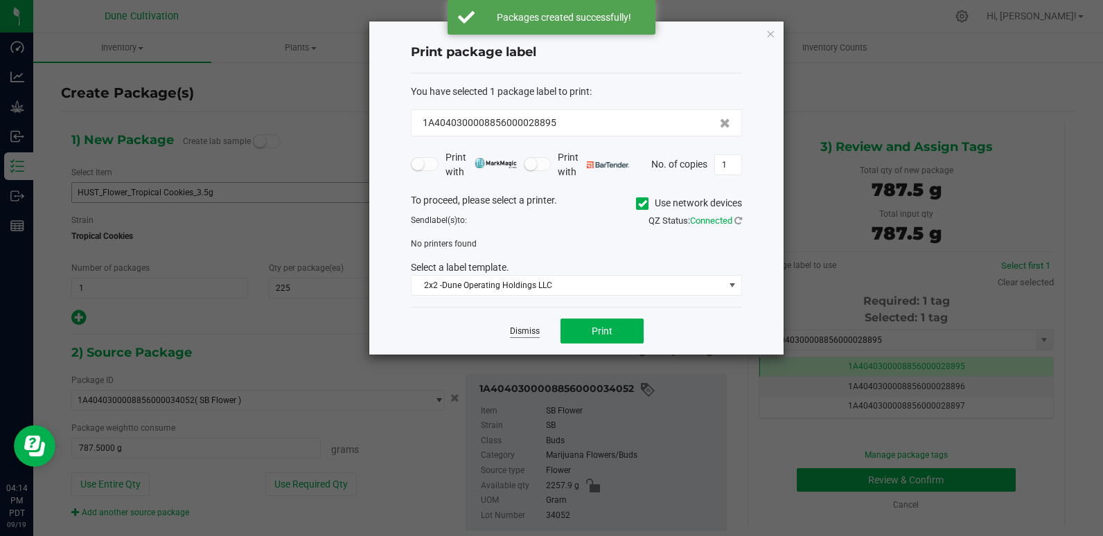
click at [524, 336] on link "Dismiss" at bounding box center [525, 332] width 30 height 12
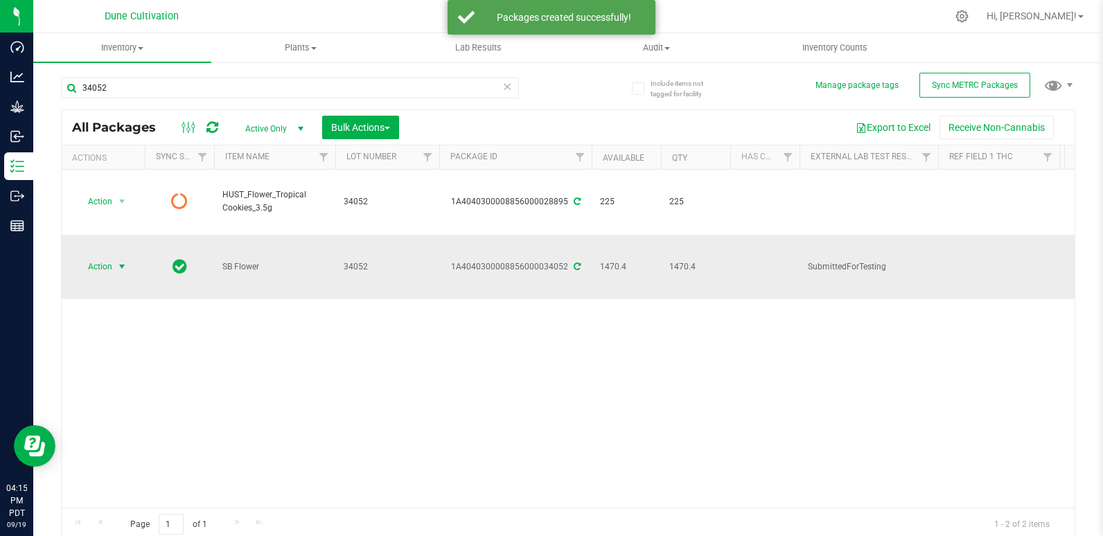
click at [107, 257] on span "Action" at bounding box center [93, 266] width 37 height 19
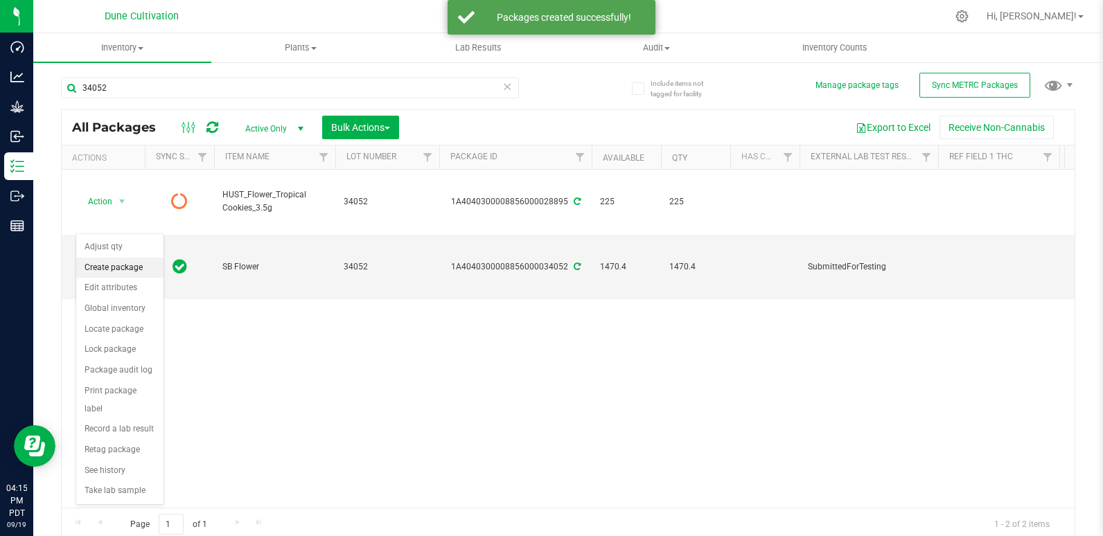
click at [111, 268] on li "Create package" at bounding box center [119, 268] width 87 height 21
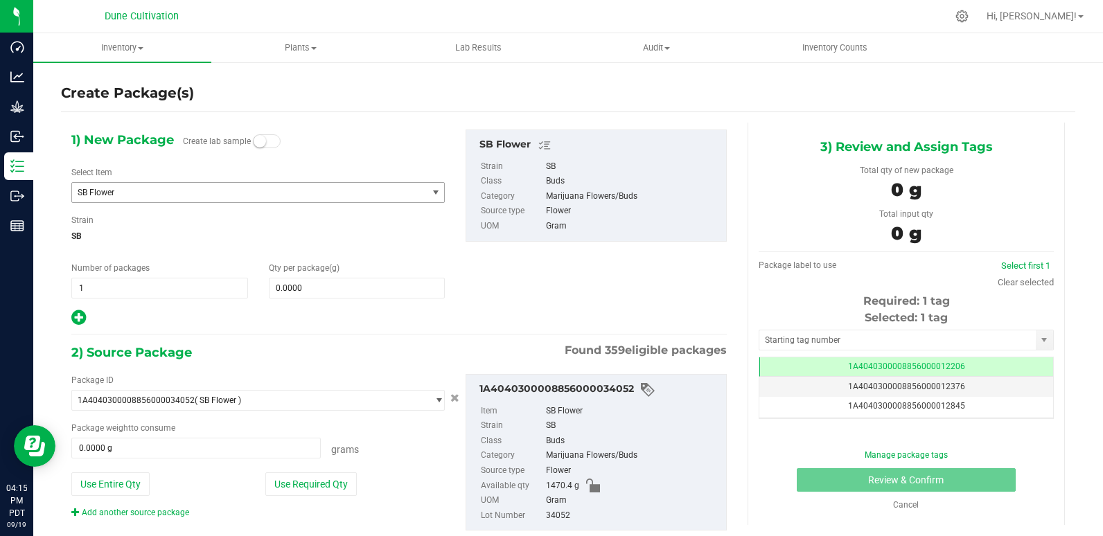
click at [306, 195] on span "SB Flower" at bounding box center [243, 193] width 330 height 10
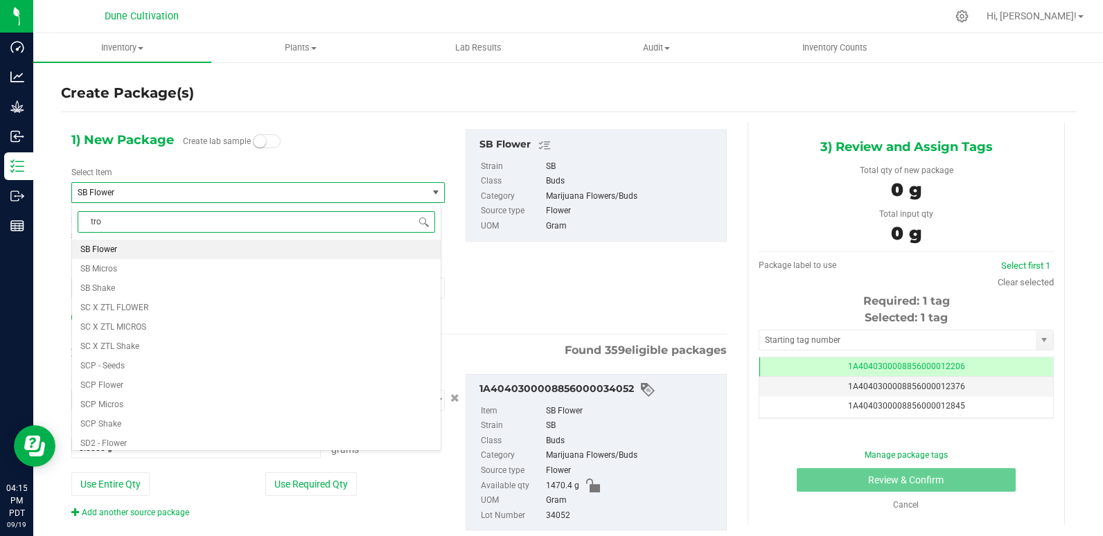
type input "trop"
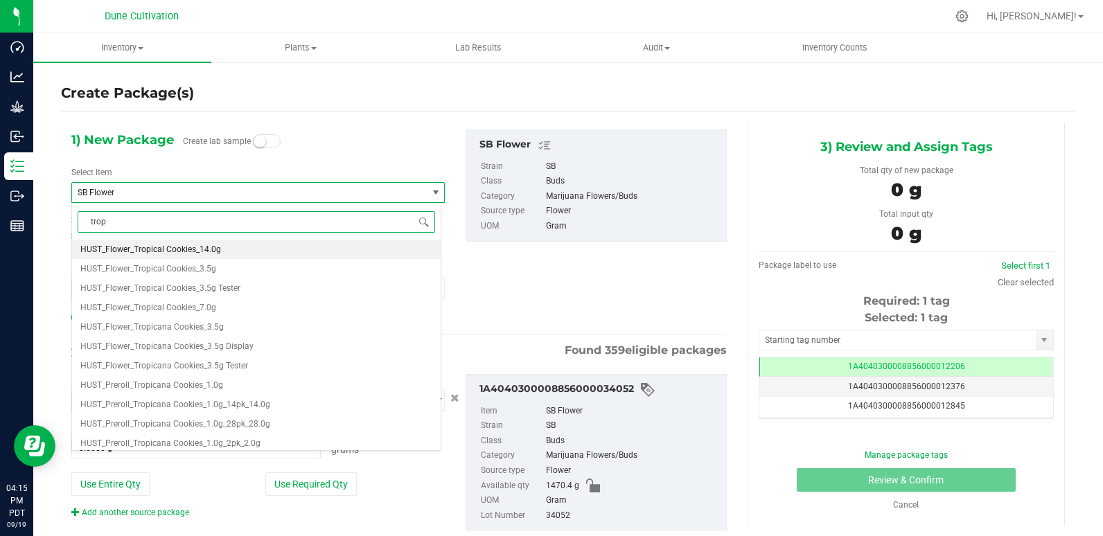
click at [224, 255] on li "HUST_Flower_Tropical Cookies_14.0g" at bounding box center [256, 249] width 368 height 19
type input "0"
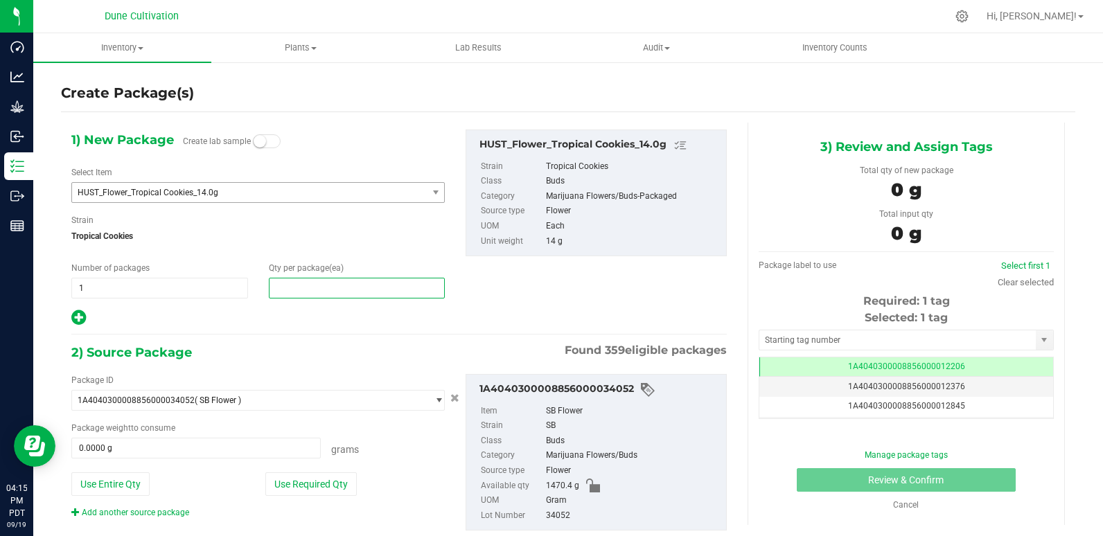
click at [305, 278] on span at bounding box center [357, 288] width 177 height 21
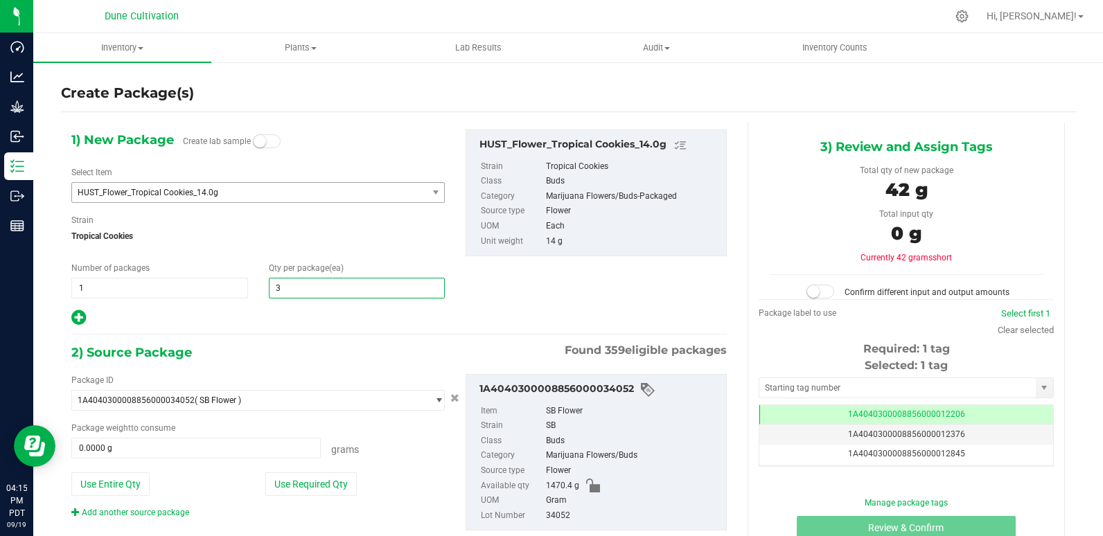
type input "30"
click at [319, 475] on button "Use Required Qty" at bounding box center [310, 484] width 91 height 24
type input "420.0000 g"
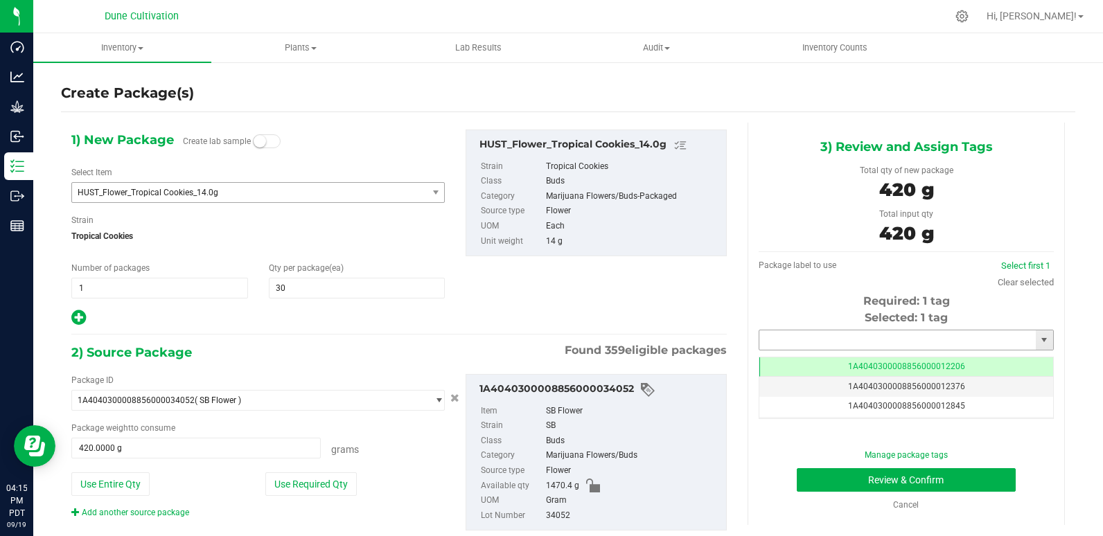
click at [882, 346] on input "text" at bounding box center [897, 339] width 276 height 19
click at [886, 362] on li "1A4040300008856000028896" at bounding box center [897, 363] width 290 height 21
type input "1A4040300008856000028896"
click at [871, 475] on button "Review & Confirm" at bounding box center [906, 480] width 220 height 24
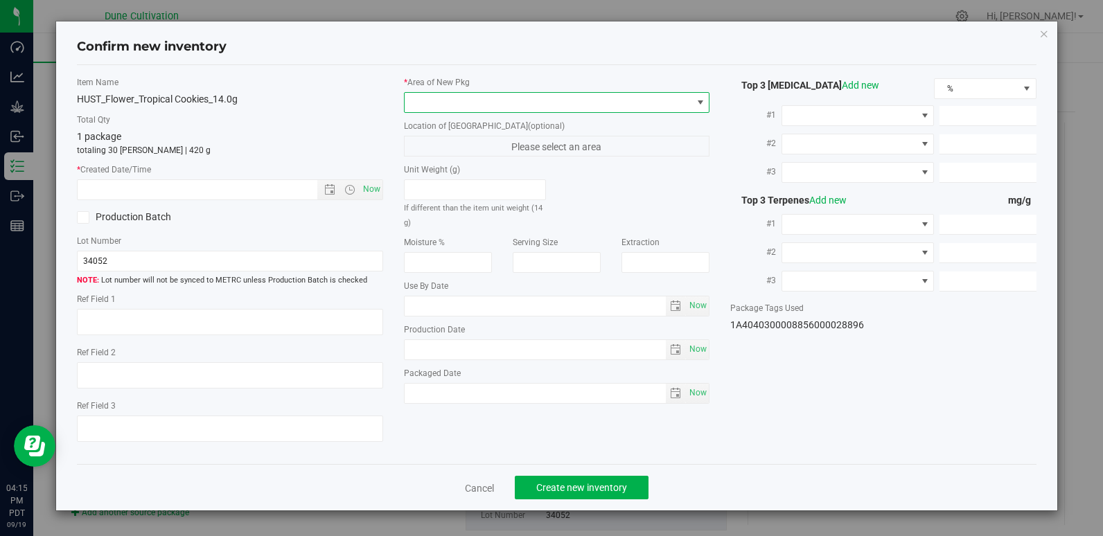
click at [528, 96] on span at bounding box center [547, 102] width 287 height 19
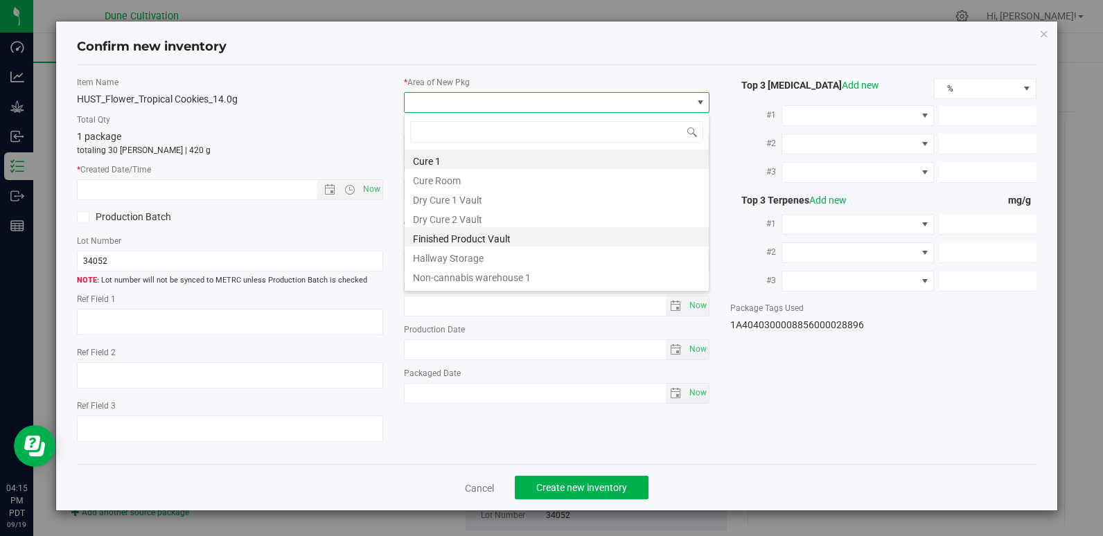
click at [506, 236] on li "Finished Product Vault" at bounding box center [556, 236] width 304 height 19
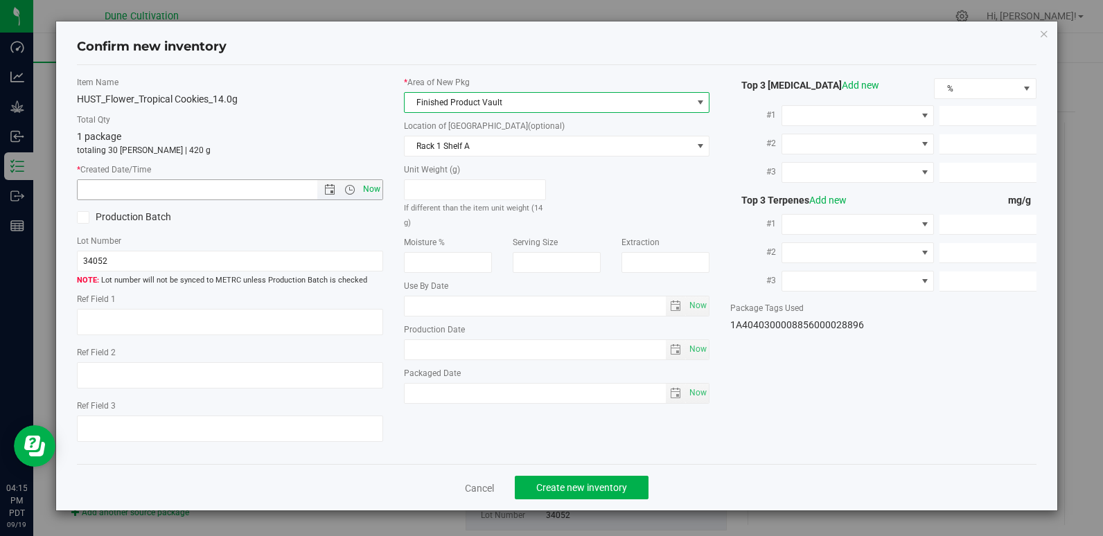
click at [377, 188] on span "Now" at bounding box center [371, 189] width 24 height 20
type input "[DATE] 4:15 PM"
click at [560, 482] on span "Create new inventory" at bounding box center [581, 487] width 91 height 11
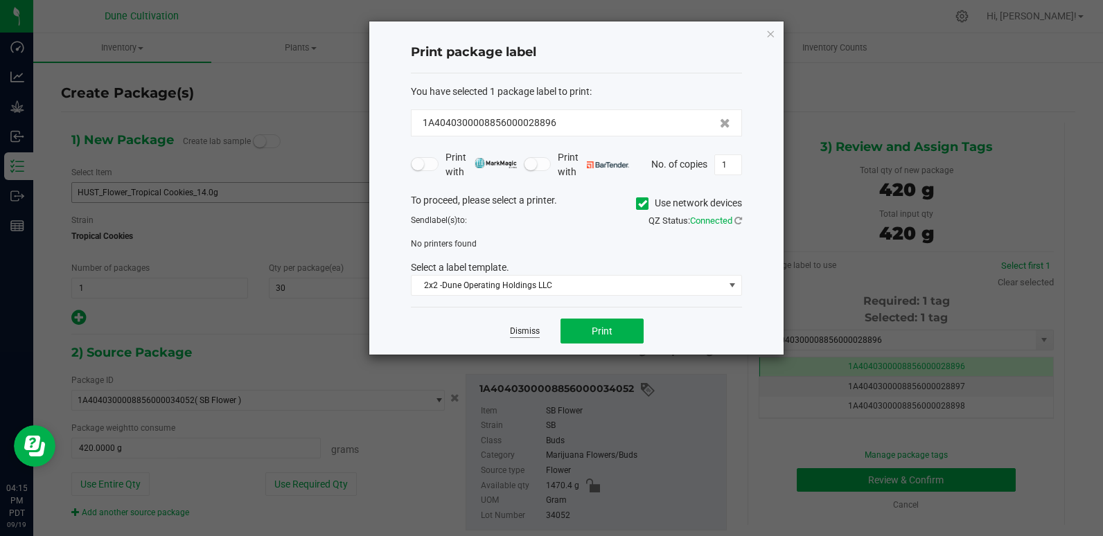
click at [531, 333] on link "Dismiss" at bounding box center [525, 332] width 30 height 12
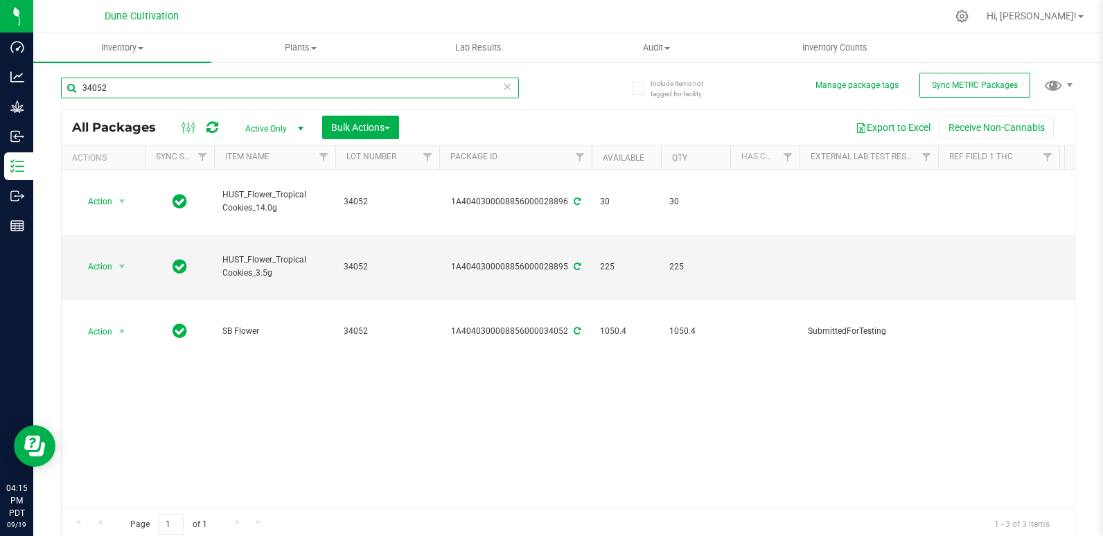
click at [196, 87] on input "34052" at bounding box center [290, 88] width 458 height 21
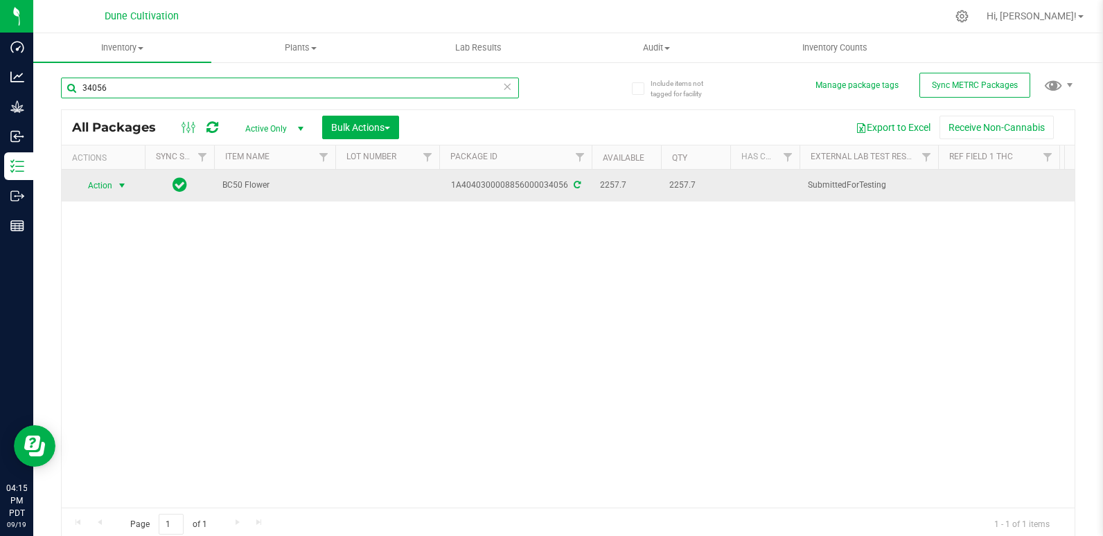
type input "34056"
click at [114, 181] on span "select" at bounding box center [122, 185] width 17 height 19
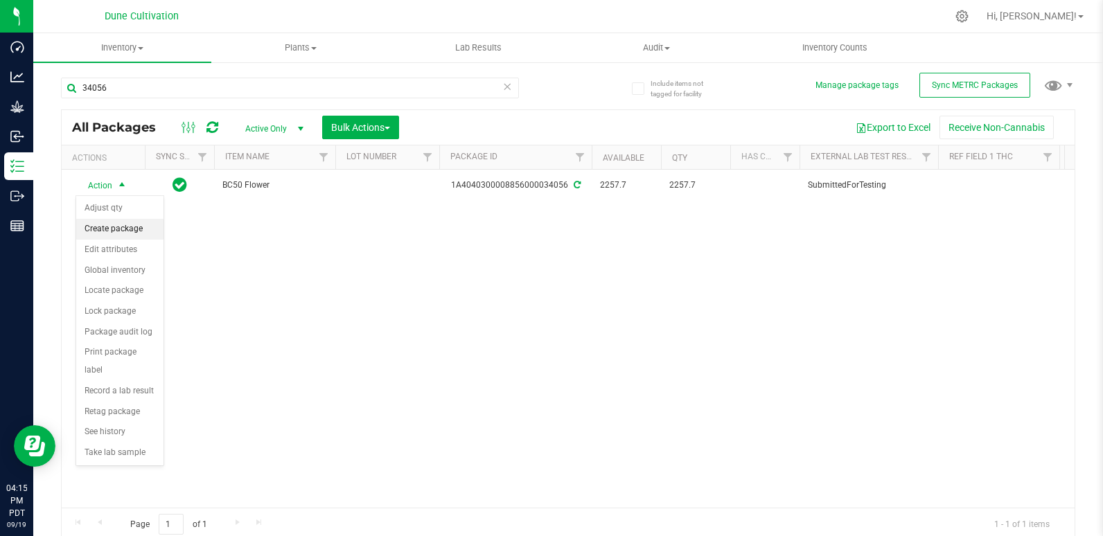
click at [134, 228] on li "Create package" at bounding box center [119, 229] width 87 height 21
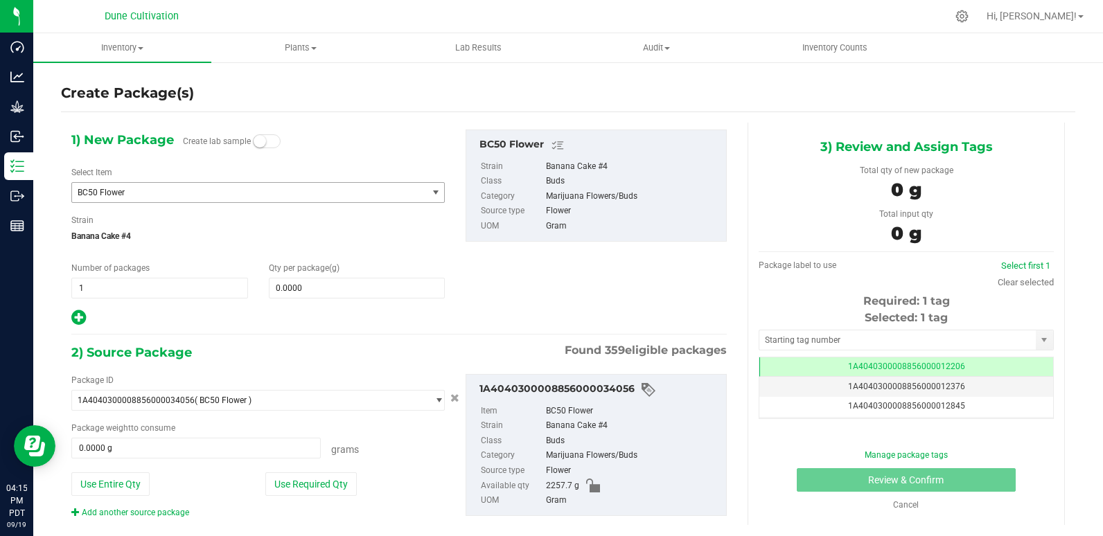
click at [185, 188] on span "BC50 Flower" at bounding box center [243, 193] width 330 height 10
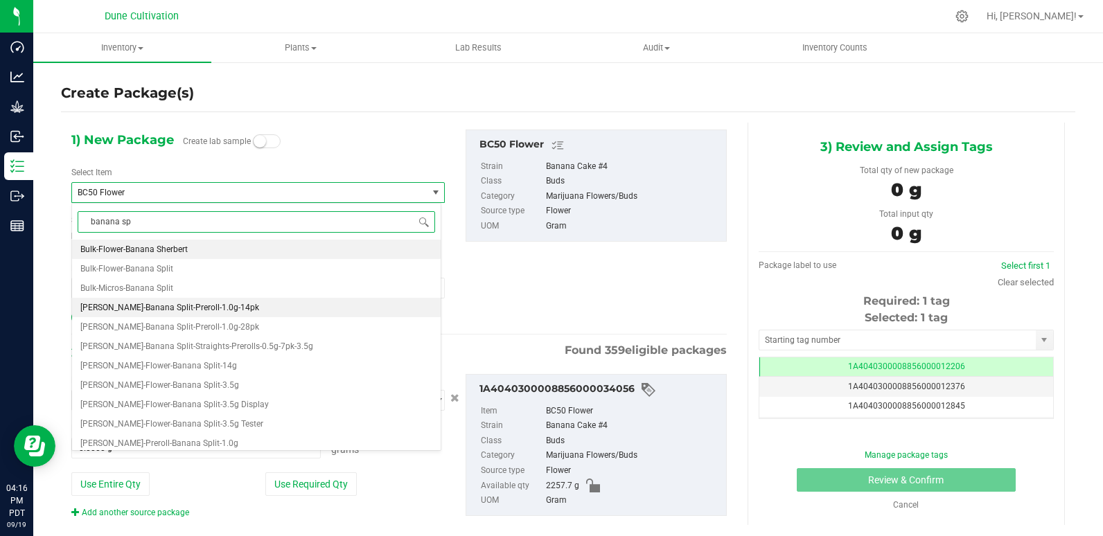
type input "banana spl"
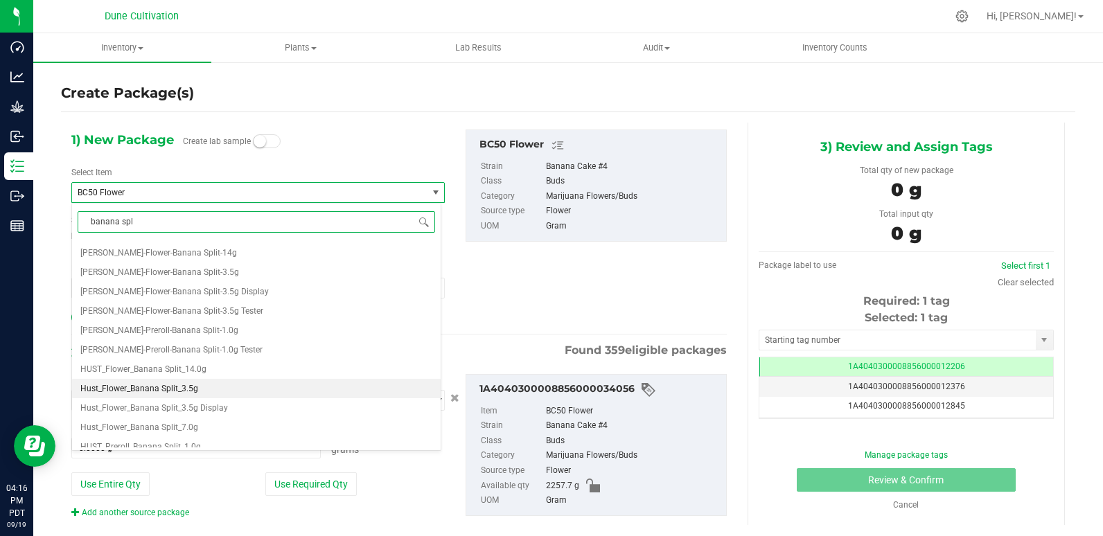
click at [257, 388] on li "Hust_Flower_Banana Split_3.5g" at bounding box center [256, 388] width 368 height 19
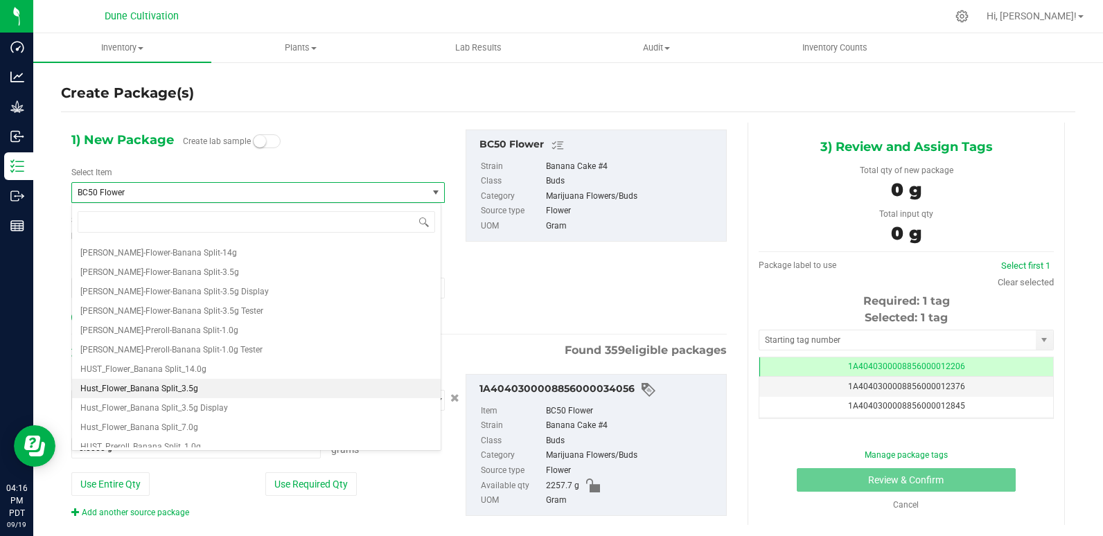
type input "0"
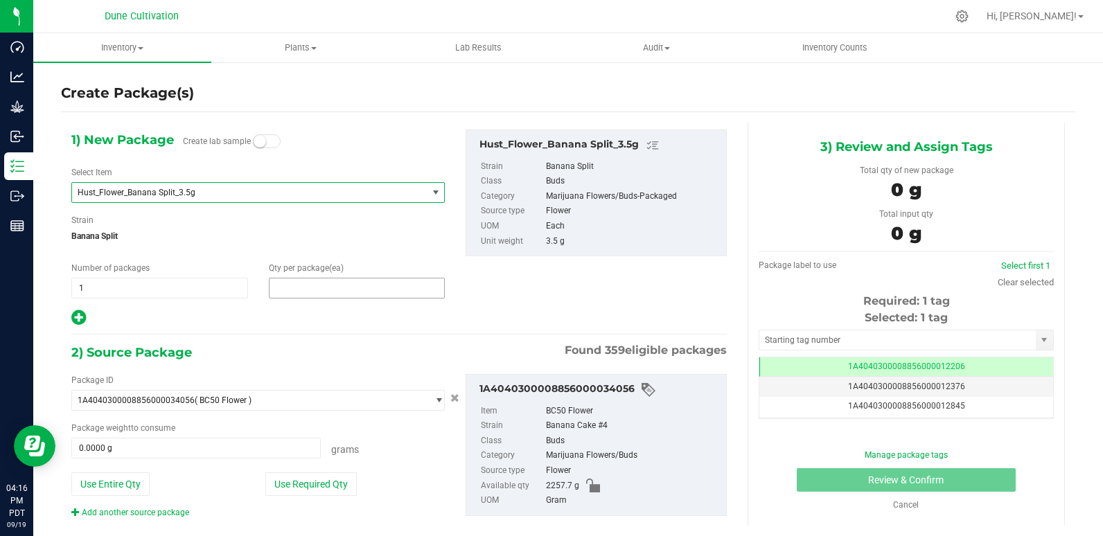
click at [325, 289] on span at bounding box center [357, 288] width 177 height 21
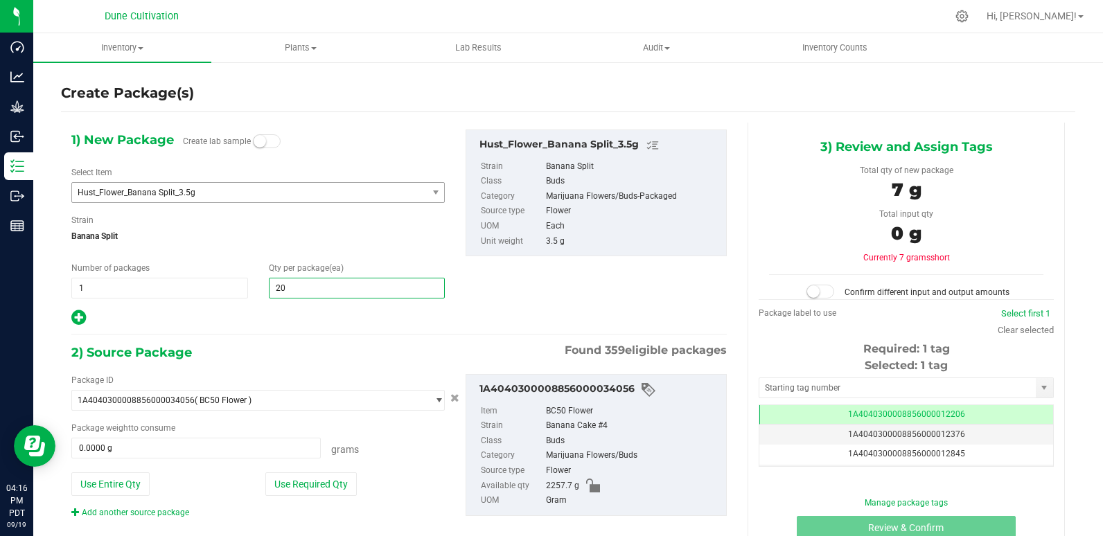
type input "200"
click at [317, 485] on button "Use Required Qty" at bounding box center [310, 484] width 91 height 24
type input "700.0000 g"
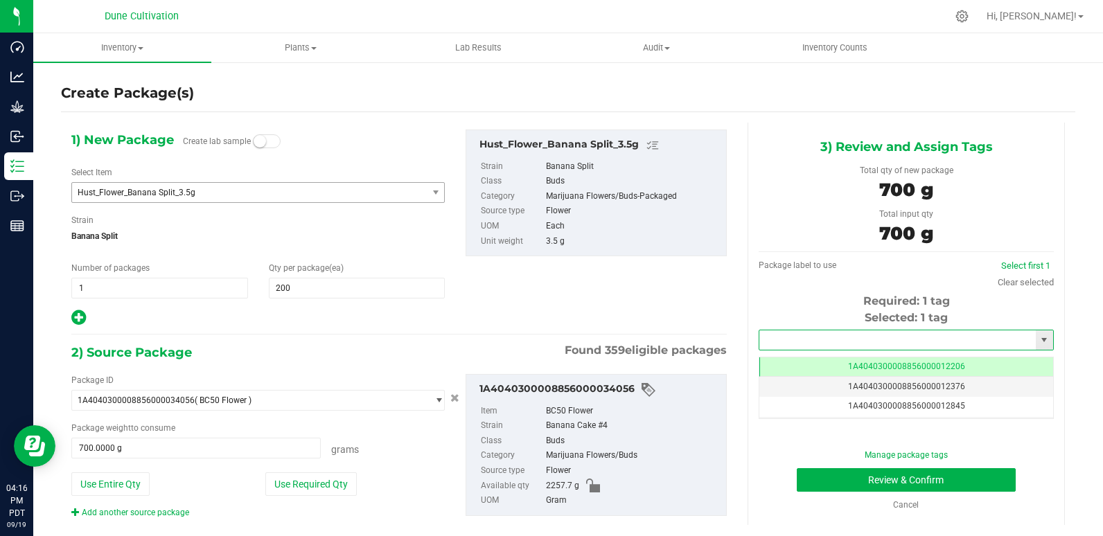
click at [834, 335] on input "text" at bounding box center [897, 339] width 276 height 19
click at [839, 365] on li "1A4040300008856000028911" at bounding box center [897, 363] width 290 height 21
type input "1A4040300008856000028911"
click at [871, 479] on button "Review & Confirm" at bounding box center [906, 480] width 220 height 24
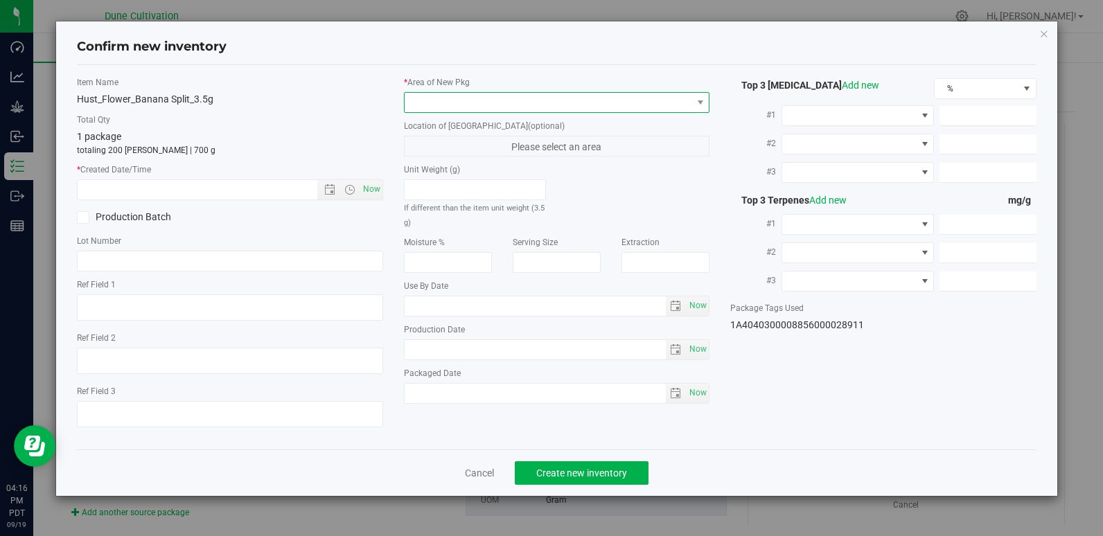
click at [510, 101] on span at bounding box center [547, 102] width 287 height 19
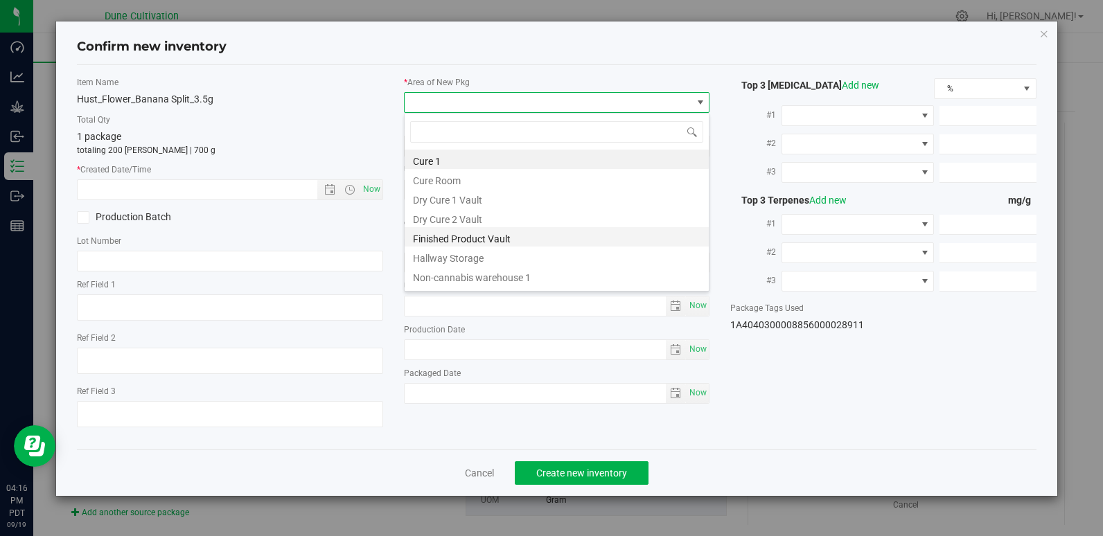
click at [485, 239] on li "Finished Product Vault" at bounding box center [556, 236] width 304 height 19
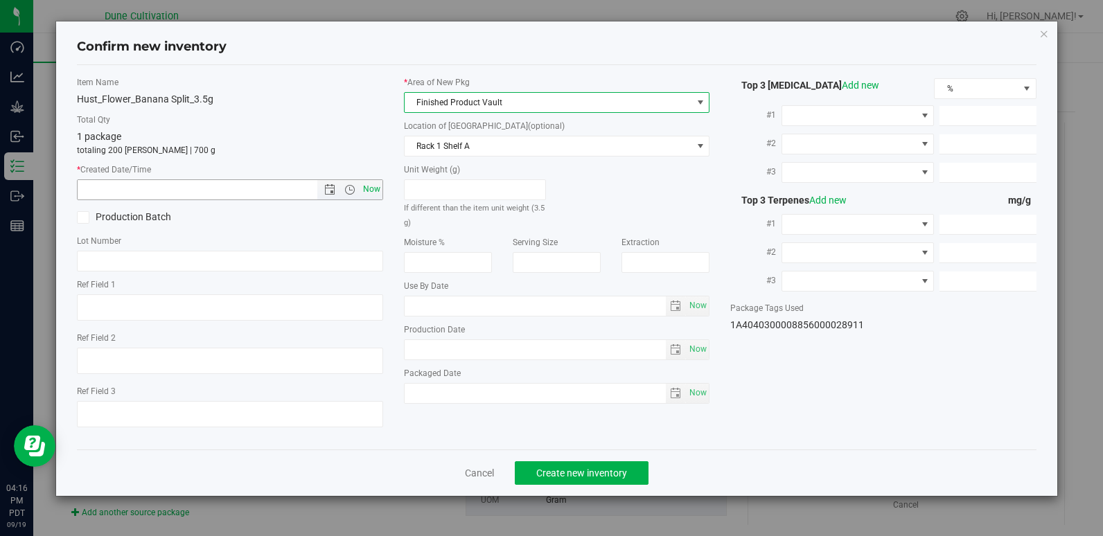
click at [371, 189] on span "Now" at bounding box center [371, 189] width 24 height 20
type input "[DATE] 4:16 PM"
click at [551, 468] on span "Create new inventory" at bounding box center [581, 473] width 91 height 11
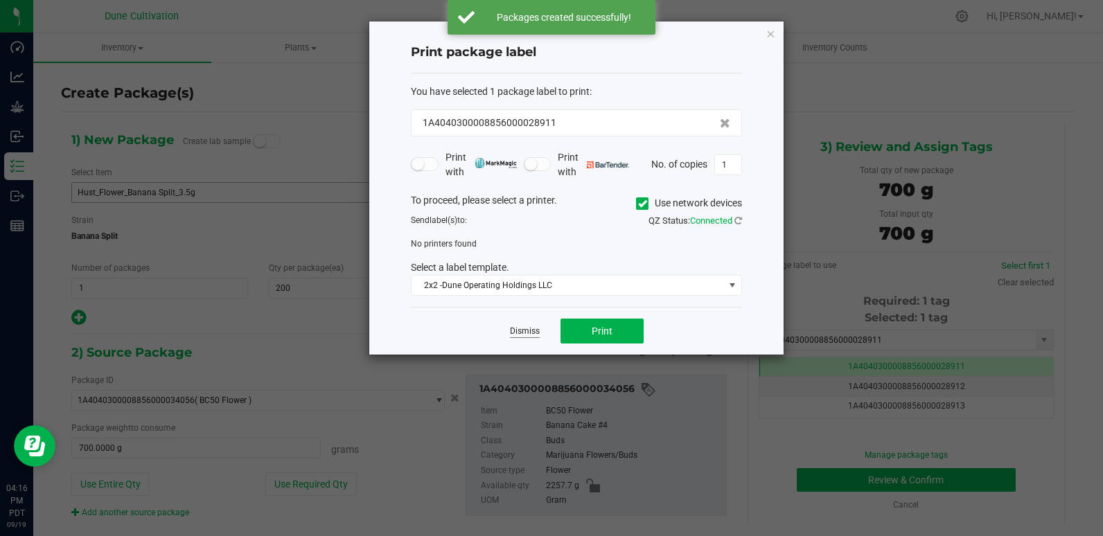
click at [529, 330] on link "Dismiss" at bounding box center [525, 332] width 30 height 12
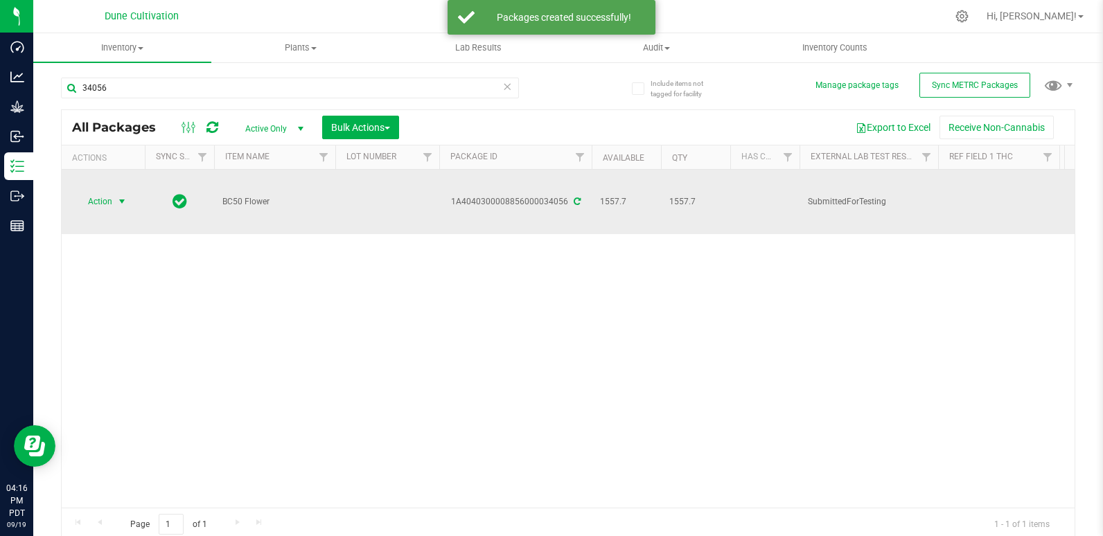
click at [119, 196] on span "select" at bounding box center [121, 201] width 11 height 11
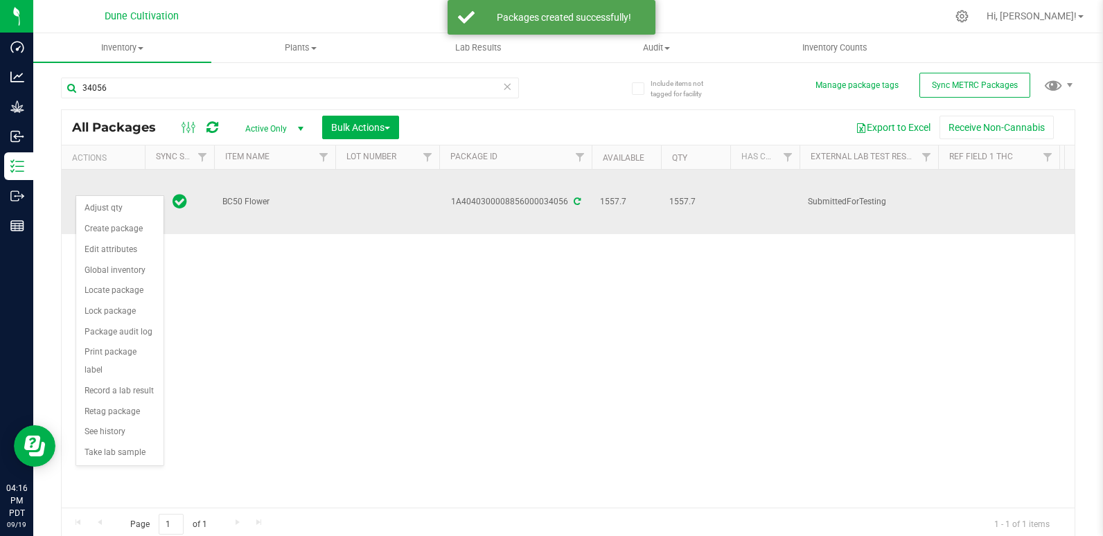
click at [372, 185] on td at bounding box center [387, 202] width 104 height 64
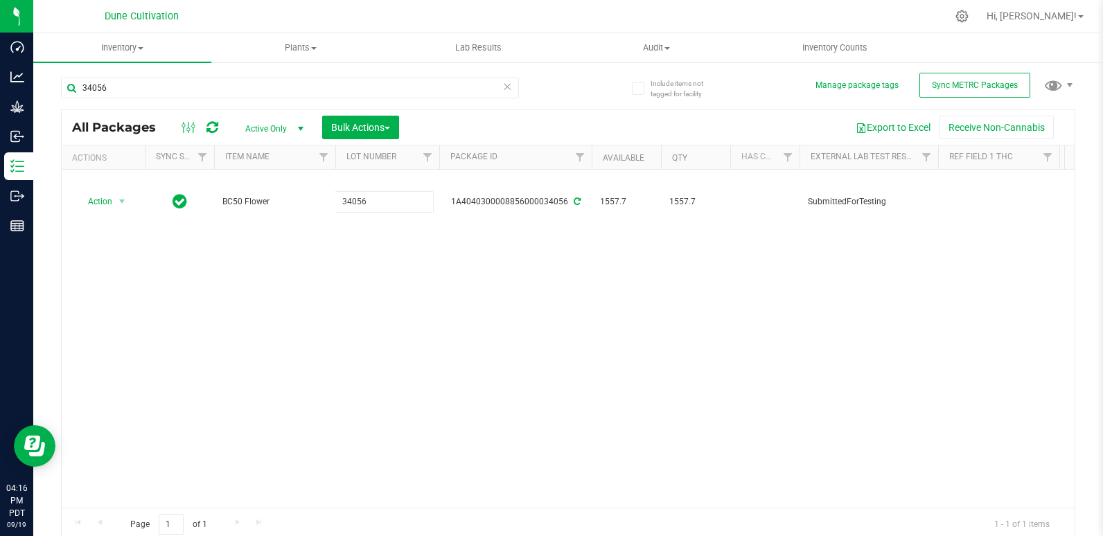
type input "34056"
click at [359, 238] on div "All Packages Active Only Active Only Lab Samples Locked All External Internal B…" at bounding box center [568, 325] width 1014 height 432
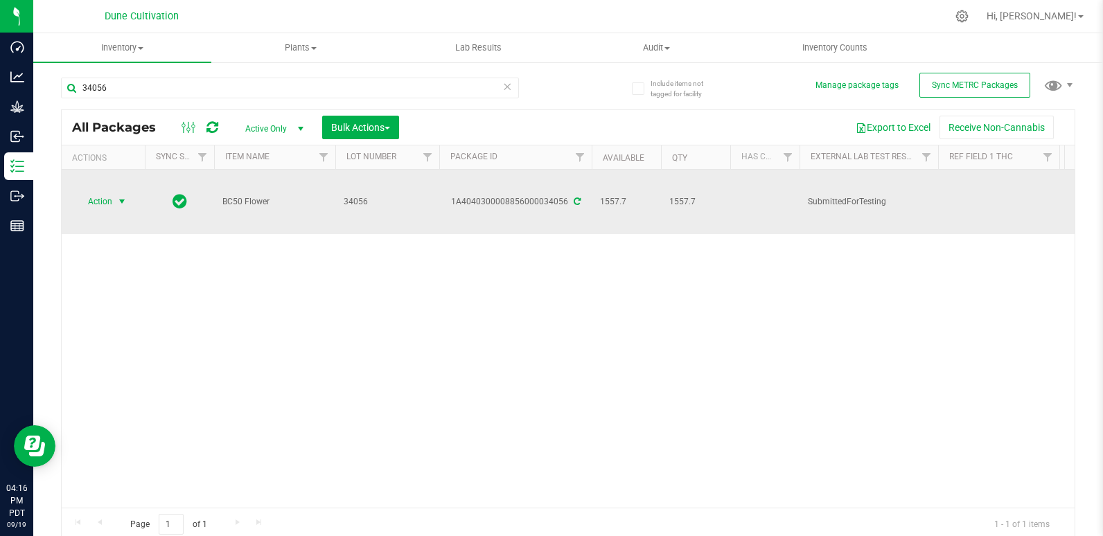
click at [96, 192] on span "Action" at bounding box center [93, 201] width 37 height 19
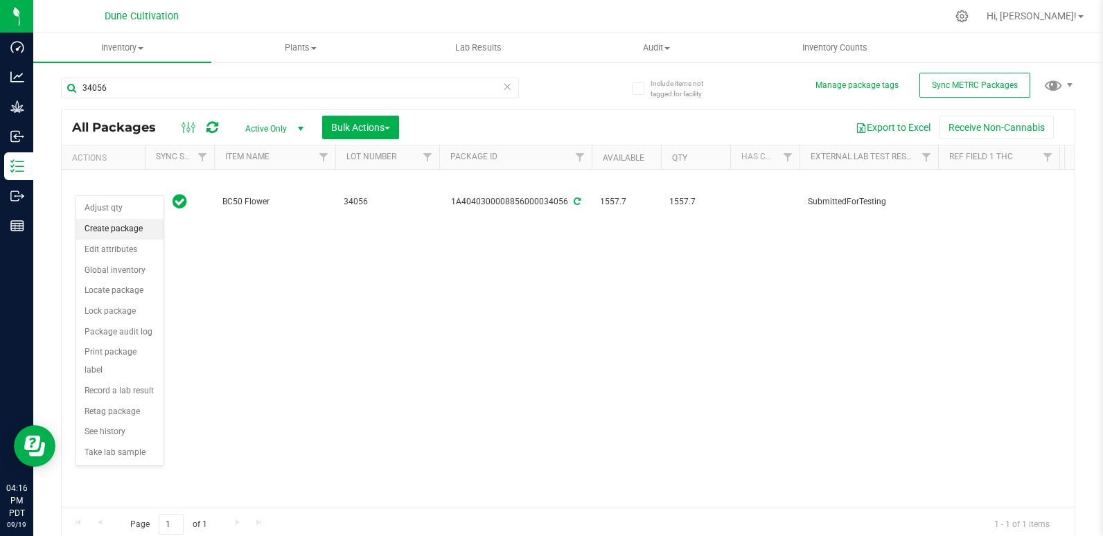
click at [125, 233] on li "Create package" at bounding box center [119, 229] width 87 height 21
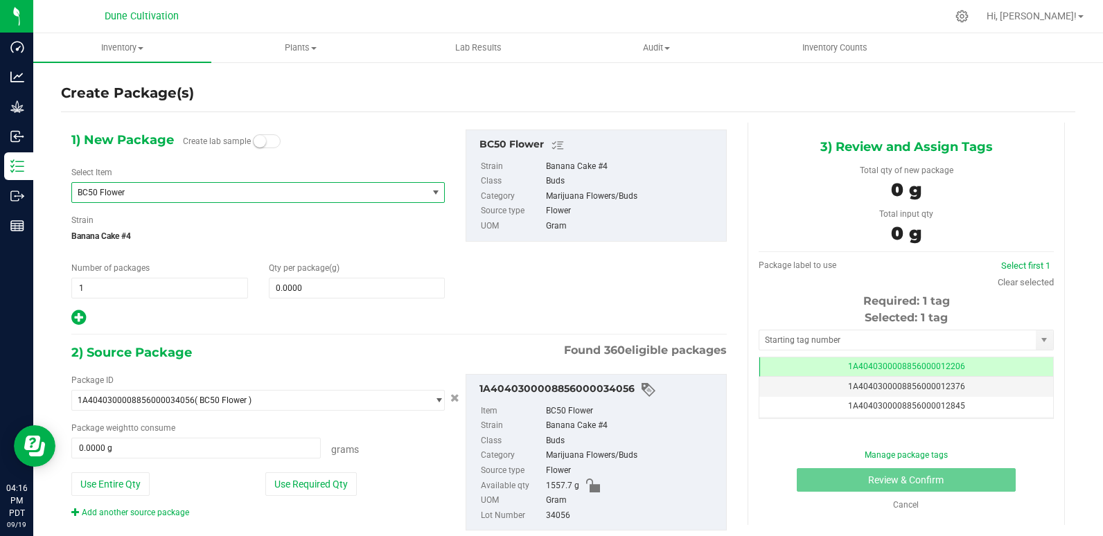
click at [224, 200] on span "BC50 Flower" at bounding box center [249, 192] width 355 height 19
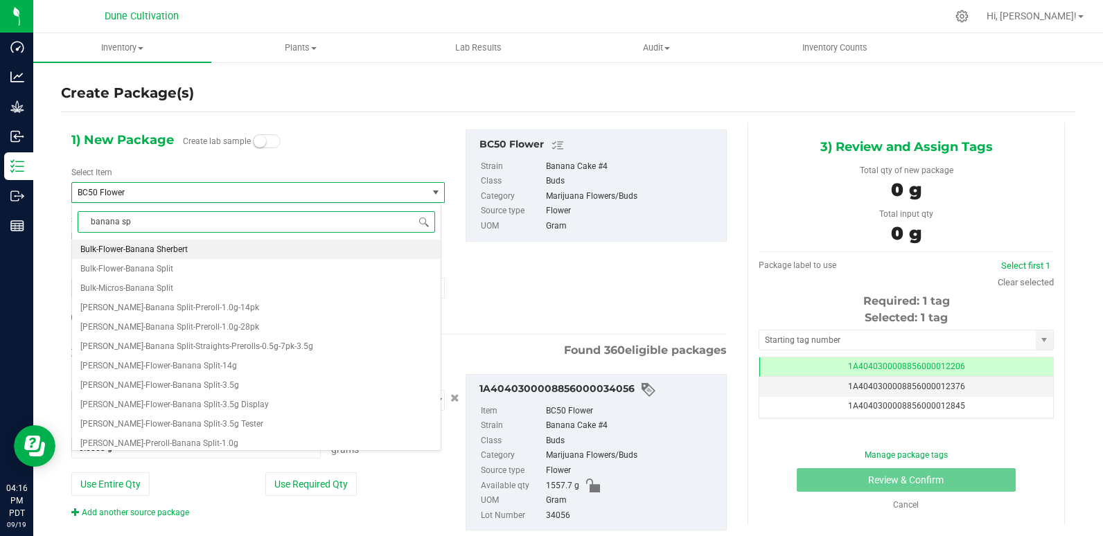
type input "banana spl"
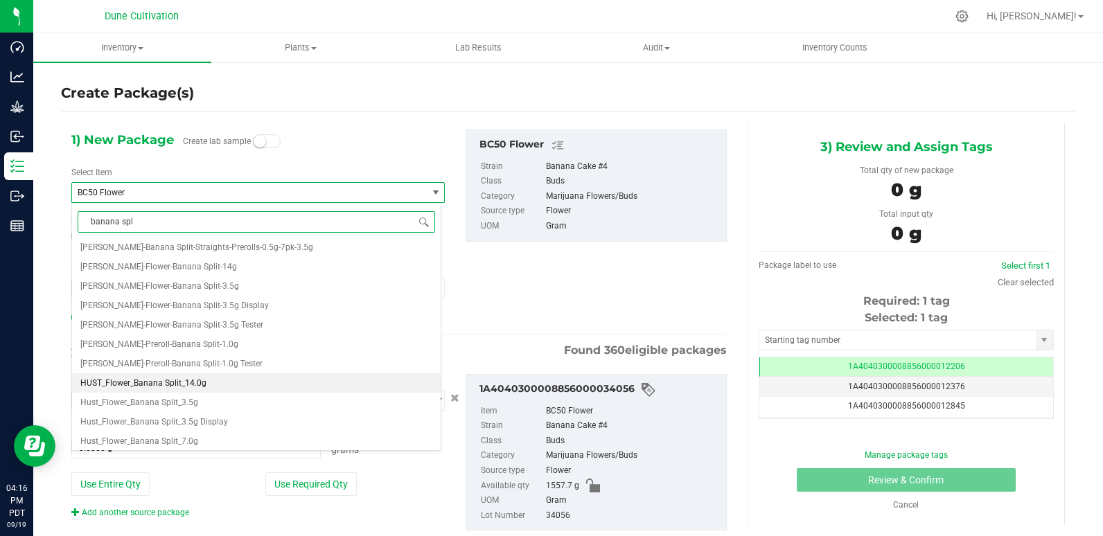
click at [204, 389] on li "HUST_Flower_Banana Split_14.0g" at bounding box center [256, 382] width 368 height 19
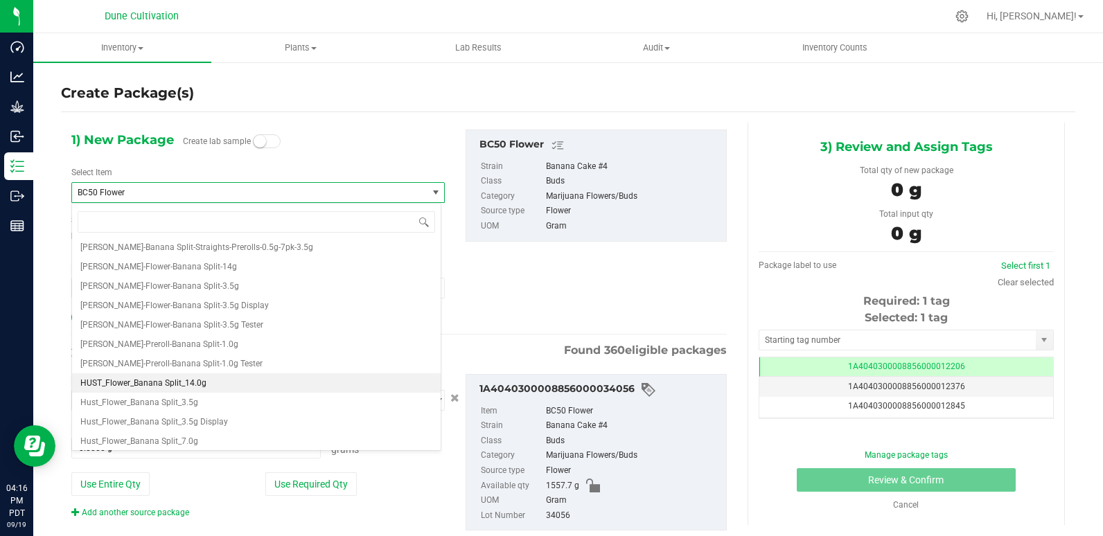
type input "0"
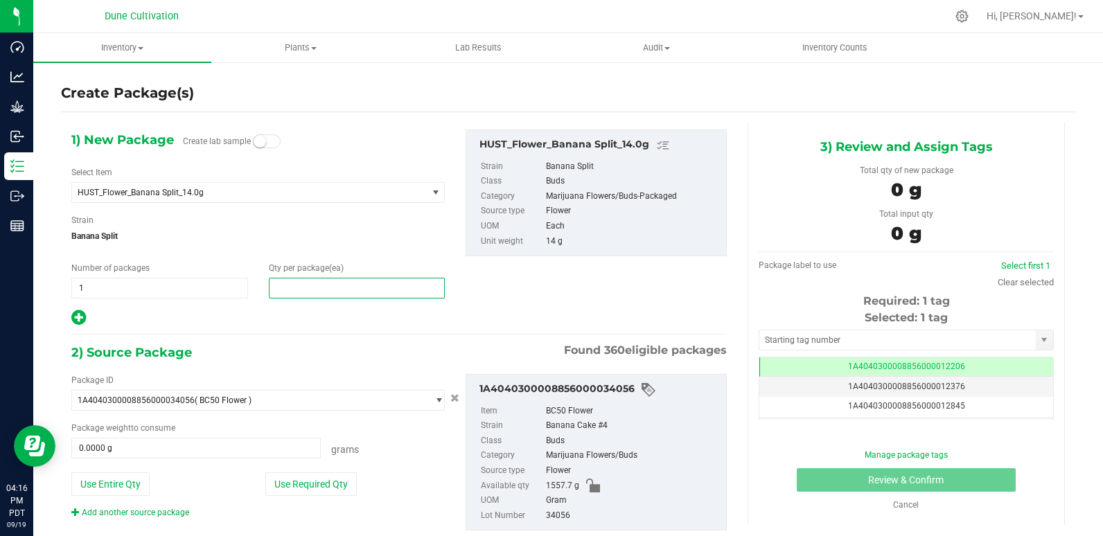
click at [375, 293] on span at bounding box center [357, 288] width 177 height 21
type input "30"
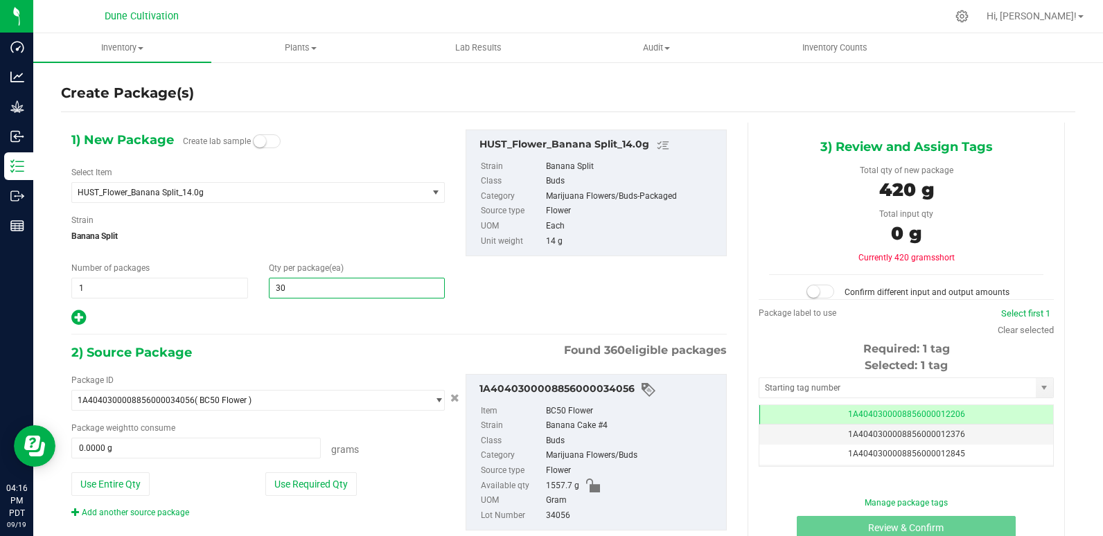
type input "30"
click at [409, 472] on div "Use Required Qty" at bounding box center [354, 484] width 179 height 24
click at [318, 490] on button "Use Required Qty" at bounding box center [310, 484] width 91 height 24
type input "420.0000 g"
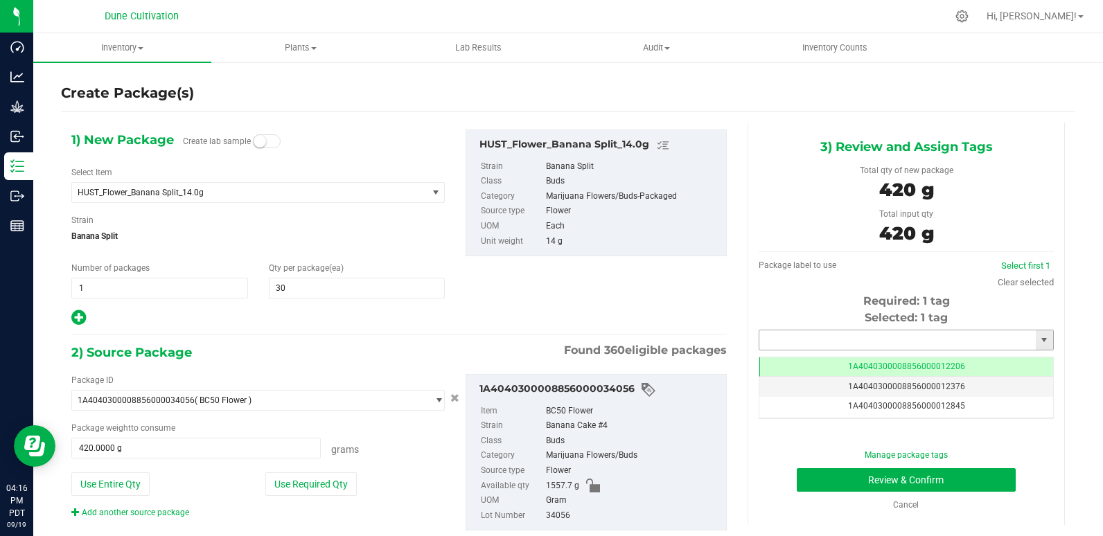
click at [873, 342] on input "text" at bounding box center [897, 339] width 276 height 19
click at [869, 372] on li "1A4040300008856000028912" at bounding box center [897, 363] width 290 height 21
type input "1A4040300008856000028912"
click at [823, 481] on button "Review & Confirm" at bounding box center [906, 480] width 220 height 24
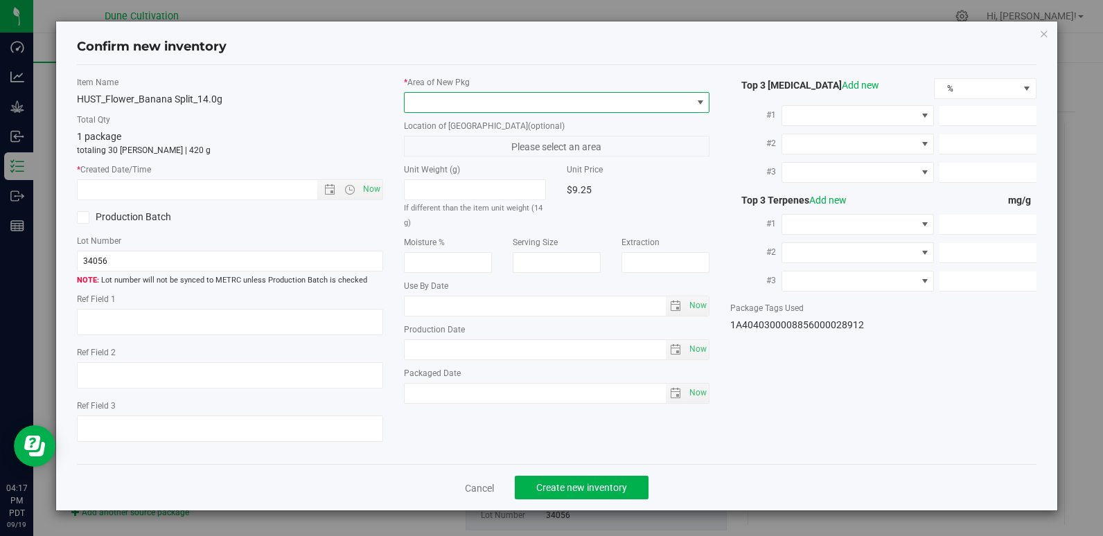
click at [562, 111] on span at bounding box center [547, 102] width 287 height 19
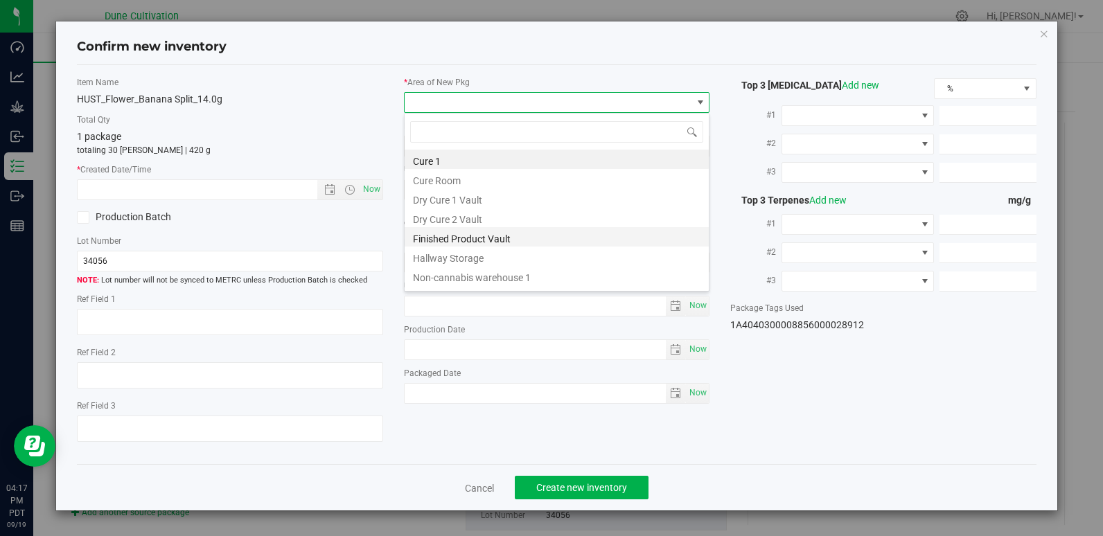
drag, startPoint x: 562, startPoint y: 111, endPoint x: 541, endPoint y: 235, distance: 125.7
click at [541, 235] on body "Confirm new inventory Item Name HUST_Flower_Banana Split_14.0g Total Qty 1 pack…" at bounding box center [551, 268] width 1103 height 536
drag, startPoint x: 541, startPoint y: 235, endPoint x: 519, endPoint y: 236, distance: 21.5
click at [519, 236] on li "Finished Product Vault" at bounding box center [556, 236] width 304 height 19
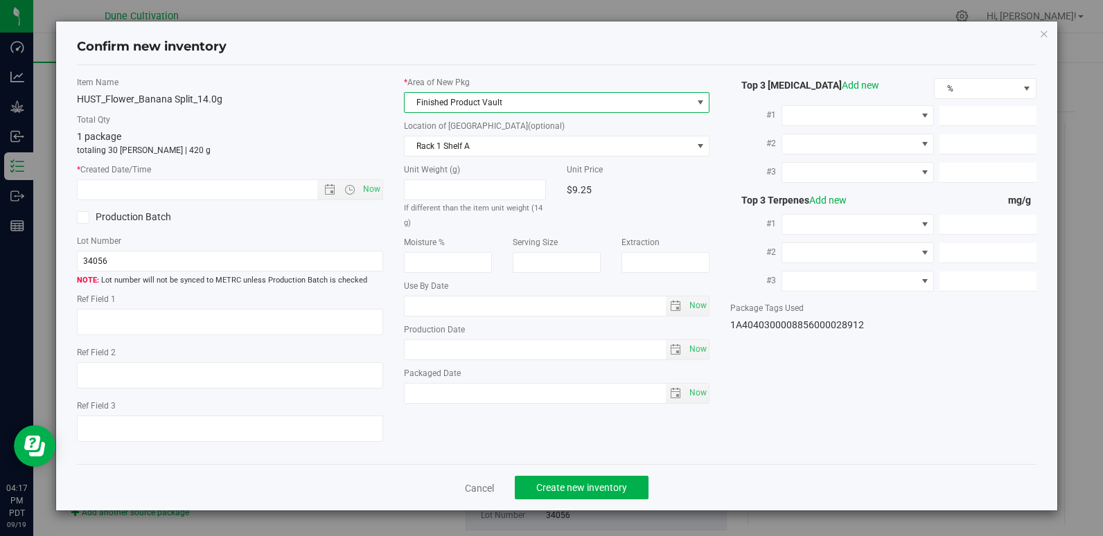
click at [384, 150] on div "Item Name HUST_Flower_Banana Split_14.0g Total Qty 1 package totaling 30 [PERSO…" at bounding box center [229, 264] width 326 height 377
click at [371, 191] on span "Now" at bounding box center [371, 189] width 24 height 20
type input "[DATE] 4:17 PM"
click at [564, 489] on span "Create new inventory" at bounding box center [581, 487] width 91 height 11
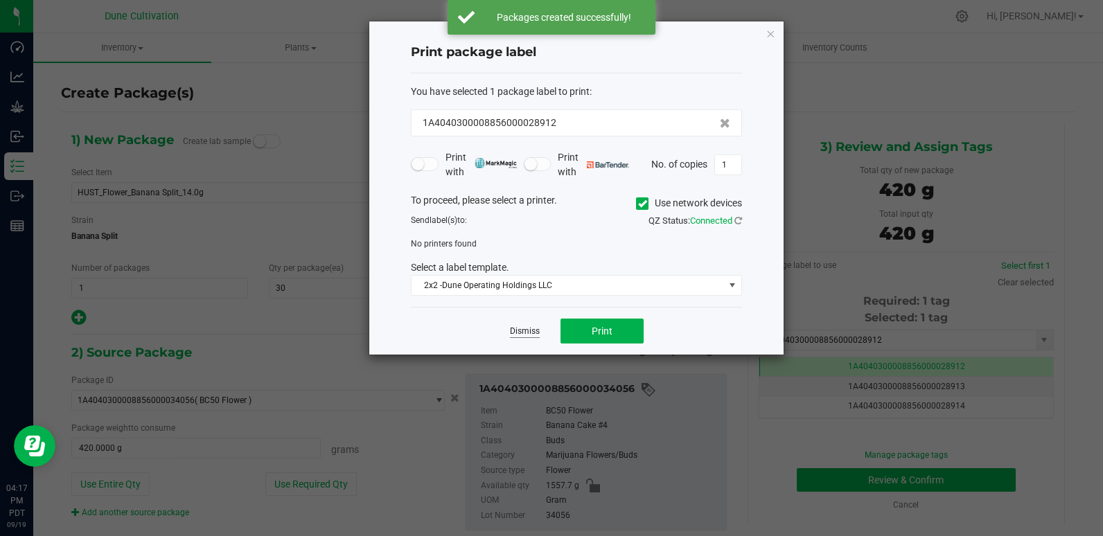
click at [538, 328] on link "Dismiss" at bounding box center [525, 332] width 30 height 12
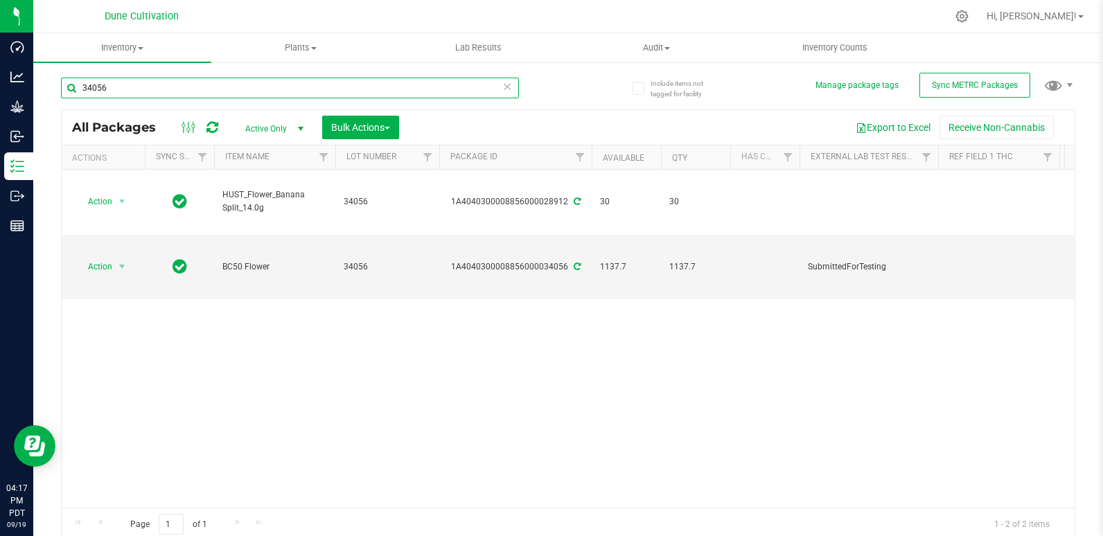
click at [116, 93] on input "34056" at bounding box center [290, 88] width 458 height 21
click at [55, 74] on div "Include items not tagged for facility Manage package tags Sync METRC Packages A…" at bounding box center [567, 272] width 1069 height 422
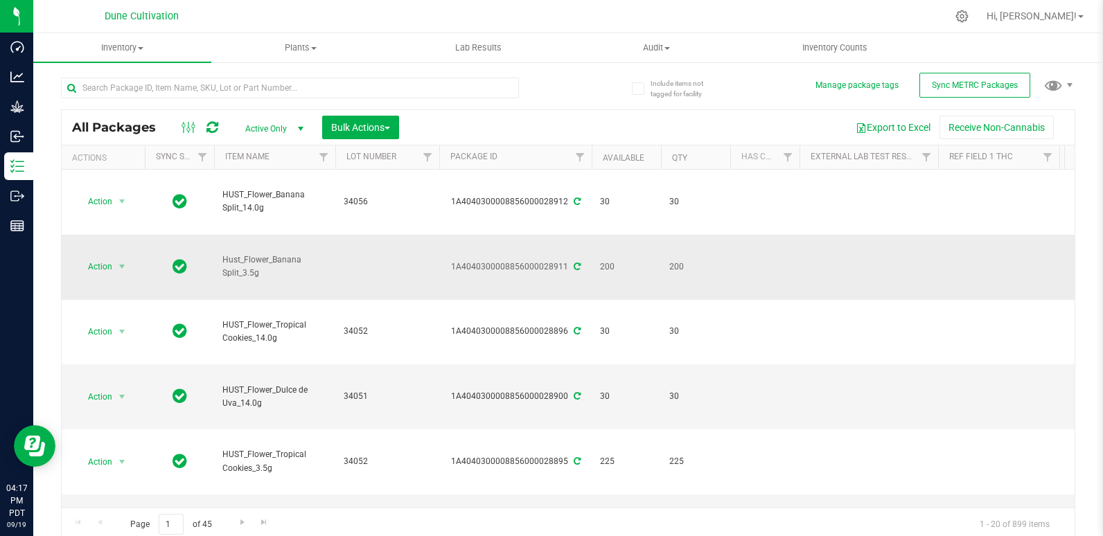
click at [362, 235] on td at bounding box center [387, 267] width 104 height 65
type input "34056"
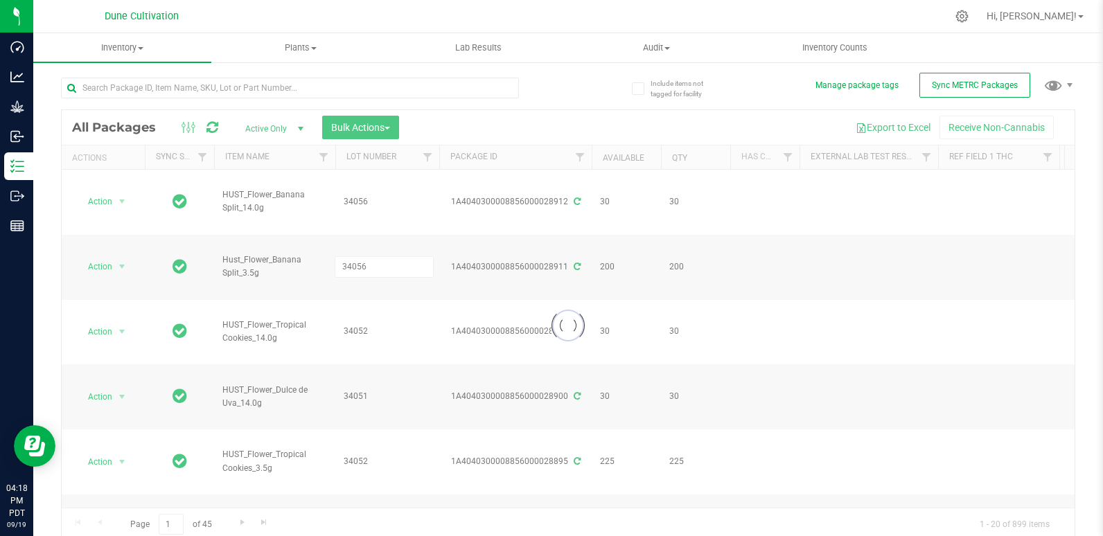
click at [466, 123] on div "Loading... All Packages Active Only Active Only Lab Samples Locked All External…" at bounding box center [568, 325] width 1014 height 432
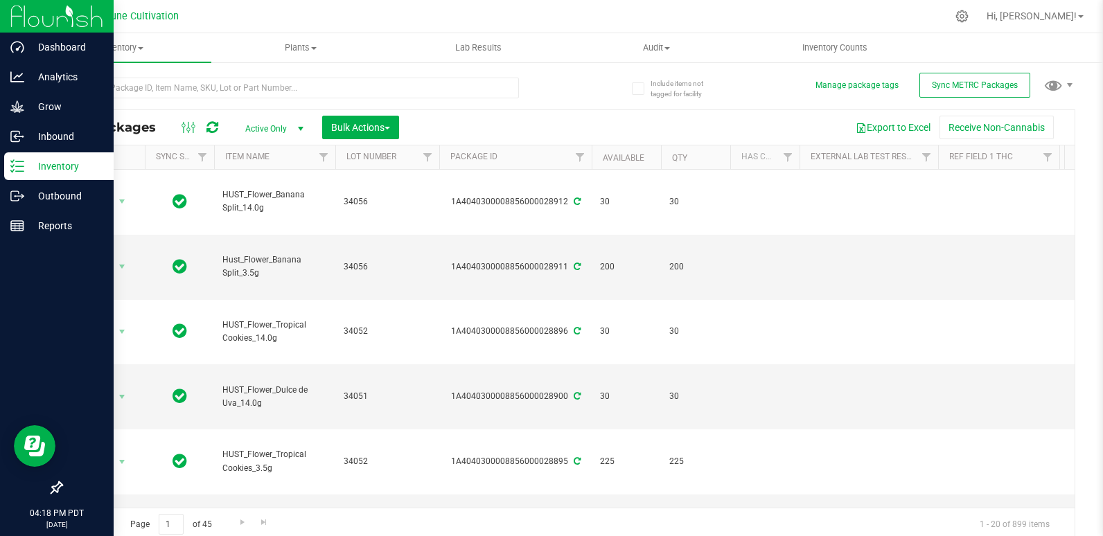
click at [19, 166] on line at bounding box center [20, 166] width 8 height 0
click at [19, 173] on div "Inventory" at bounding box center [58, 166] width 109 height 28
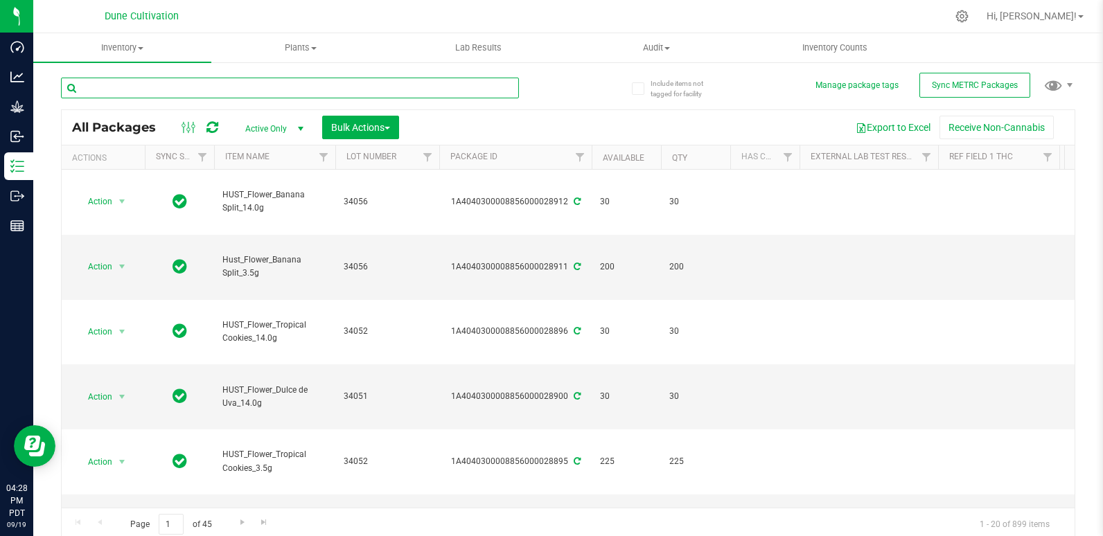
click at [175, 91] on input "text" at bounding box center [290, 88] width 458 height 21
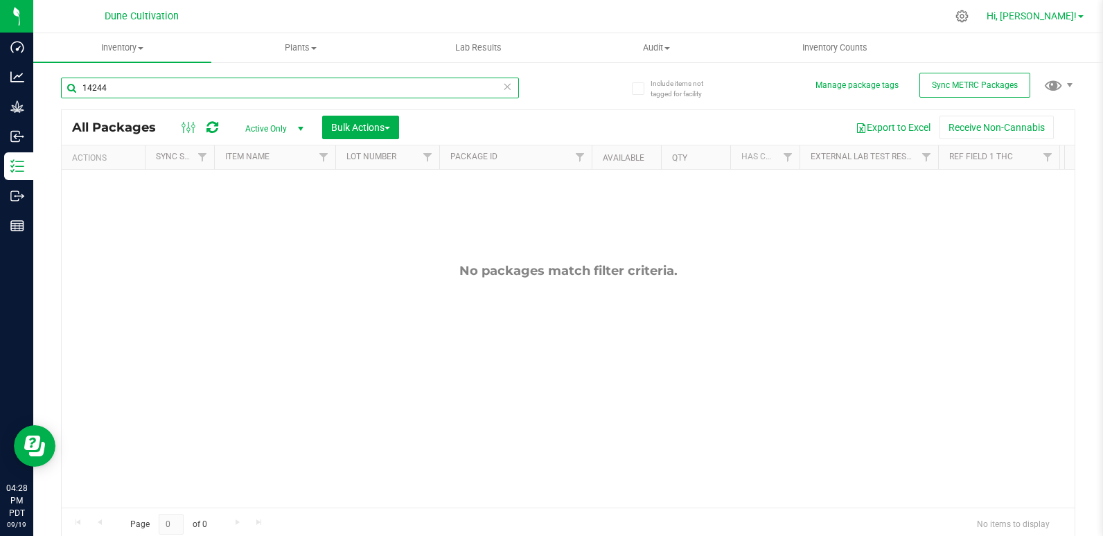
type input "14244"
click at [1058, 21] on span "Hi, [PERSON_NAME]!" at bounding box center [1031, 15] width 90 height 11
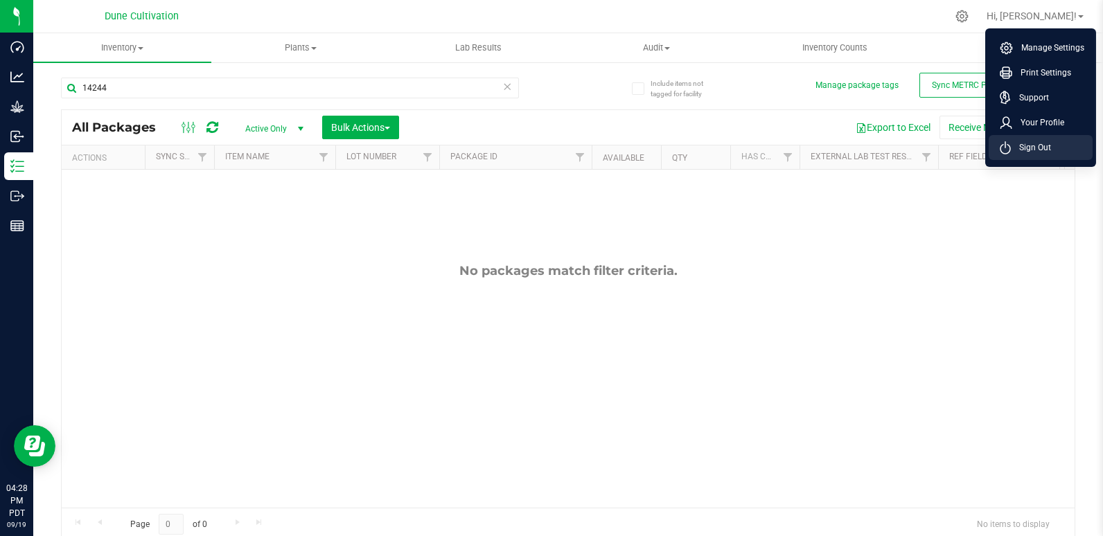
click at [1051, 147] on li "Sign Out" at bounding box center [1040, 147] width 104 height 25
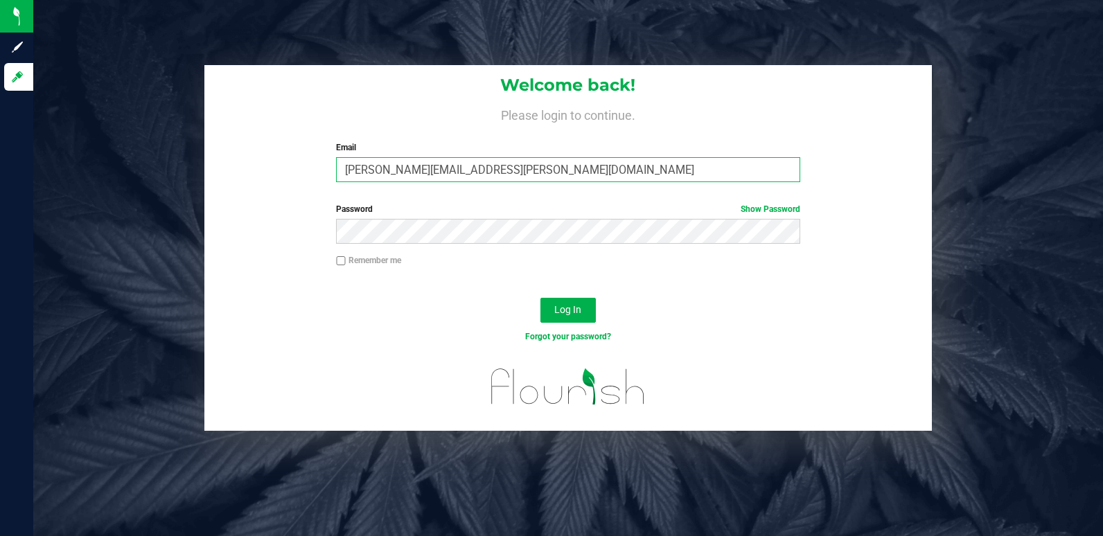
click at [623, 173] on input "[PERSON_NAME][EMAIL_ADDRESS][PERSON_NAME][DOMAIN_NAME]" at bounding box center [568, 169] width 464 height 25
type input "[DOMAIN_NAME][EMAIL_ADDRESS][DOMAIN_NAME]"
click at [370, 269] on div "Remember me" at bounding box center [568, 262] width 485 height 16
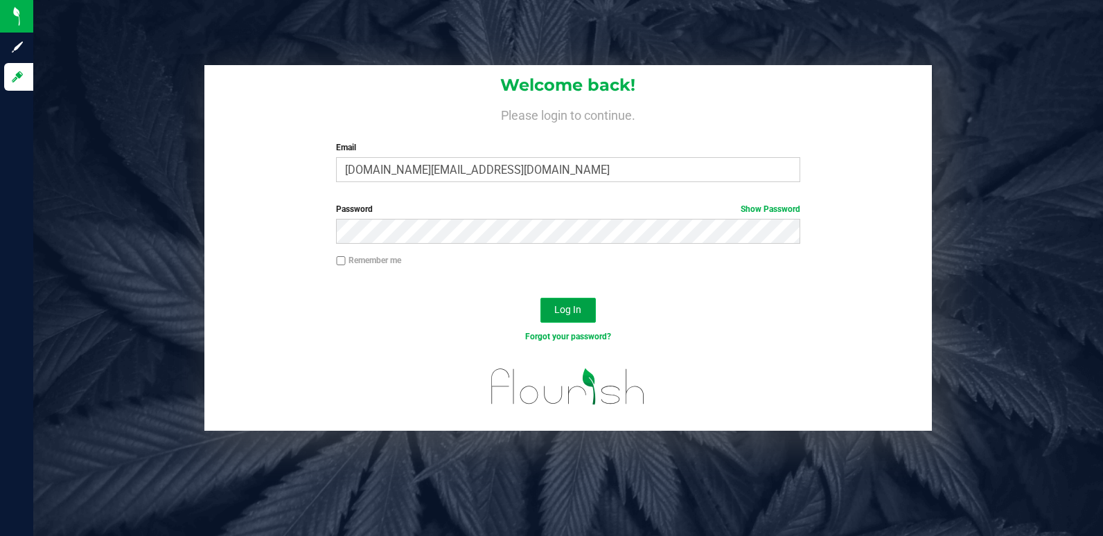
click at [587, 307] on button "Log In" at bounding box center [567, 310] width 55 height 25
